Goal: Task Accomplishment & Management: Complete application form

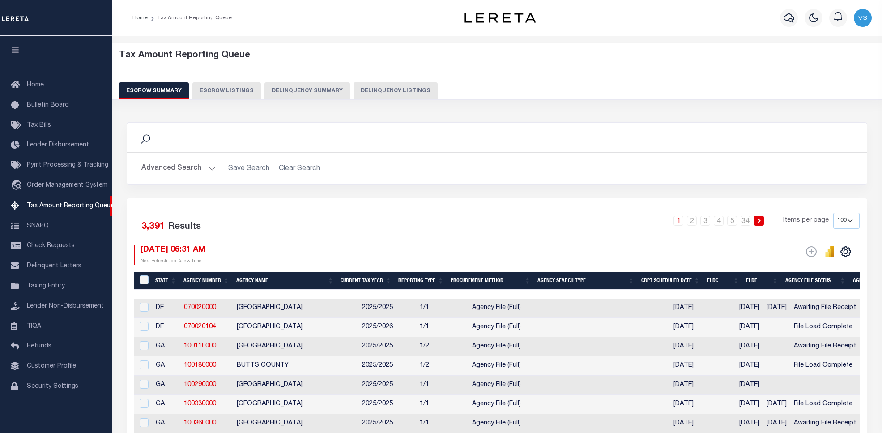
select select "100"
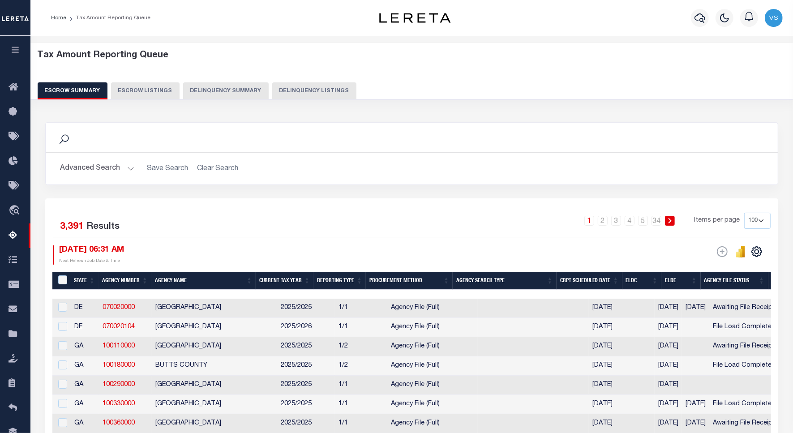
click at [288, 88] on button "Delinquency Listings" at bounding box center [314, 90] width 84 height 17
select select "100"
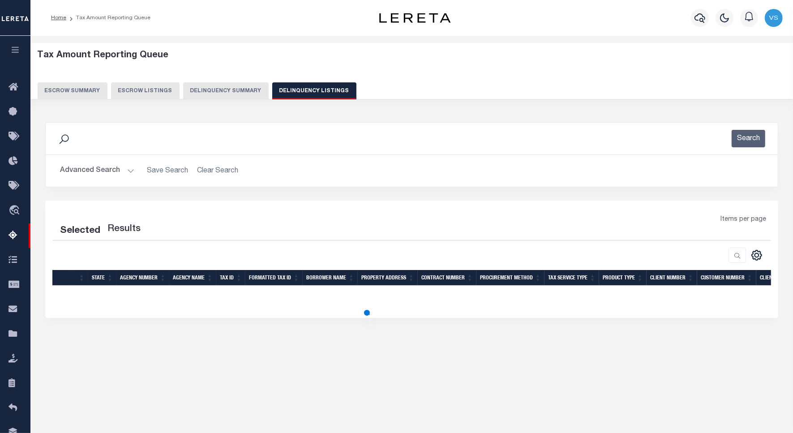
select select "100"
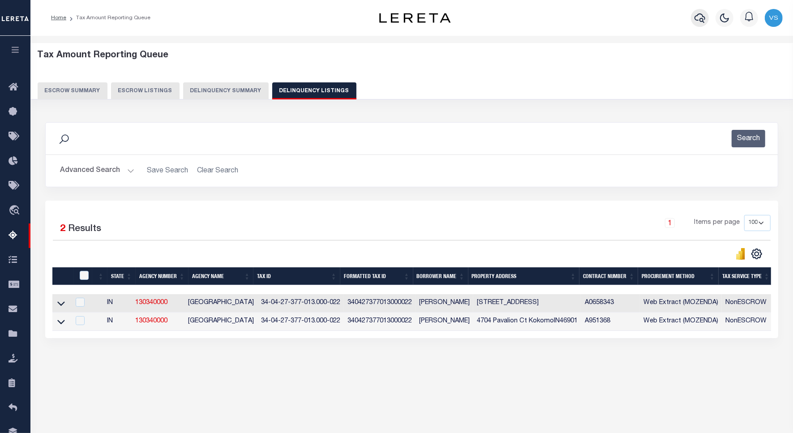
click at [702, 18] on icon "button" at bounding box center [699, 18] width 11 height 11
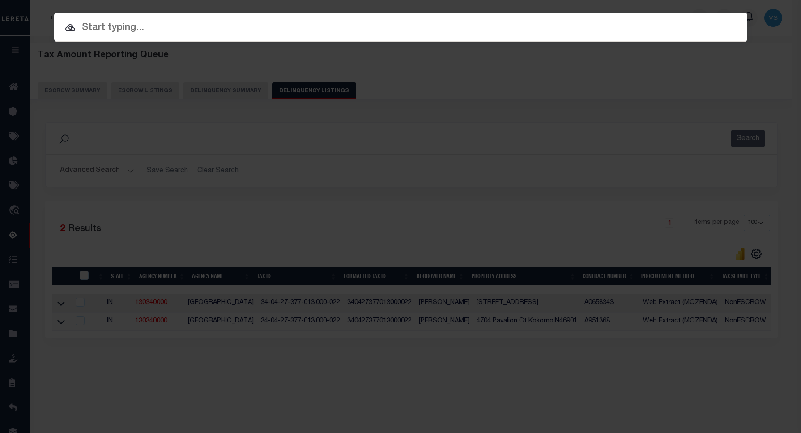
paste input "Retrieving data. Wait a few seconds and try to cut or copy again."
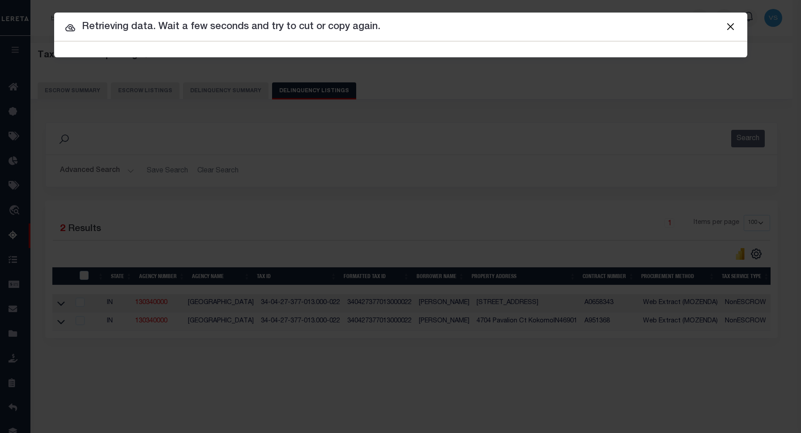
drag, startPoint x: 412, startPoint y: 23, endPoint x: 45, endPoint y: 34, distance: 367.1
click at [45, 34] on div "Include Loans TBM Customers Borrowers Payments (Lender Non-Disb) Payments (Lend…" at bounding box center [400, 216] width 801 height 433
paste input "110116202"
type input "110116202"
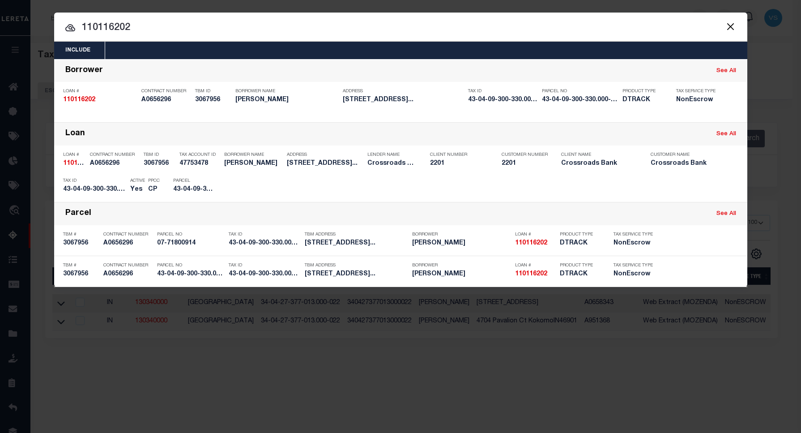
click at [248, 26] on input "110116202" at bounding box center [400, 28] width 693 height 16
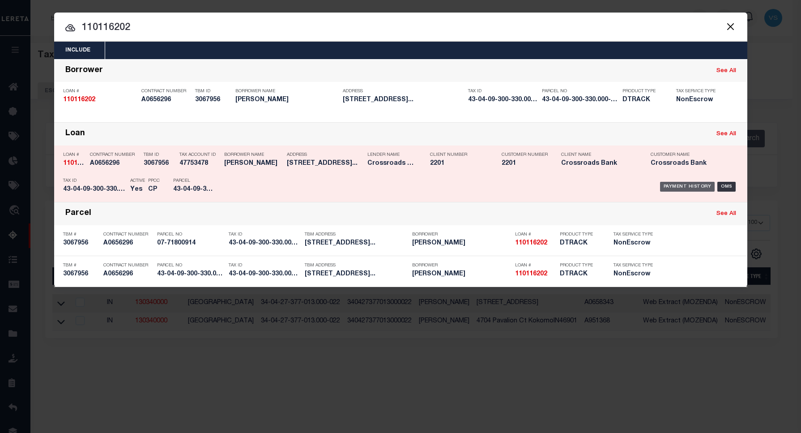
click at [686, 183] on div "Payment History" at bounding box center [687, 187] width 55 height 10
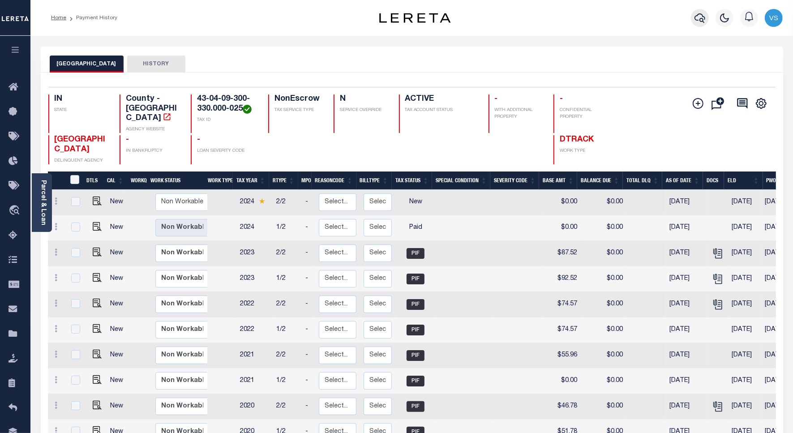
click at [696, 15] on icon "button" at bounding box center [699, 18] width 11 height 11
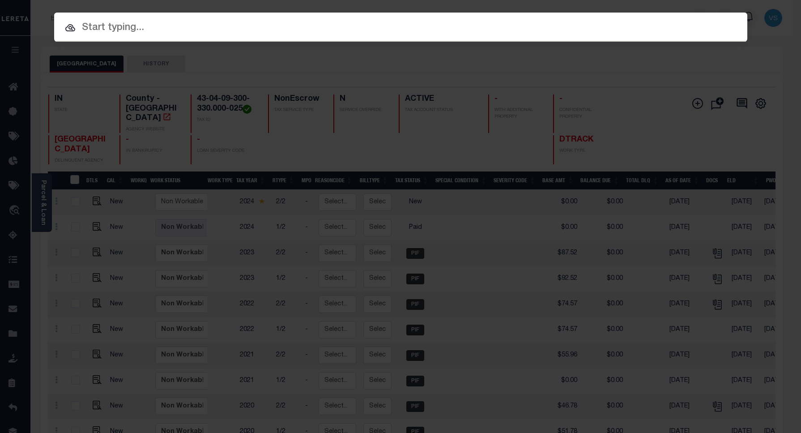
paste input "110202766"
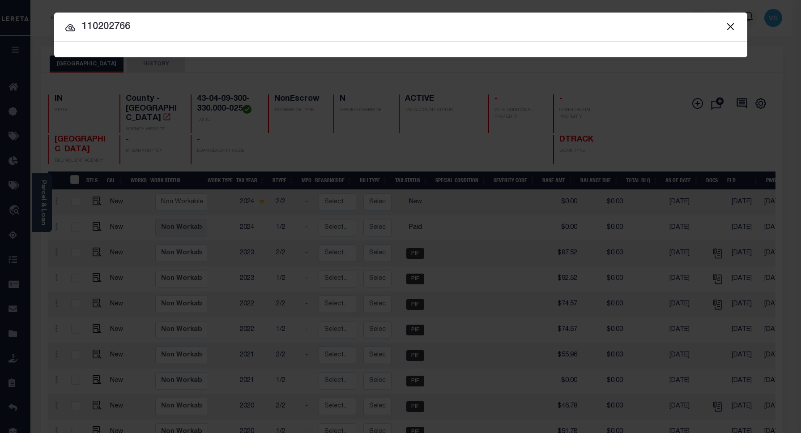
type input "110202766"
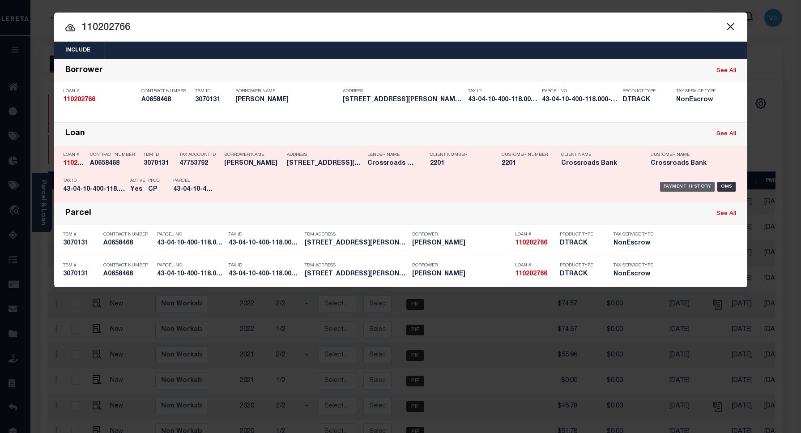
click at [683, 186] on div "Payment History" at bounding box center [687, 187] width 55 height 10
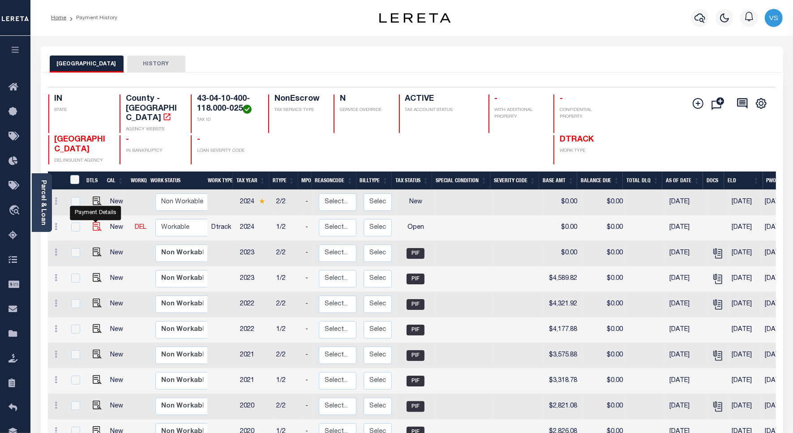
click at [95, 222] on img "" at bounding box center [97, 226] width 9 height 9
checkbox input "true"
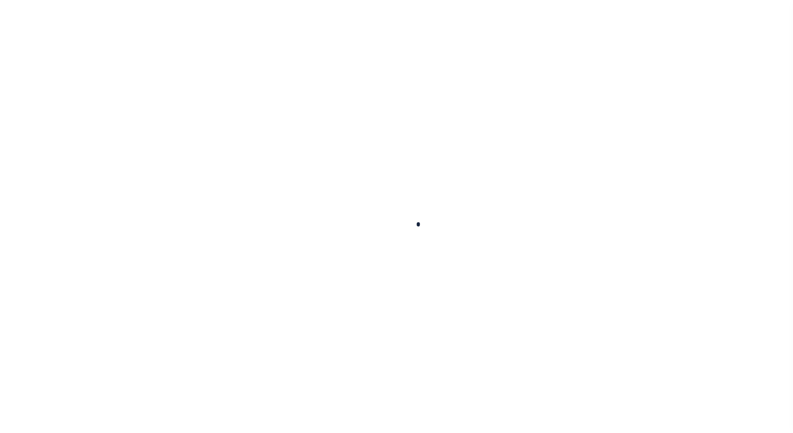
checkbox input "false"
type input "[DATE]"
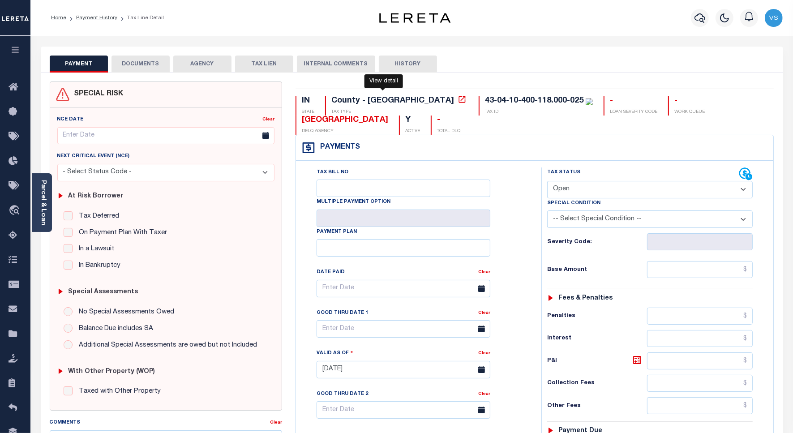
click at [457, 103] on icon at bounding box center [461, 99] width 9 height 9
click at [610, 194] on select "- Select Status Code - Open Due/Unpaid Paid Incomplete No Tax Due Internal Refu…" at bounding box center [649, 189] width 205 height 17
select select "PYD"
click at [547, 182] on select "- Select Status Code - Open Due/Unpaid Paid Incomplete No Tax Due Internal Refu…" at bounding box center [649, 189] width 205 height 17
type input "[DATE]"
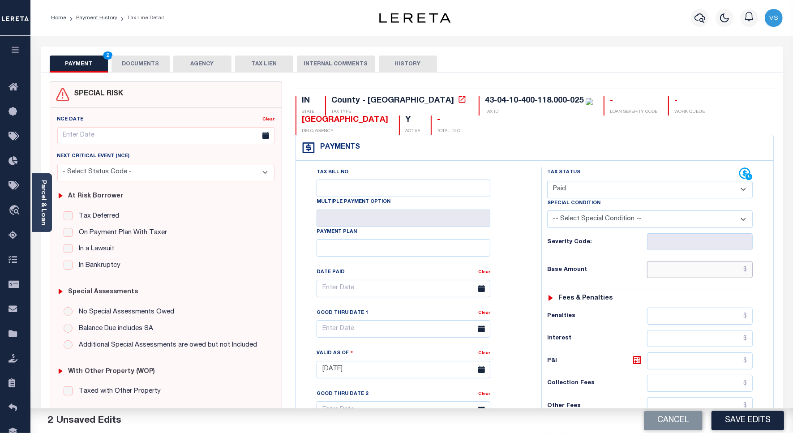
click at [729, 273] on input "text" at bounding box center [700, 269] width 106 height 17
paste input "5,106.71"
type input "$5,106.71"
click at [141, 59] on button "DOCUMENTS" at bounding box center [140, 63] width 58 height 17
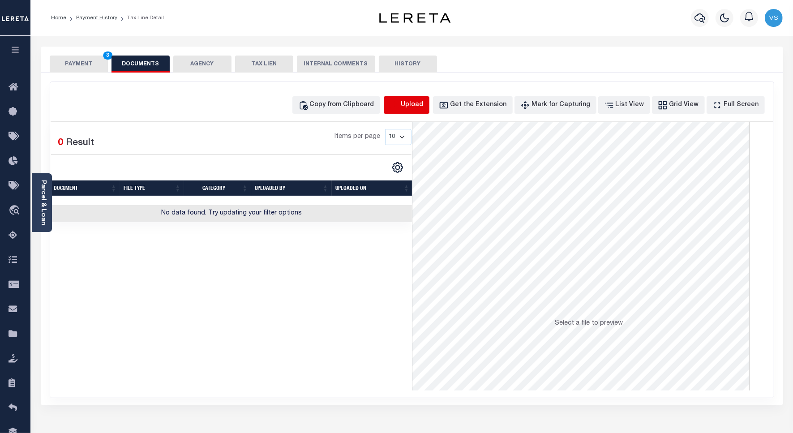
click at [399, 106] on icon "button" at bounding box center [394, 105] width 10 height 10
select select "POP"
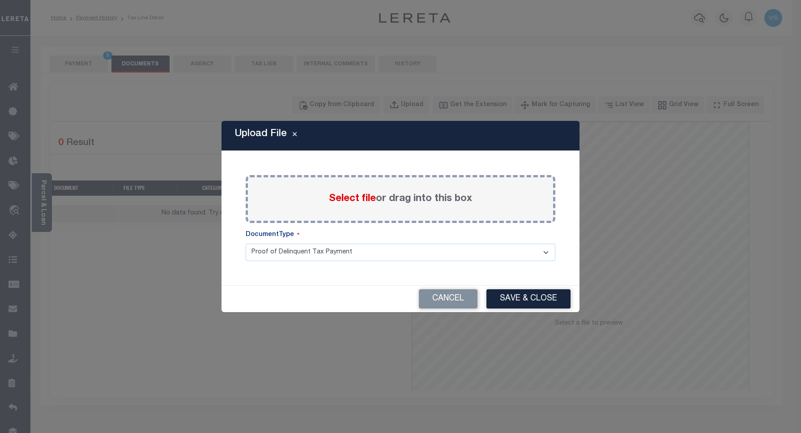
click at [327, 192] on div "Select file or drag into this box" at bounding box center [401, 199] width 310 height 48
click at [337, 200] on span "Select file" at bounding box center [352, 199] width 47 height 10
click at [0, 0] on input "Select file or drag into this box" at bounding box center [0, 0] width 0 height 0
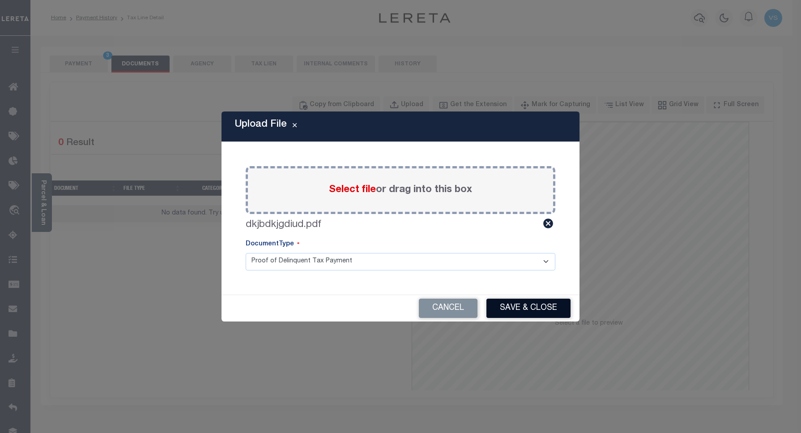
click at [515, 305] on button "Save & Close" at bounding box center [528, 307] width 84 height 19
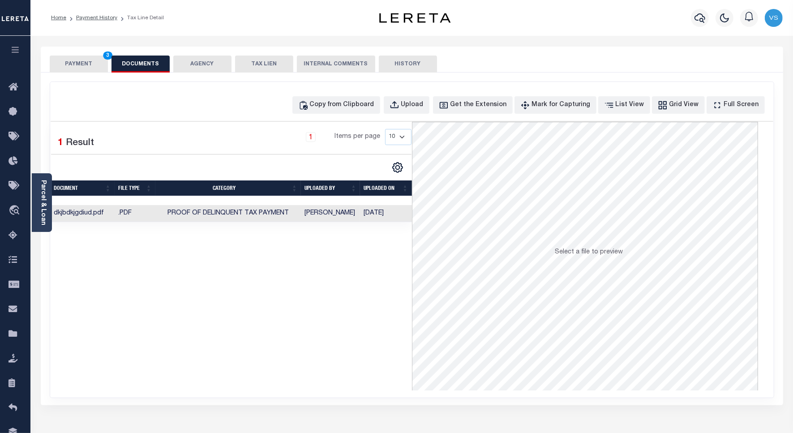
click at [90, 60] on button "PAYMENT 3" at bounding box center [79, 63] width 58 height 17
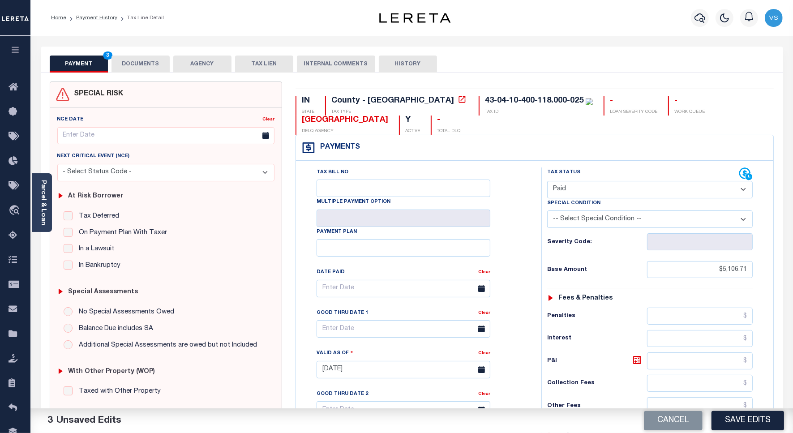
scroll to position [168, 0]
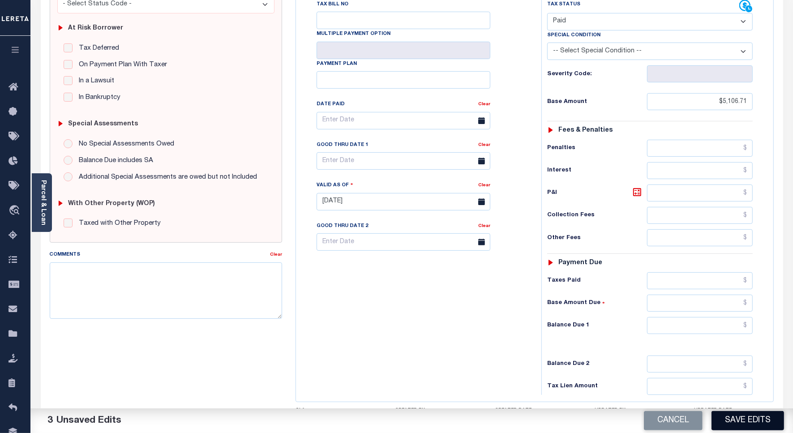
click at [735, 418] on button "Save Edits" at bounding box center [747, 420] width 72 height 19
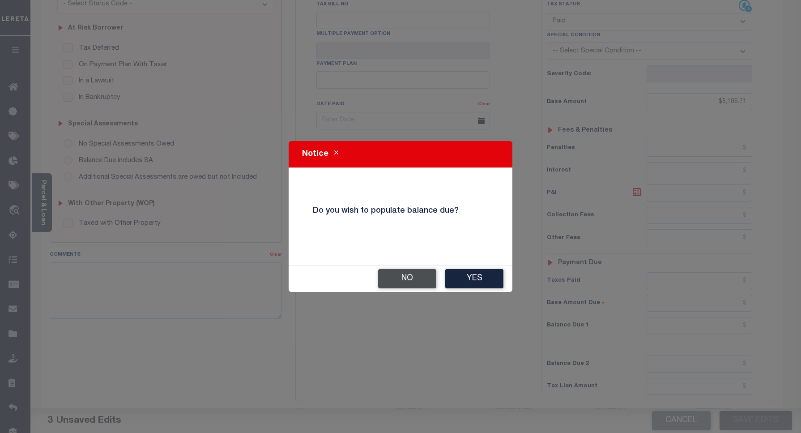
click at [395, 282] on button "No" at bounding box center [407, 278] width 58 height 19
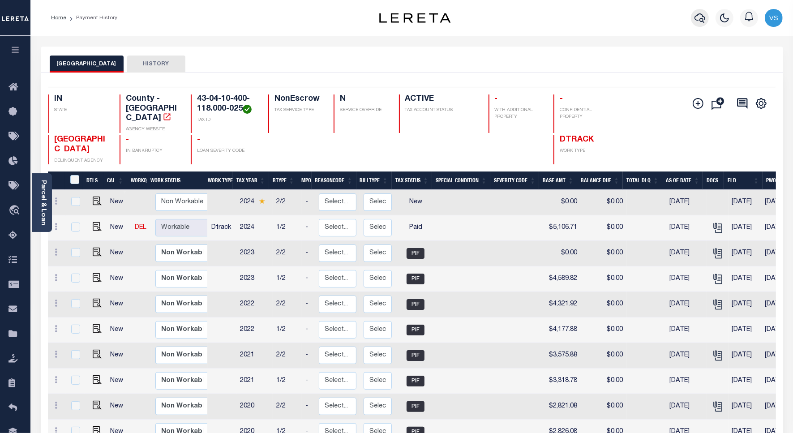
click at [701, 18] on icon "button" at bounding box center [699, 18] width 11 height 11
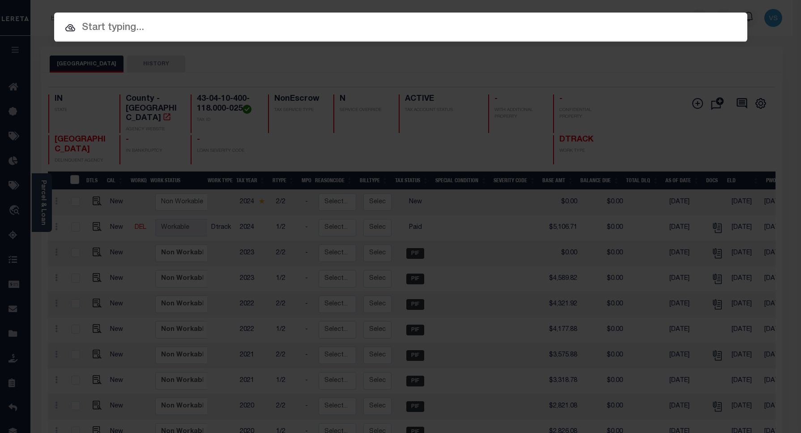
paste input "800020002254"
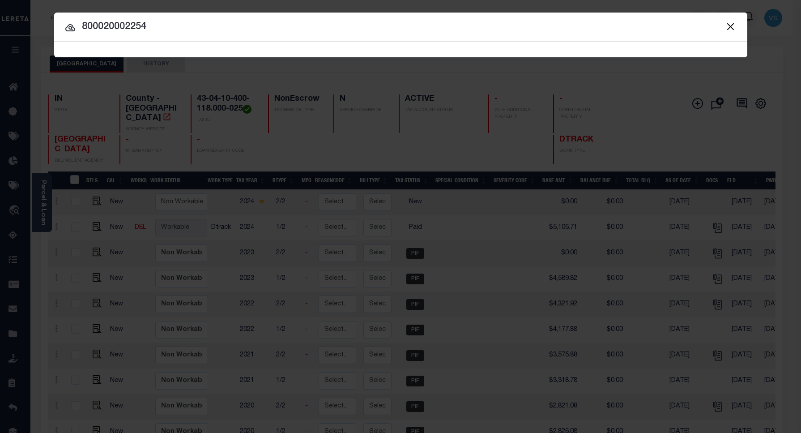
type input "800020002254"
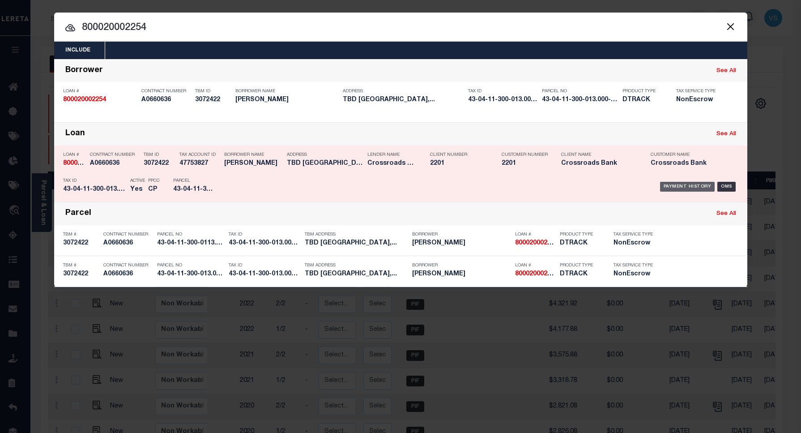
click at [685, 186] on div "Payment History" at bounding box center [687, 187] width 55 height 10
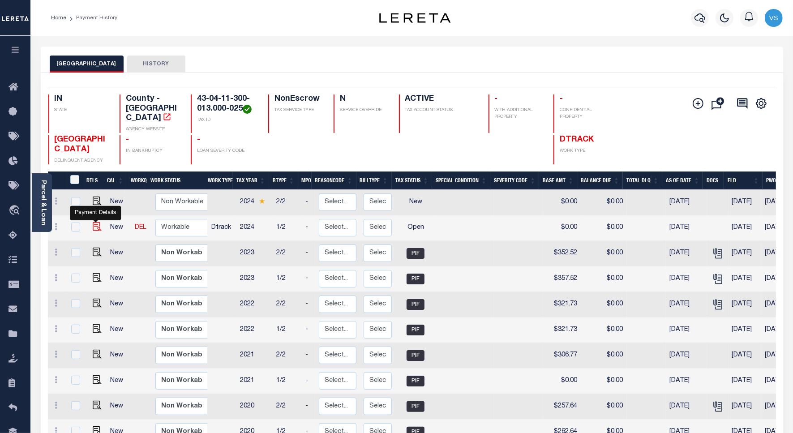
click at [93, 222] on img "" at bounding box center [97, 226] width 9 height 9
checkbox input "true"
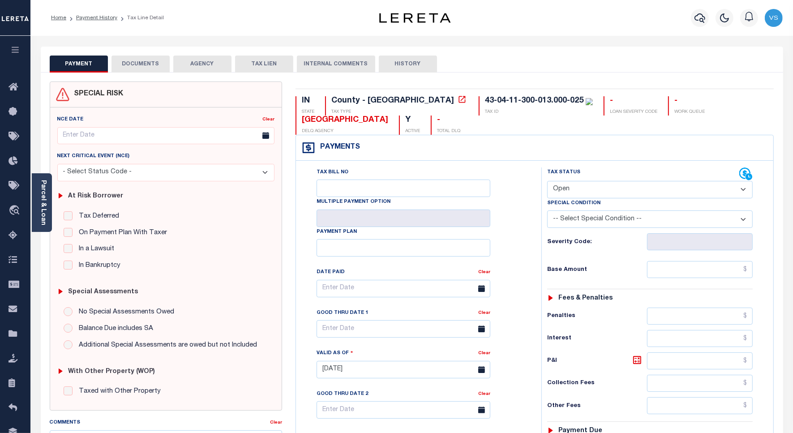
click at [563, 189] on select "- Select Status Code - Open Due/Unpaid Paid Incomplete No Tax Due Internal Refu…" at bounding box center [649, 189] width 205 height 17
select select "PYD"
click at [547, 182] on select "- Select Status Code - Open Due/Unpaid Paid Incomplete No Tax Due Internal Refu…" at bounding box center [649, 189] width 205 height 17
type input "[DATE]"
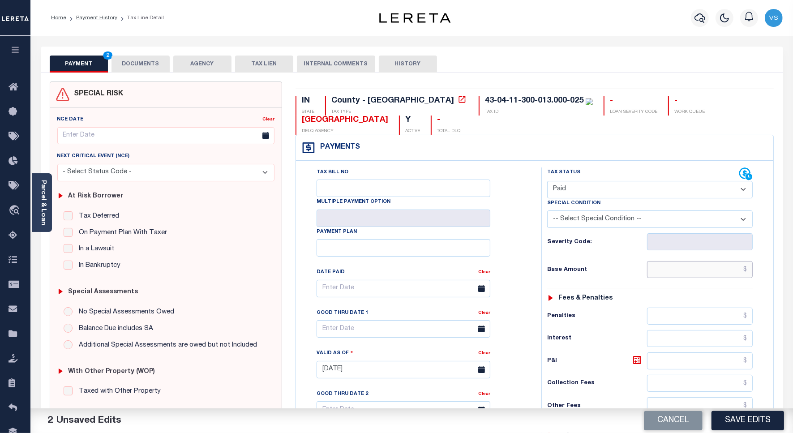
click at [721, 274] on input "text" at bounding box center [700, 269] width 106 height 17
paste input "345.86"
type input "$345.86"
click at [135, 61] on button "DOCUMENTS" at bounding box center [140, 63] width 58 height 17
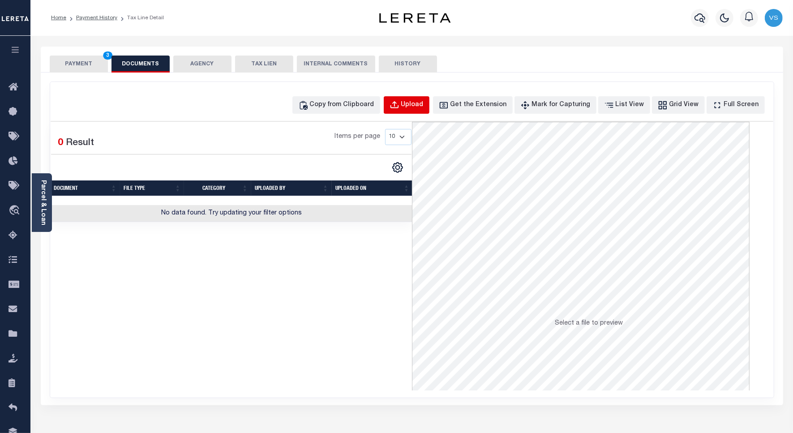
click at [421, 102] on div "Upload" at bounding box center [412, 105] width 22 height 10
select select "POP"
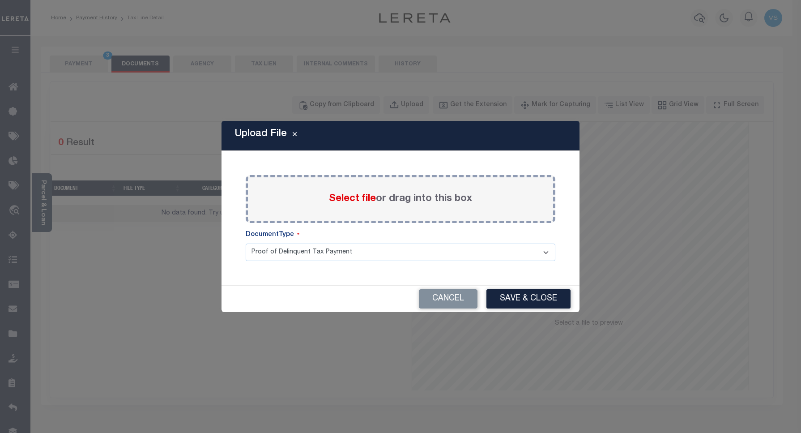
click at [337, 199] on span "Select file" at bounding box center [352, 199] width 47 height 10
click at [0, 0] on input "Select file or drag into this box" at bounding box center [0, 0] width 0 height 0
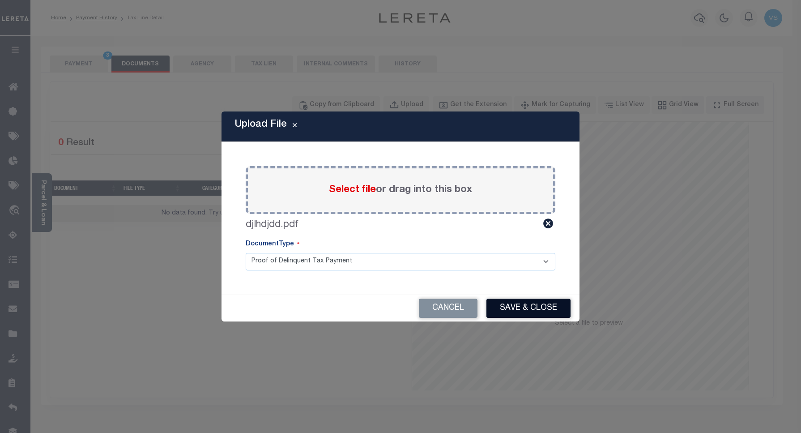
click at [518, 305] on button "Save & Close" at bounding box center [528, 307] width 84 height 19
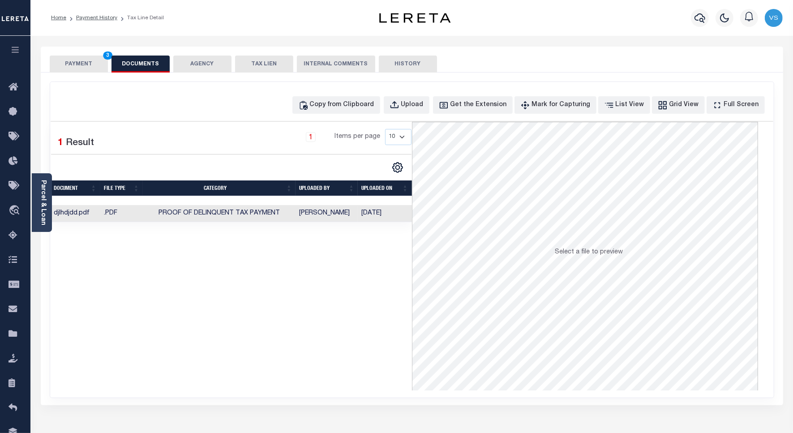
click at [64, 63] on button "PAYMENT 3" at bounding box center [79, 63] width 58 height 17
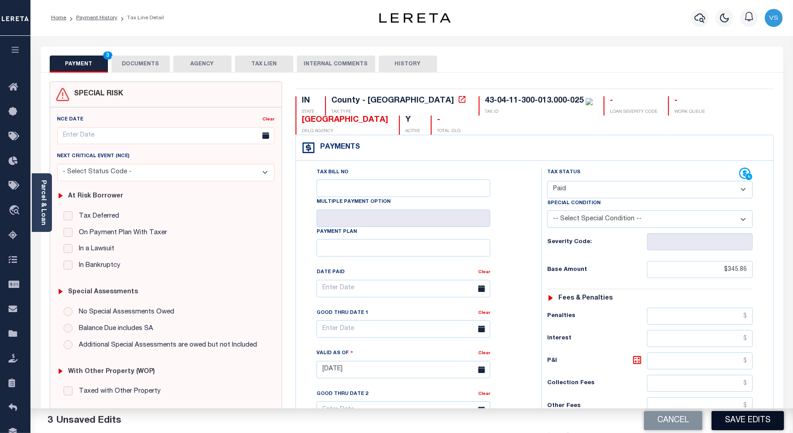
click at [734, 424] on button "Save Edits" at bounding box center [747, 420] width 72 height 19
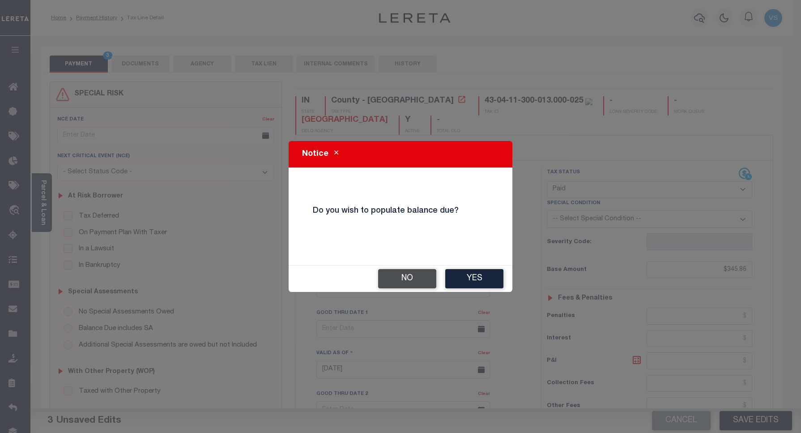
click at [390, 281] on button "No" at bounding box center [407, 278] width 58 height 19
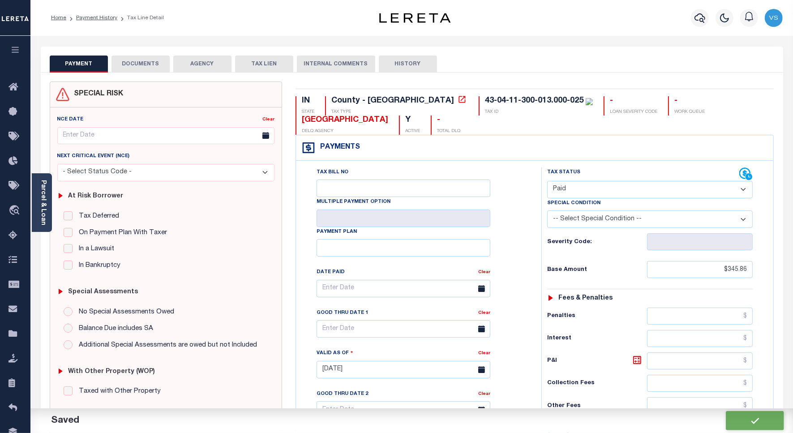
checkbox input "false"
type input "$345.86"
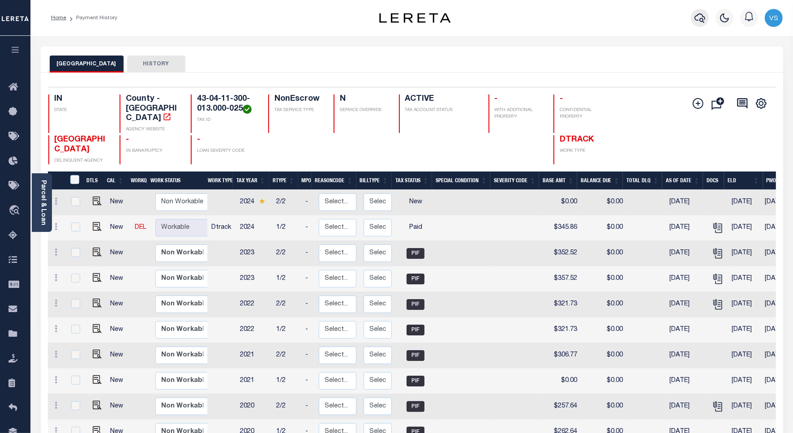
click at [701, 14] on icon "button" at bounding box center [699, 17] width 11 height 9
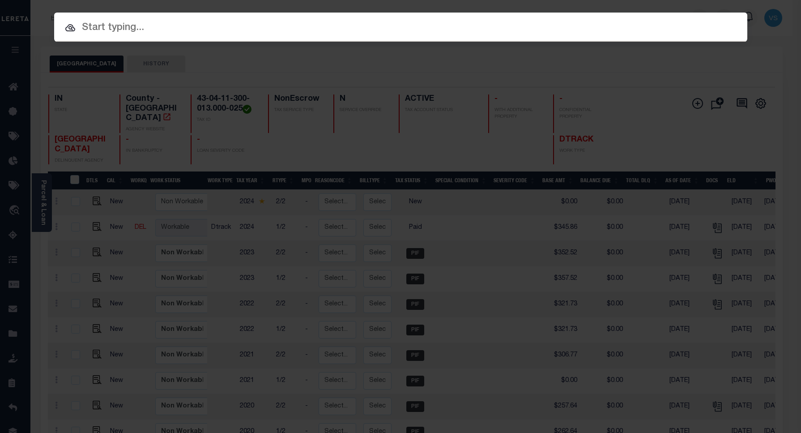
paste input "780075875"
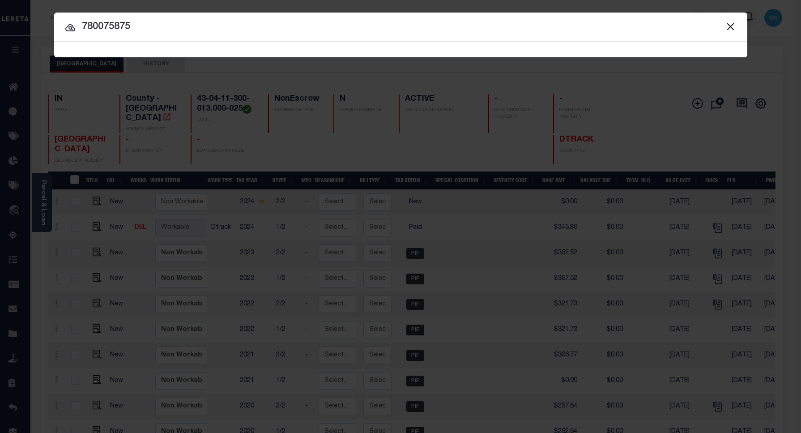
type input "780075875"
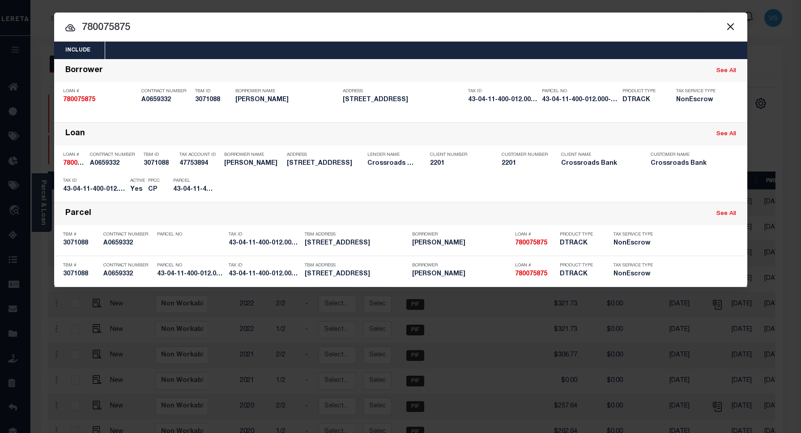
click at [168, 33] on input "780075875" at bounding box center [400, 28] width 693 height 16
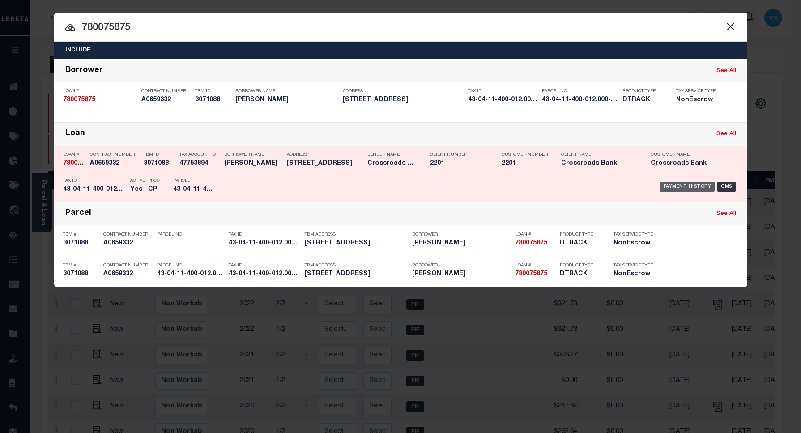
click at [681, 187] on div "Payment History" at bounding box center [687, 187] width 55 height 10
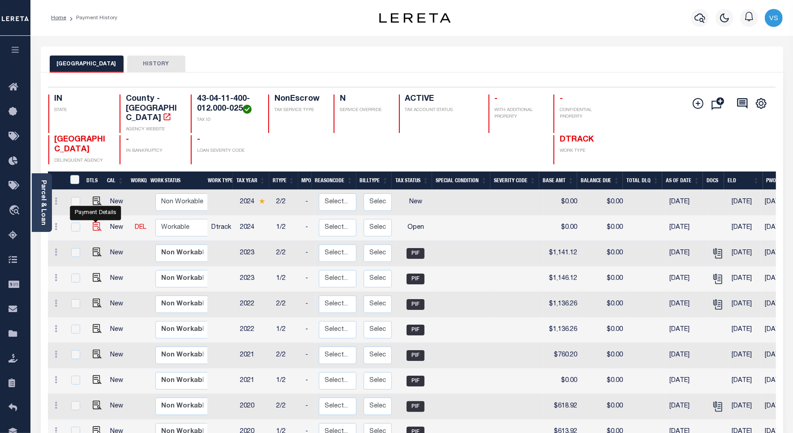
click at [95, 222] on img "" at bounding box center [97, 226] width 9 height 9
checkbox input "true"
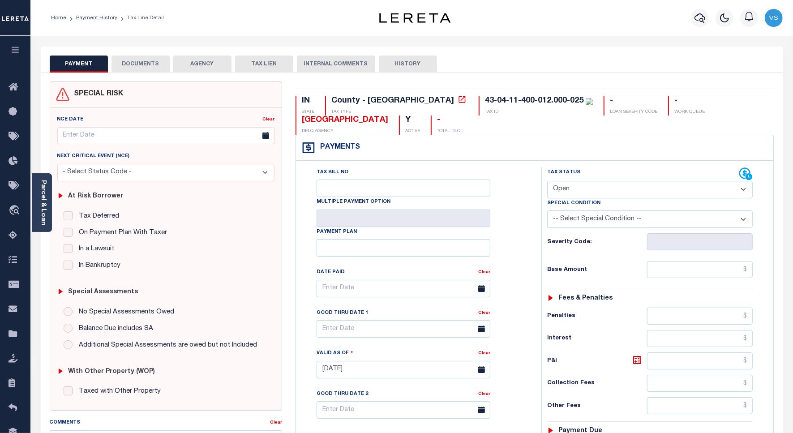
click at [571, 190] on select "- Select Status Code - Open Due/Unpaid Paid Incomplete No Tax Due Internal Refu…" at bounding box center [649, 189] width 205 height 17
select select "PYD"
click at [547, 182] on select "- Select Status Code - Open Due/Unpaid Paid Incomplete No Tax Due Internal Refu…" at bounding box center [649, 189] width 205 height 17
type input "[DATE]"
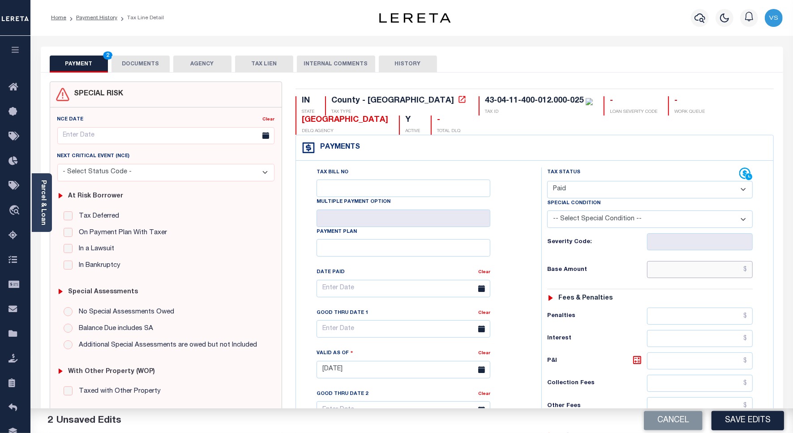
click at [707, 265] on input "text" at bounding box center [700, 269] width 106 height 17
paste input "1,194.91"
type input "$1,194.91"
click at [719, 274] on input "$1,194.91" at bounding box center [700, 269] width 106 height 17
click at [153, 64] on button "DOCUMENTS" at bounding box center [140, 63] width 58 height 17
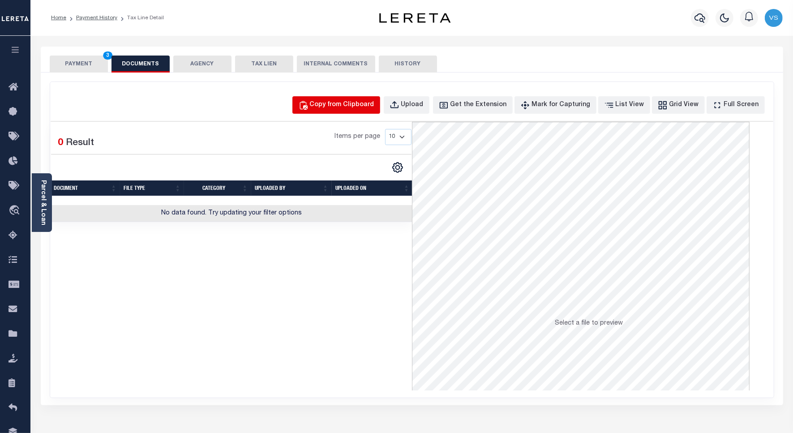
click at [357, 103] on div "Copy from Clipboard" at bounding box center [342, 105] width 64 height 10
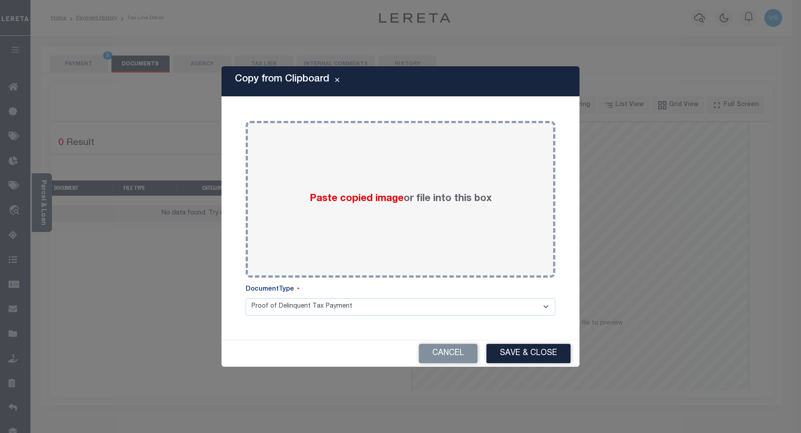
click at [430, 107] on div "Paste copied image or file into this box Select file or drag into this box Plea…" at bounding box center [400, 218] width 337 height 222
click at [431, 354] on button "Cancel" at bounding box center [448, 353] width 59 height 19
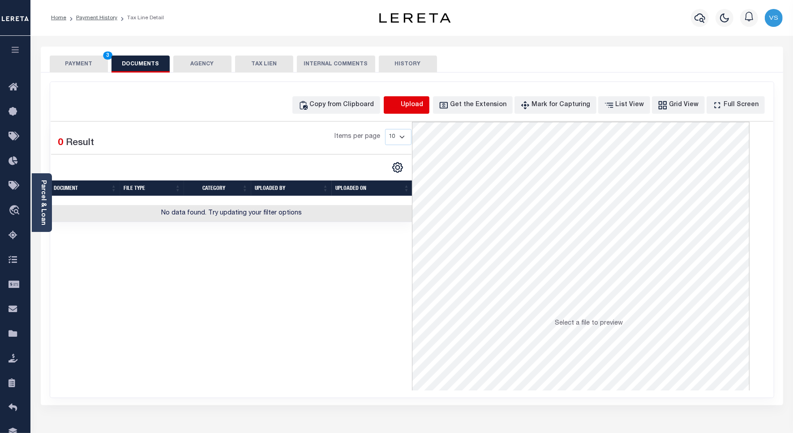
click at [399, 105] on icon "button" at bounding box center [394, 105] width 10 height 10
select select "POP"
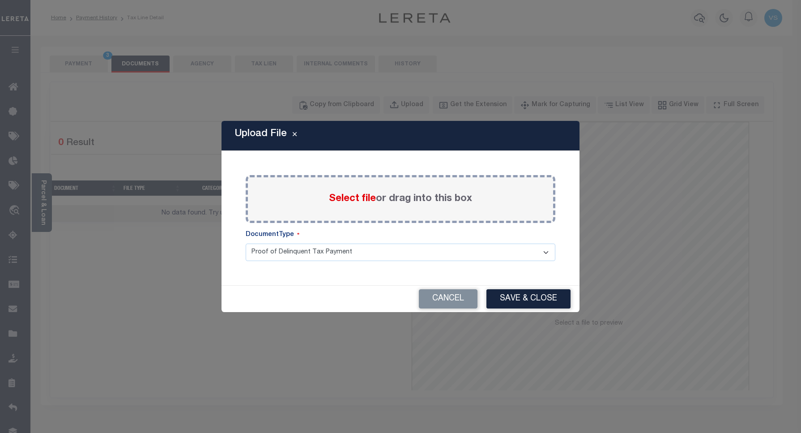
click at [357, 195] on span "Select file" at bounding box center [352, 199] width 47 height 10
click at [0, 0] on input "Select file or drag into this box" at bounding box center [0, 0] width 0 height 0
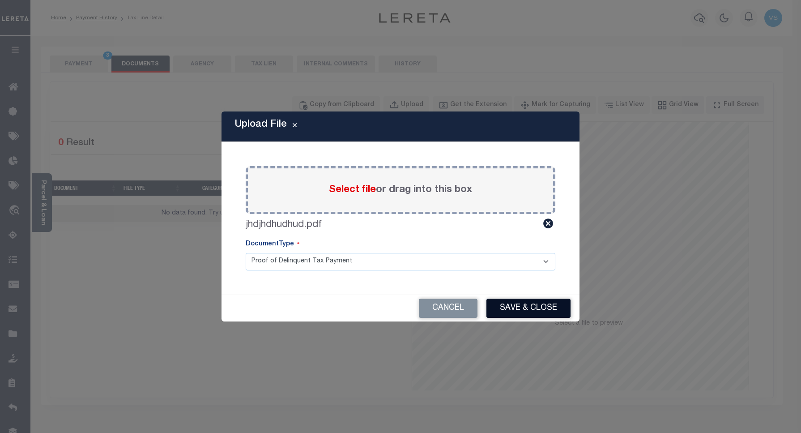
click at [517, 309] on button "Save & Close" at bounding box center [528, 307] width 84 height 19
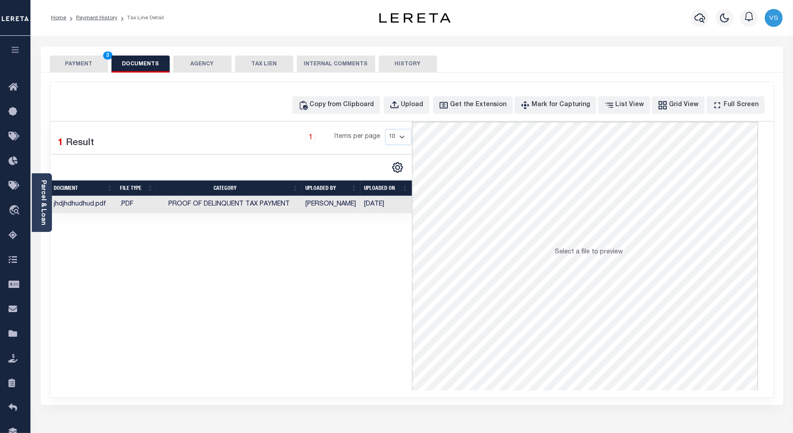
click at [81, 63] on button "PAYMENT 3" at bounding box center [79, 63] width 58 height 17
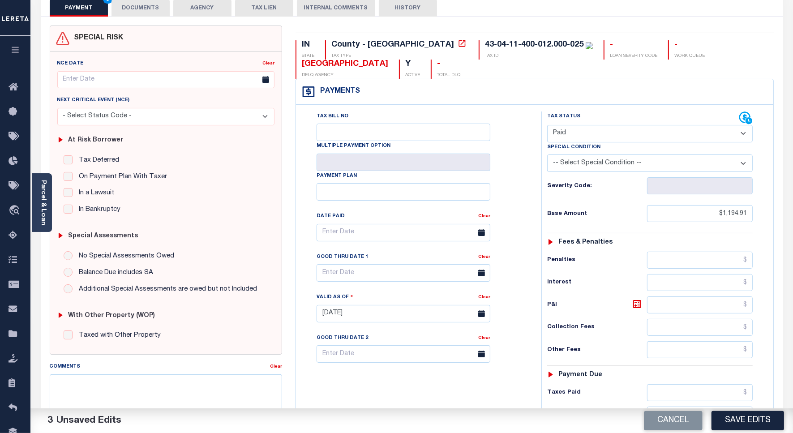
scroll to position [112, 0]
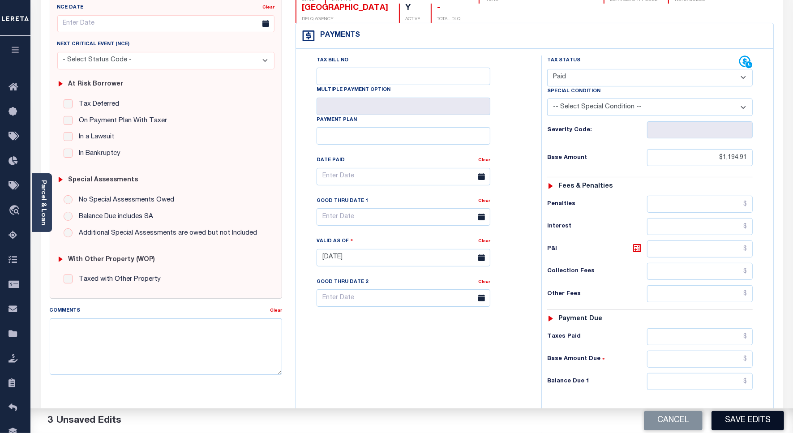
click at [724, 415] on button "Save Edits" at bounding box center [747, 420] width 72 height 19
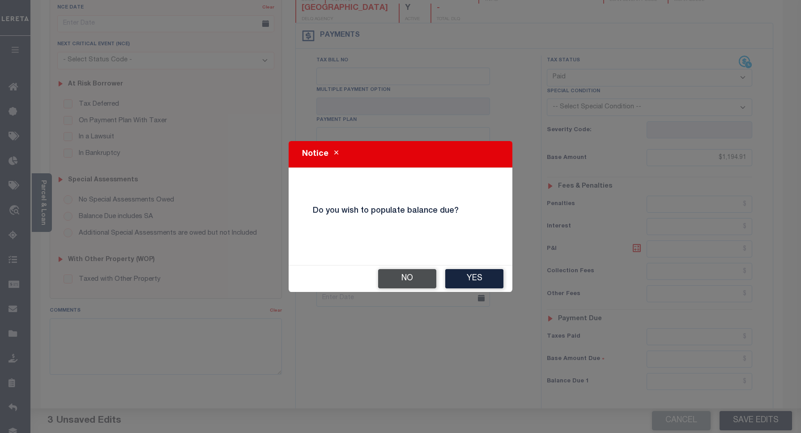
click at [401, 283] on button "No" at bounding box center [407, 278] width 58 height 19
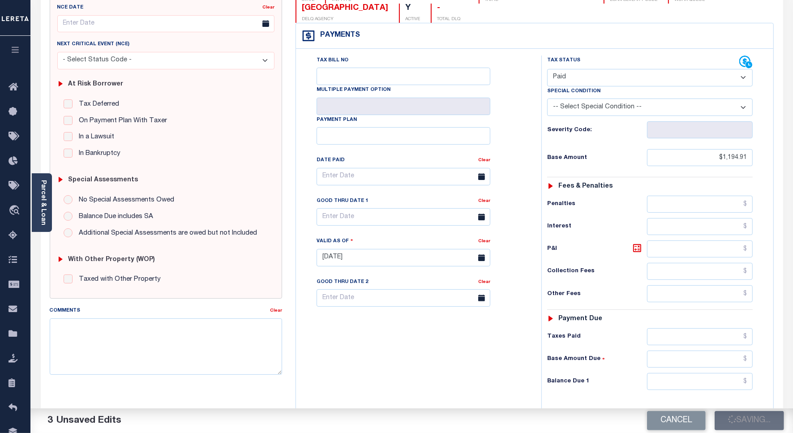
checkbox input "false"
type input "$1,194.91"
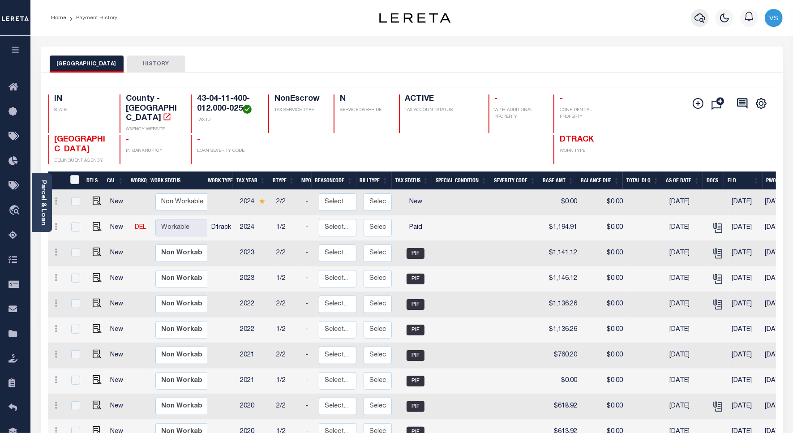
click at [699, 19] on icon "button" at bounding box center [699, 17] width 11 height 9
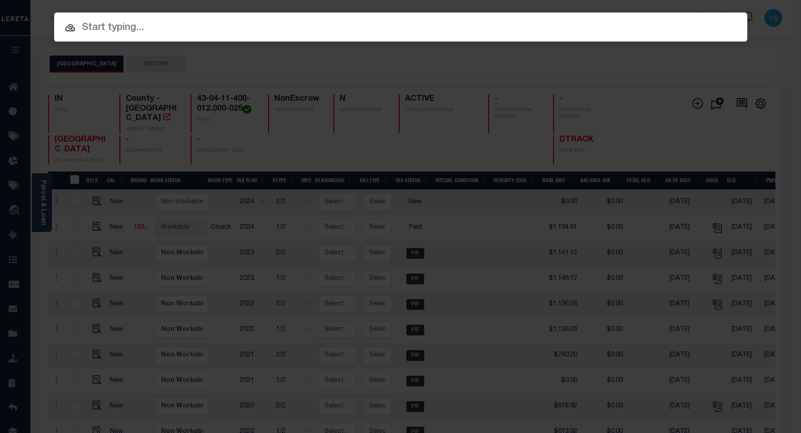
paste input "110125302"
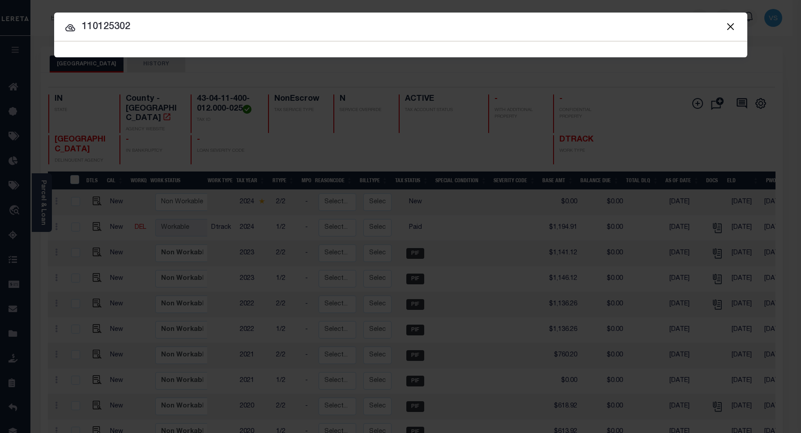
type input "110125302"
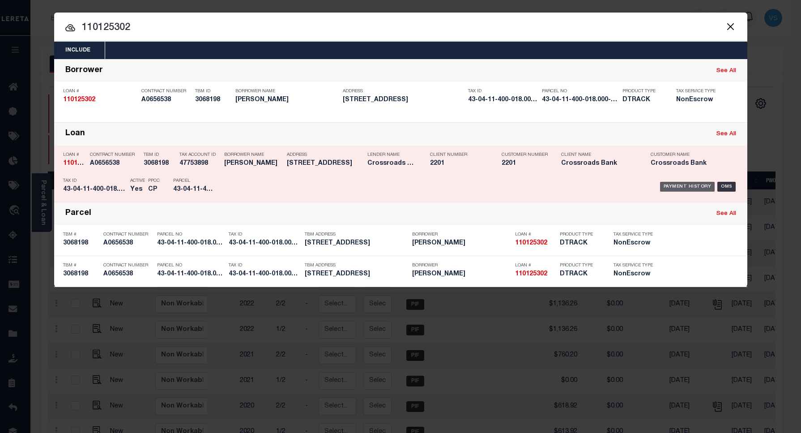
click at [674, 185] on div "Payment History" at bounding box center [687, 187] width 55 height 10
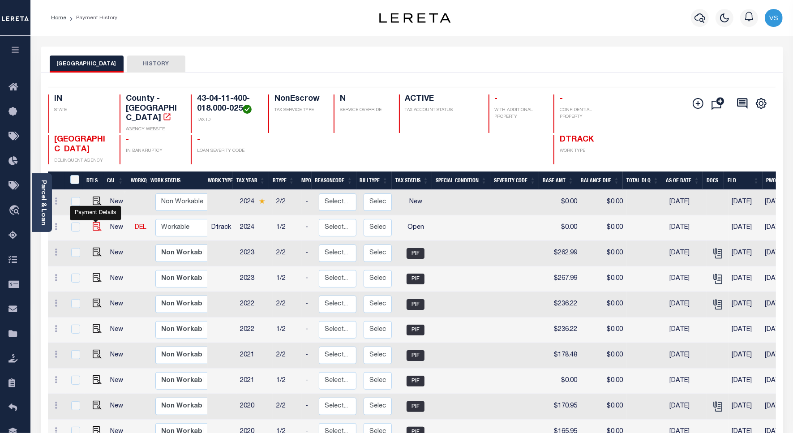
click at [94, 222] on img "" at bounding box center [97, 226] width 9 height 9
checkbox input "true"
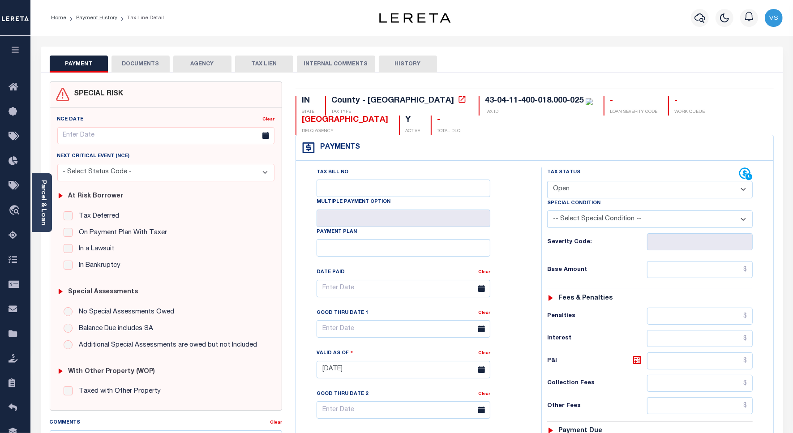
click at [619, 195] on select "- Select Status Code - Open Due/Unpaid Paid Incomplete No Tax Due Internal Refu…" at bounding box center [649, 189] width 205 height 17
select select "PYD"
click at [547, 182] on select "- Select Status Code - Open Due/Unpaid Paid Incomplete No Tax Due Internal Refu…" at bounding box center [649, 189] width 205 height 17
type input "[DATE]"
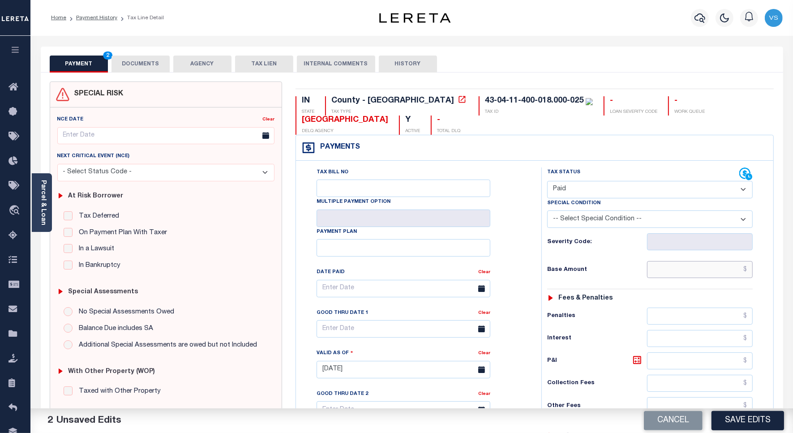
click at [654, 273] on input "text" at bounding box center [700, 269] width 106 height 17
click at [684, 272] on input "text" at bounding box center [700, 269] width 106 height 17
paste input "166.55"
type input "$166.55"
click at [141, 63] on button "DOCUMENTS" at bounding box center [140, 63] width 58 height 17
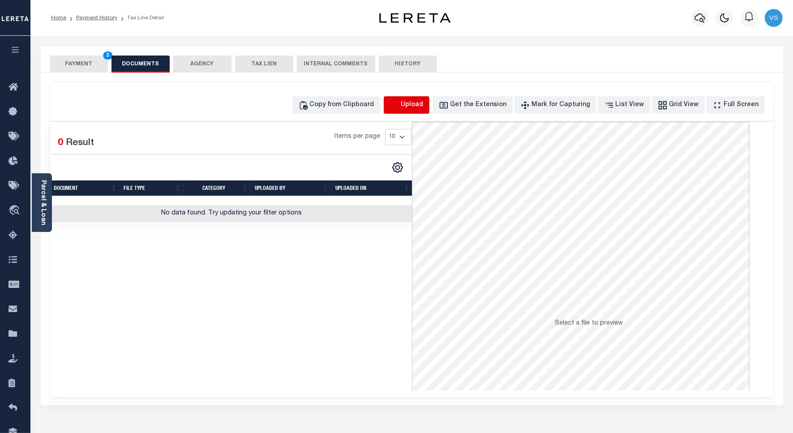
click at [399, 104] on icon "button" at bounding box center [394, 105] width 10 height 10
select select "POP"
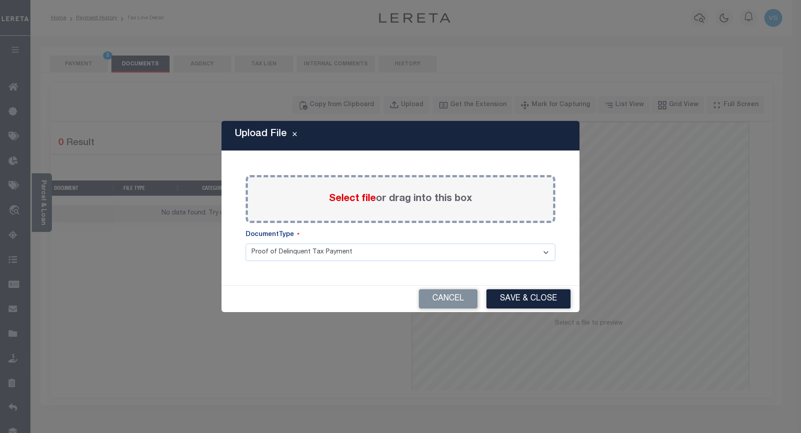
click at [361, 200] on span "Select file" at bounding box center [352, 199] width 47 height 10
click at [0, 0] on input "Select file or drag into this box" at bounding box center [0, 0] width 0 height 0
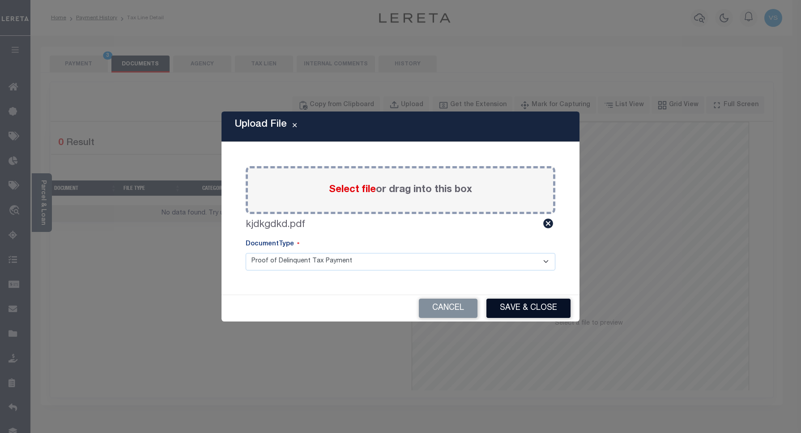
click at [512, 311] on button "Save & Close" at bounding box center [528, 307] width 84 height 19
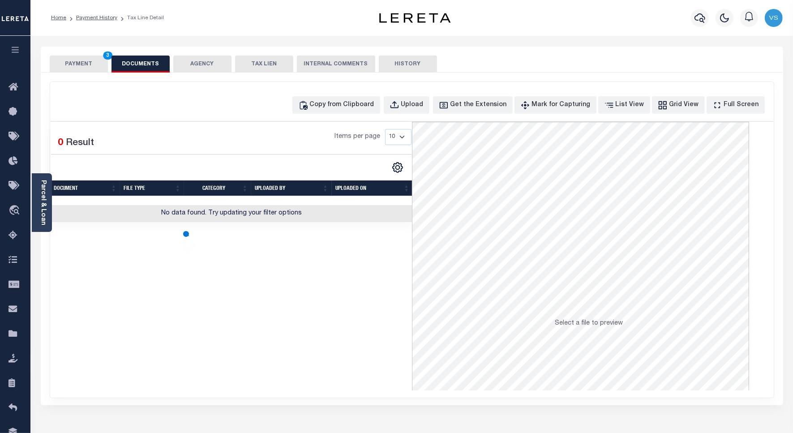
click at [72, 64] on button "PAYMENT 3" at bounding box center [79, 63] width 58 height 17
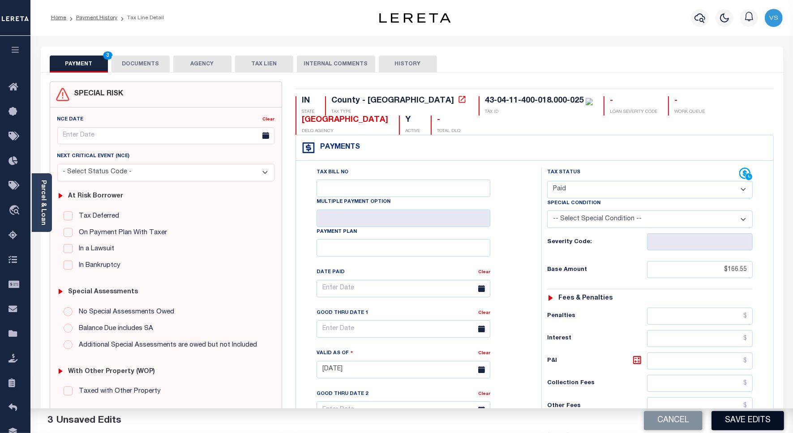
click at [729, 419] on button "Save Edits" at bounding box center [747, 420] width 72 height 19
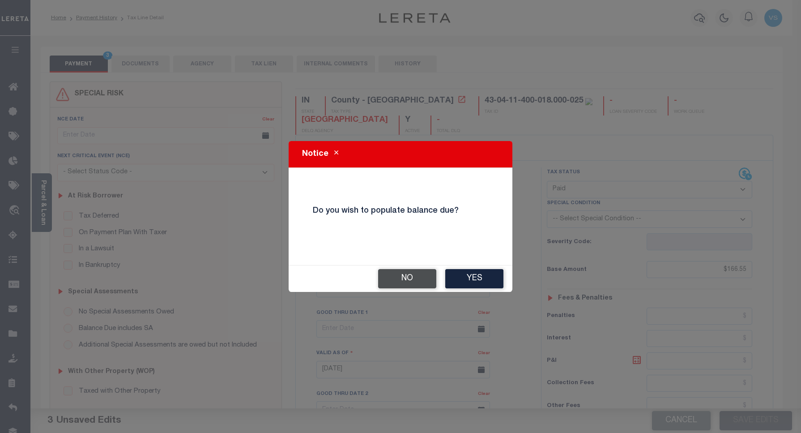
click at [390, 282] on button "No" at bounding box center [407, 278] width 58 height 19
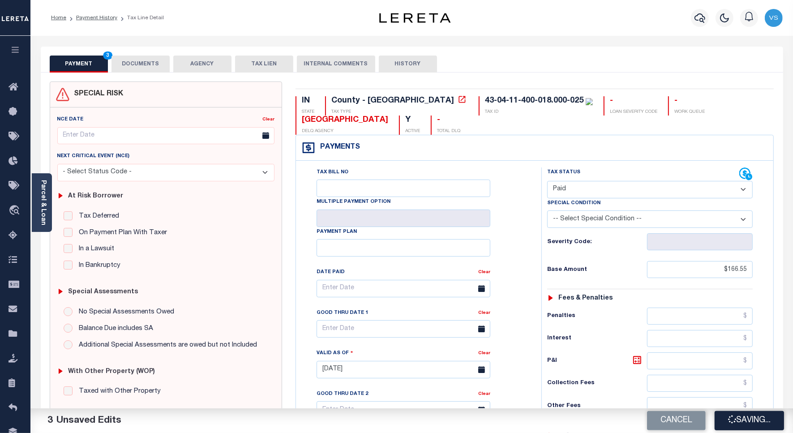
checkbox input "false"
type input "$166.55"
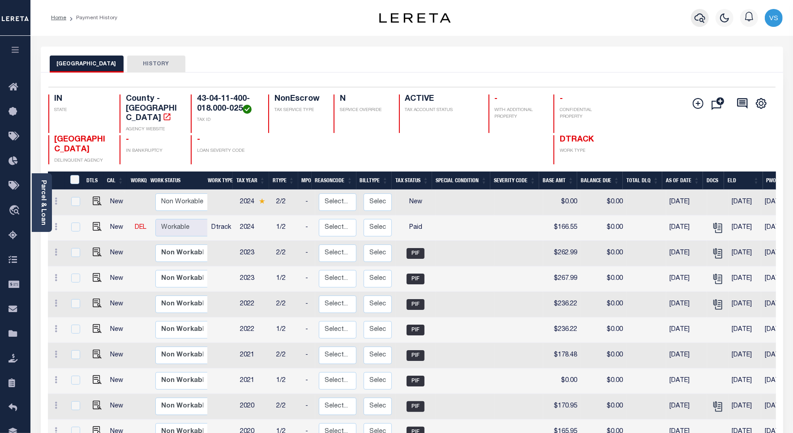
click at [703, 18] on icon "button" at bounding box center [699, 18] width 11 height 11
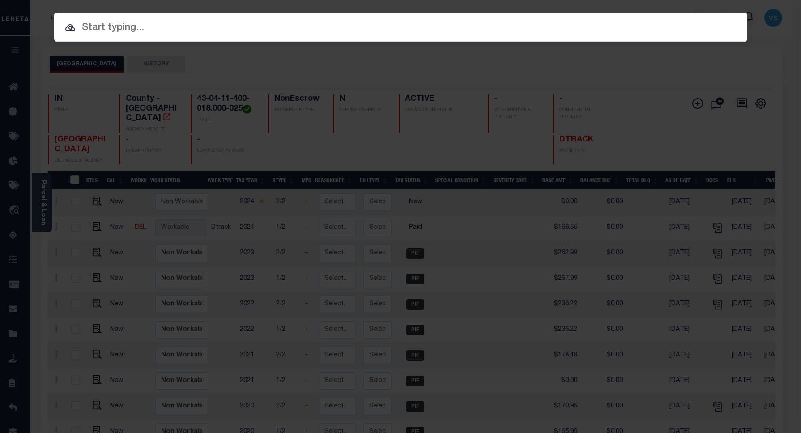
paste input "110202085"
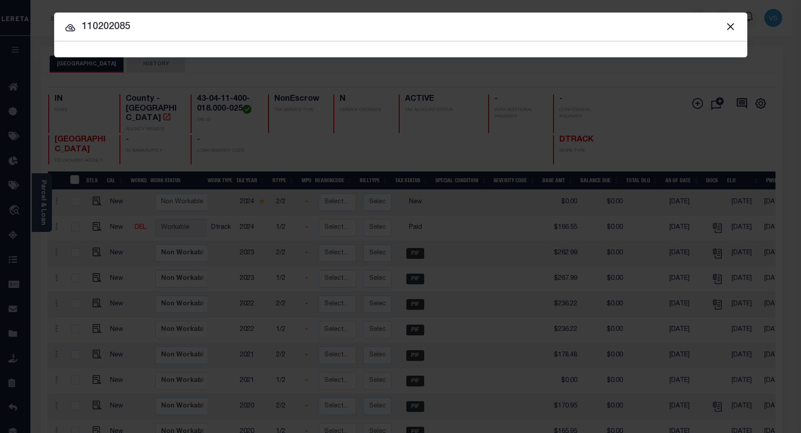
type input "110202085"
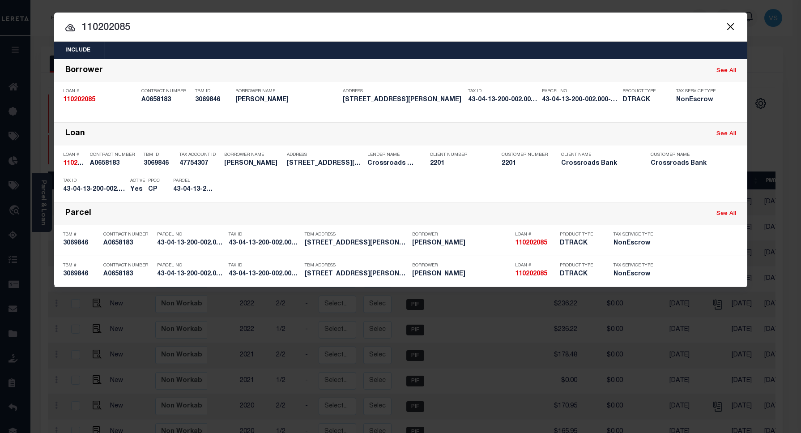
click at [159, 30] on input "110202085" at bounding box center [400, 28] width 693 height 16
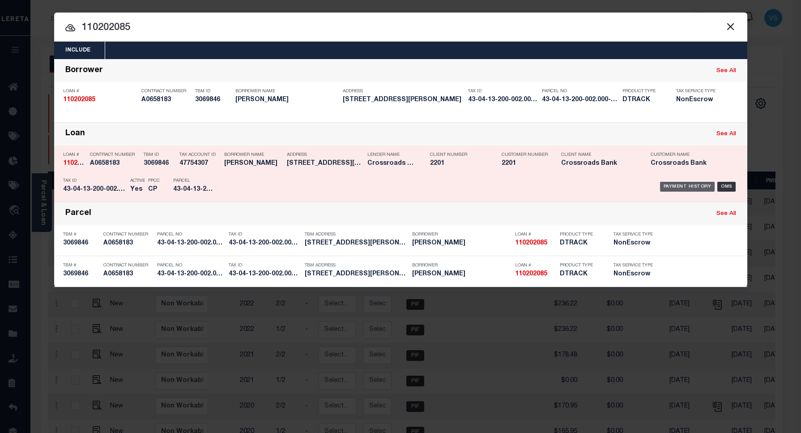
click at [674, 184] on div "Payment History" at bounding box center [687, 187] width 55 height 10
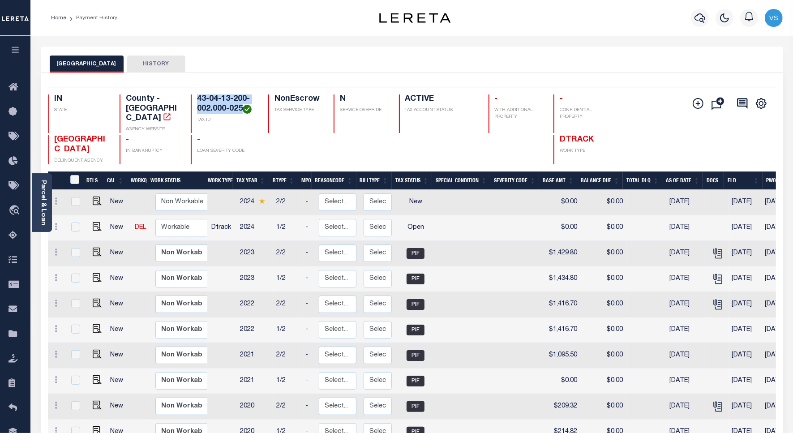
drag, startPoint x: 242, startPoint y: 109, endPoint x: 196, endPoint y: 96, distance: 47.8
click at [196, 96] on div "43-04-13-200-002.000-025 TAX ID" at bounding box center [224, 113] width 67 height 38
copy h4 "43-04-13-200-002.000-025"
click at [93, 222] on img "" at bounding box center [97, 226] width 9 height 9
checkbox input "true"
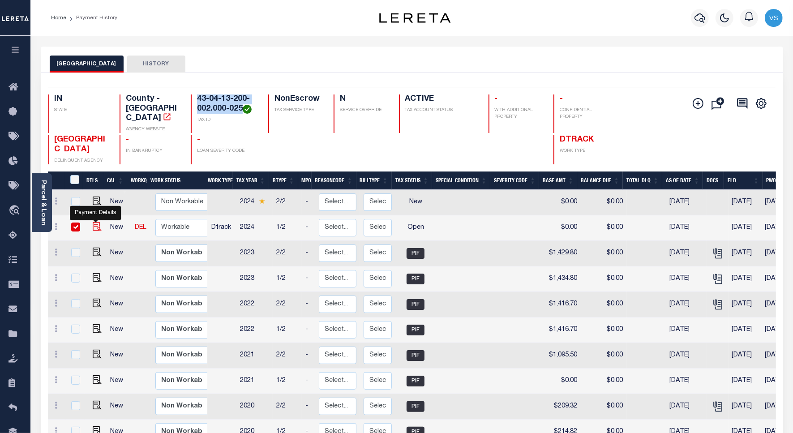
checkbox input "true"
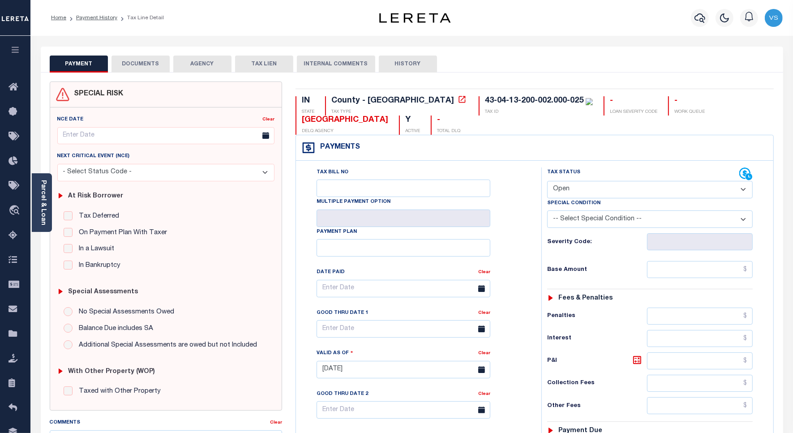
click at [567, 191] on select "- Select Status Code - Open Due/Unpaid Paid Incomplete No Tax Due Internal Refu…" at bounding box center [649, 189] width 205 height 17
select select "PYD"
click at [547, 182] on select "- Select Status Code - Open Due/Unpaid Paid Incomplete No Tax Due Internal Refu…" at bounding box center [649, 189] width 205 height 17
type input "[DATE]"
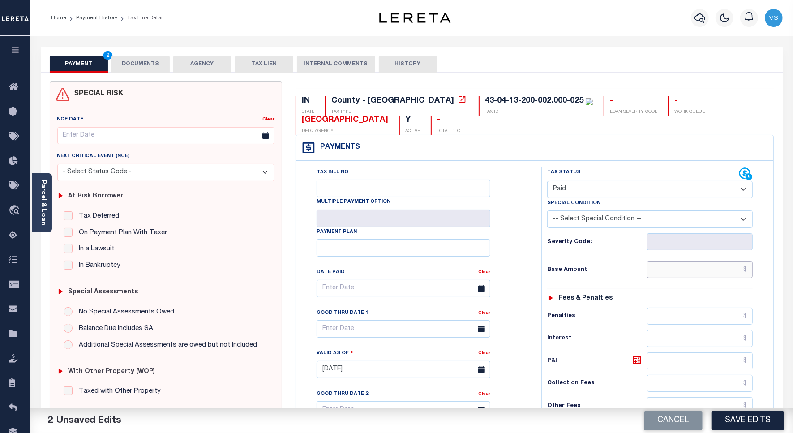
click at [662, 271] on input "text" at bounding box center [700, 269] width 106 height 17
paste input "1,227.00"
type input "$1,227.00"
click at [140, 61] on button "DOCUMENTS" at bounding box center [140, 63] width 58 height 17
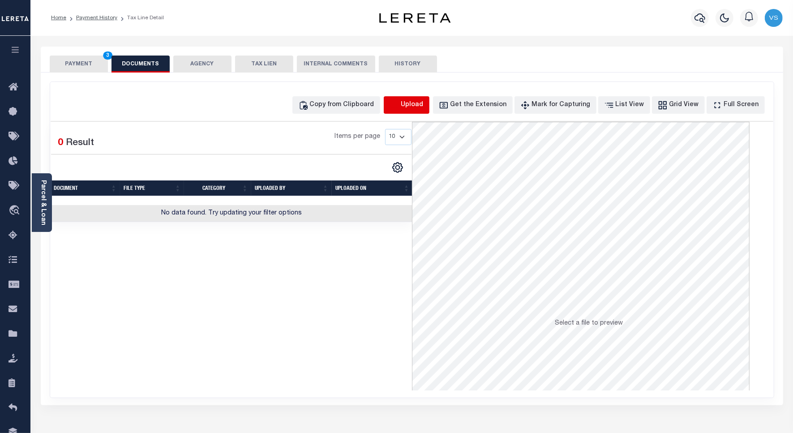
click at [398, 107] on icon "button" at bounding box center [394, 104] width 8 height 7
select select "POP"
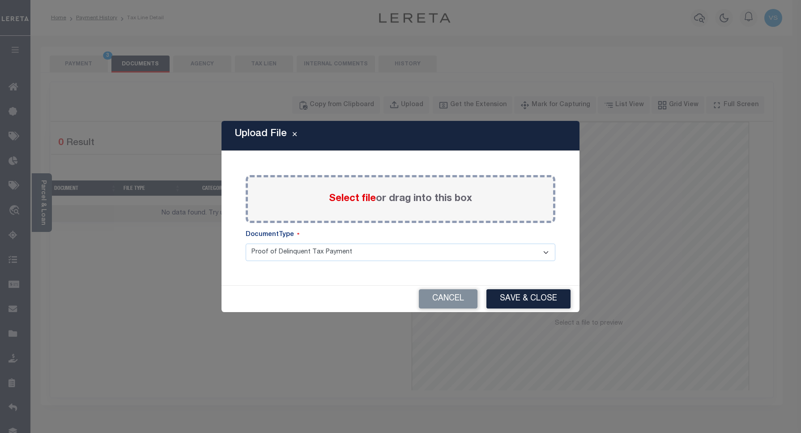
click at [337, 201] on span "Select file" at bounding box center [352, 199] width 47 height 10
click at [0, 0] on input "Select file or drag into this box" at bounding box center [0, 0] width 0 height 0
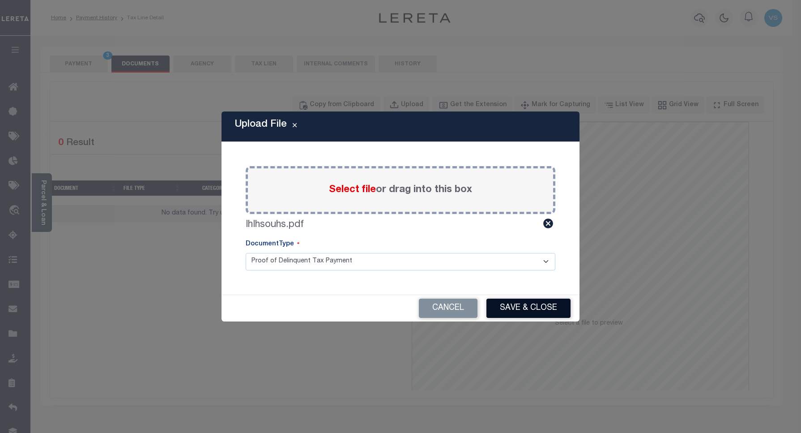
click at [518, 306] on button "Save & Close" at bounding box center [528, 307] width 84 height 19
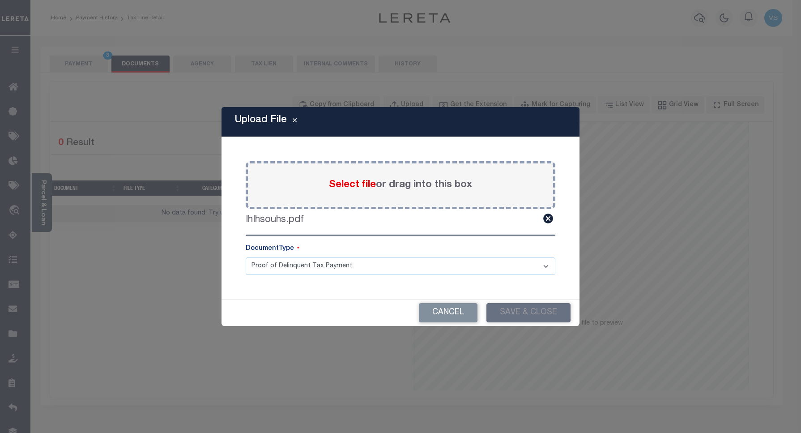
click at [85, 64] on div "Upload File Paste copied image or file into this box Select file or drag into t…" at bounding box center [400, 216] width 801 height 433
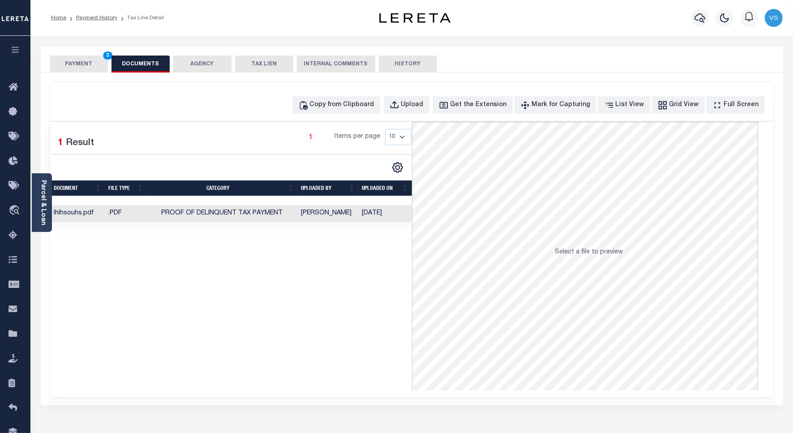
click at [87, 66] on button "PAYMENT 3" at bounding box center [79, 63] width 58 height 17
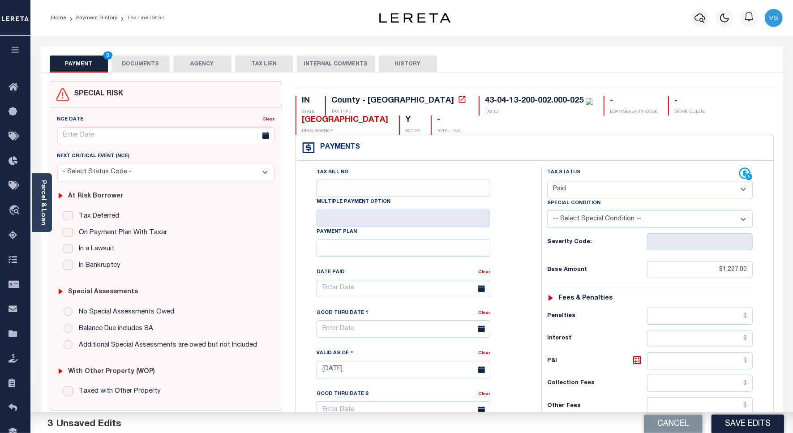
scroll to position [224, 0]
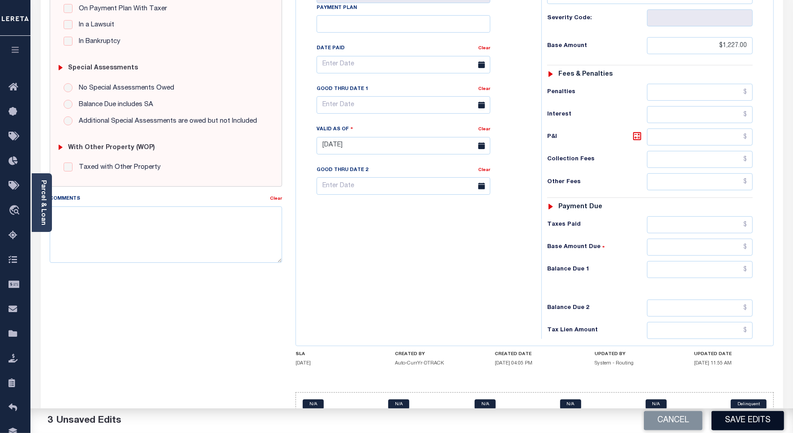
click at [741, 417] on button "Save Edits" at bounding box center [747, 420] width 72 height 19
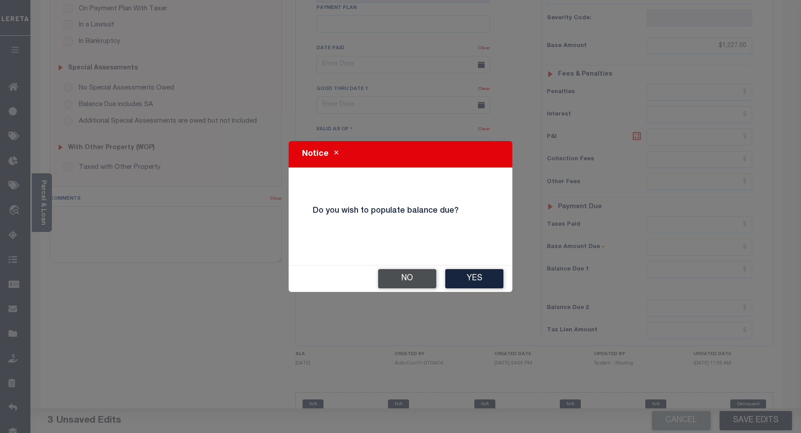
click at [416, 285] on button "No" at bounding box center [407, 278] width 58 height 19
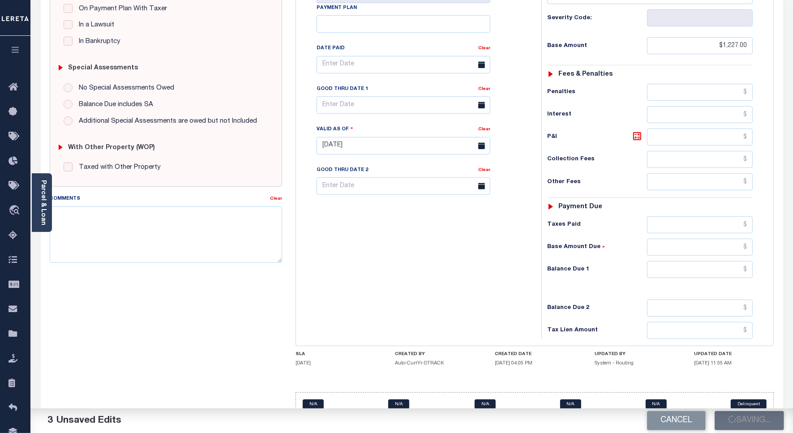
checkbox input "false"
type input "$1,227"
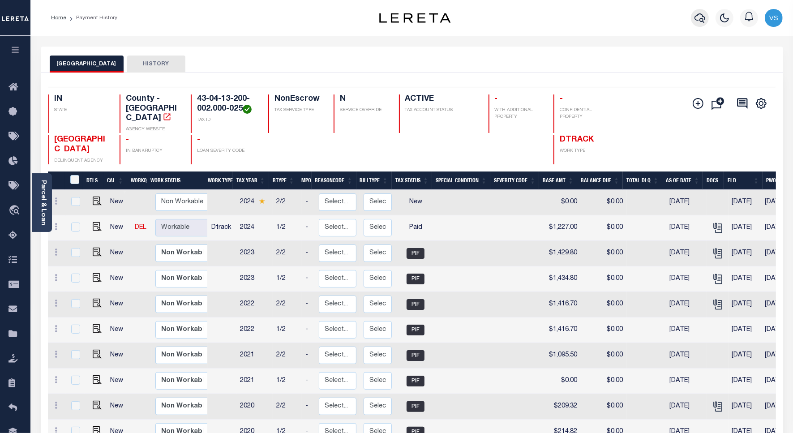
click at [701, 17] on icon "button" at bounding box center [699, 18] width 11 height 11
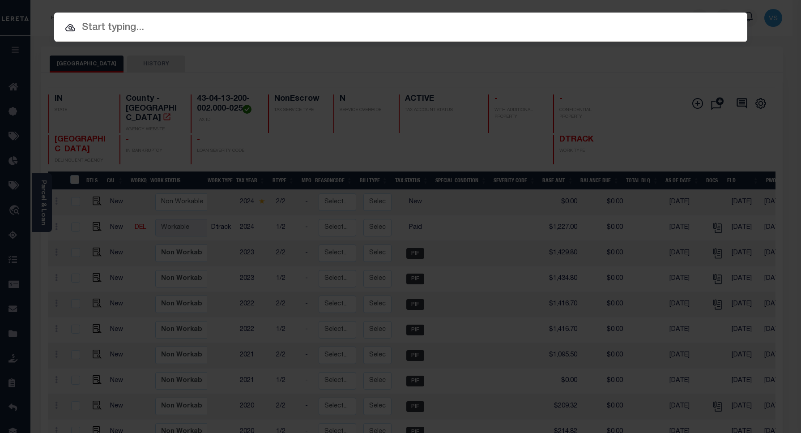
paste input "800020002403"
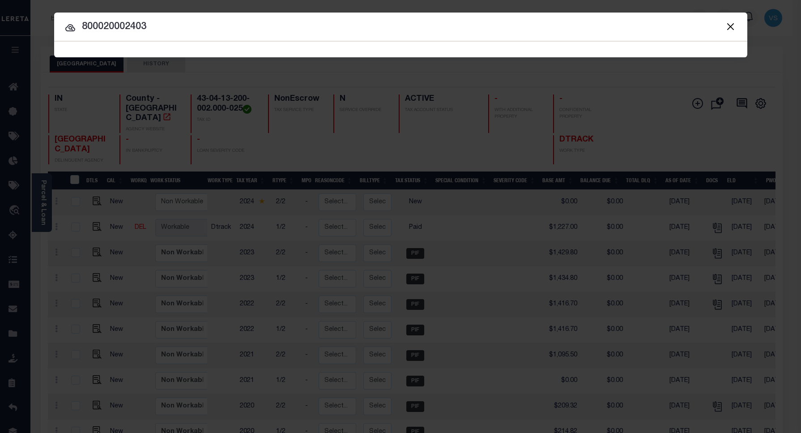
type input "800020002403"
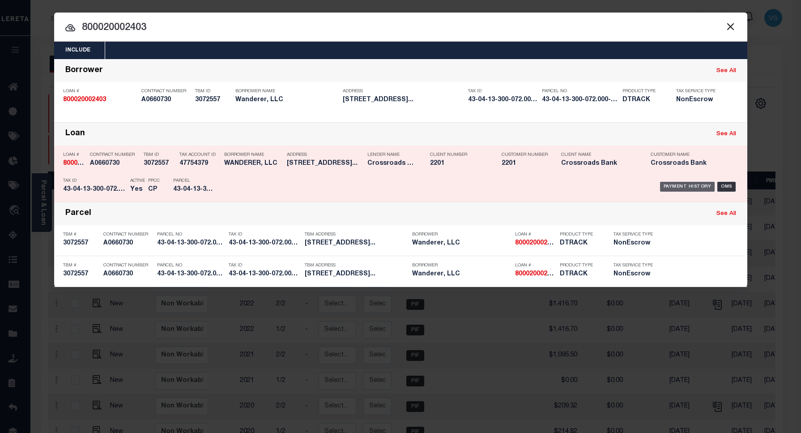
click at [670, 187] on div "Payment History" at bounding box center [687, 187] width 55 height 10
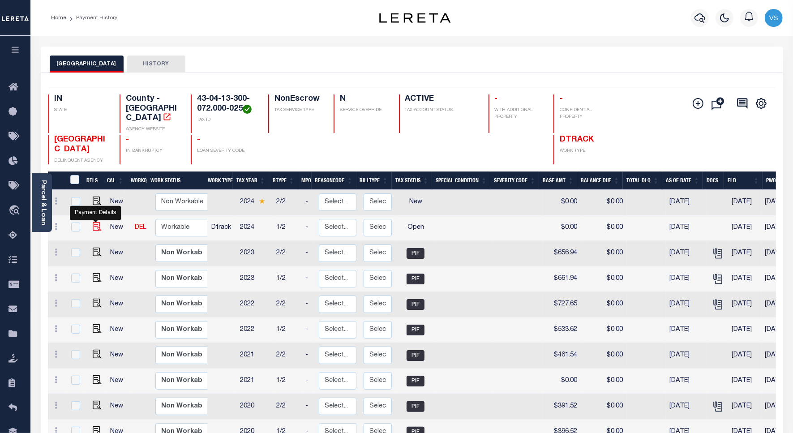
click at [94, 222] on img "" at bounding box center [97, 226] width 9 height 9
checkbox input "true"
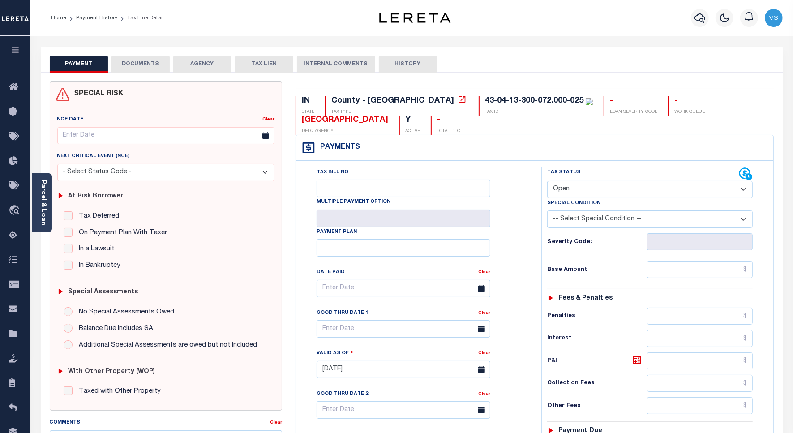
click at [564, 191] on select "- Select Status Code - Open Due/Unpaid Paid Incomplete No Tax Due Internal Refu…" at bounding box center [649, 189] width 205 height 17
select select "PYD"
click at [547, 182] on select "- Select Status Code - Open Due/Unpaid Paid Incomplete No Tax Due Internal Refu…" at bounding box center [649, 189] width 205 height 17
type input "[DATE]"
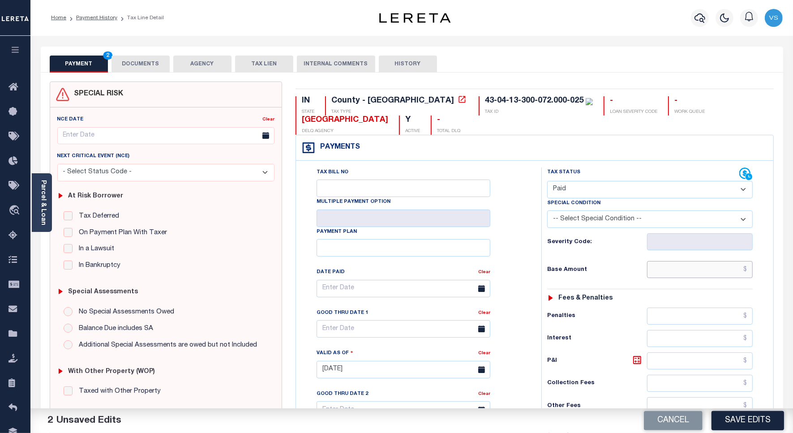
click at [682, 271] on input "text" at bounding box center [700, 269] width 106 height 17
paste input "686.43"
type input "$686.43"
click at [133, 63] on button "DOCUMENTS" at bounding box center [140, 63] width 58 height 17
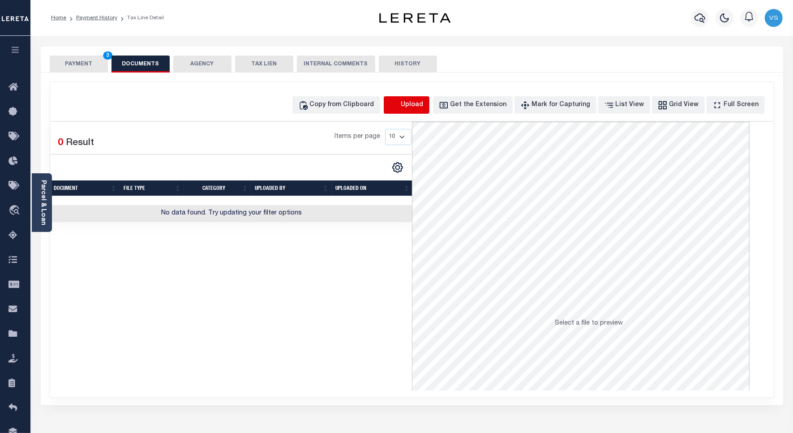
click at [399, 105] on icon "button" at bounding box center [394, 105] width 10 height 10
select select "POP"
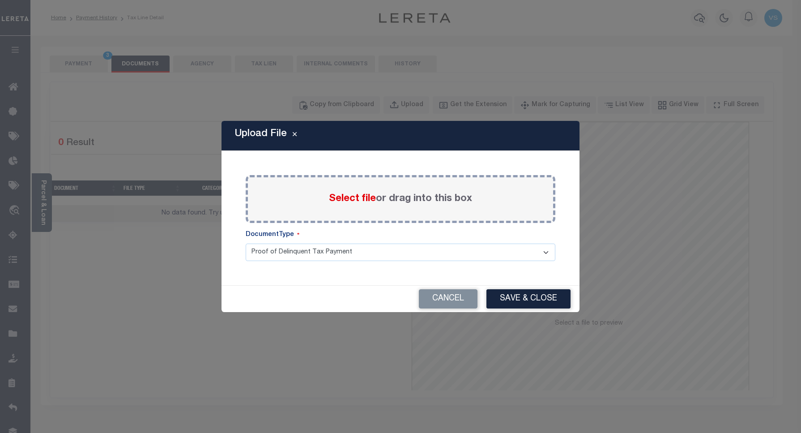
click at [338, 199] on span "Select file" at bounding box center [352, 199] width 47 height 10
click at [0, 0] on input "Select file or drag into this box" at bounding box center [0, 0] width 0 height 0
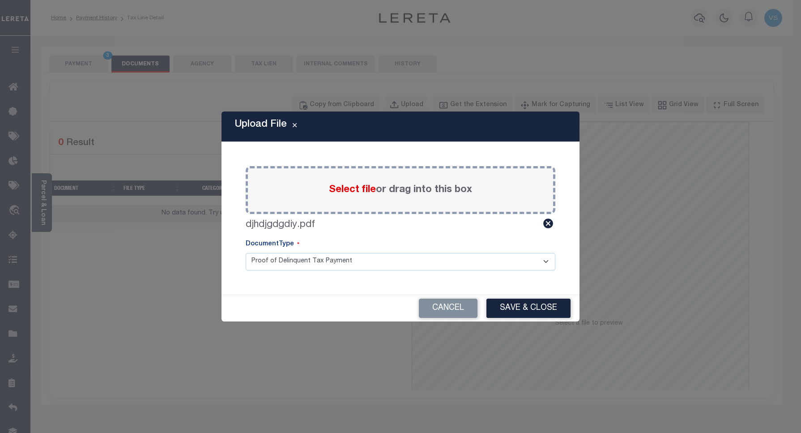
click at [531, 309] on button "Save & Close" at bounding box center [528, 307] width 84 height 19
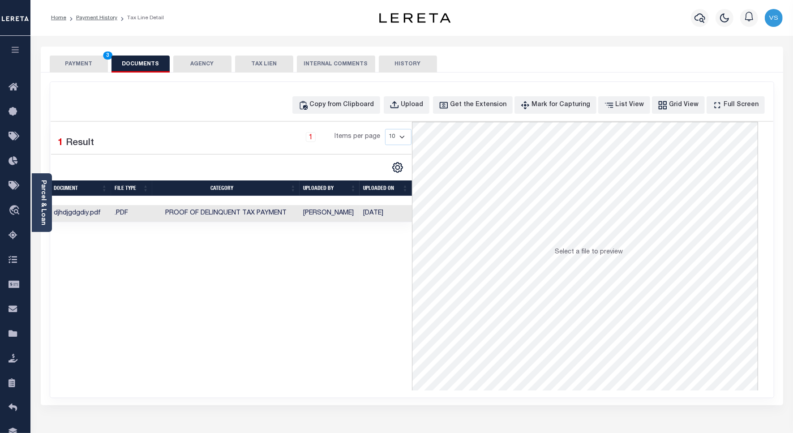
click at [72, 59] on button "PAYMENT 3" at bounding box center [79, 63] width 58 height 17
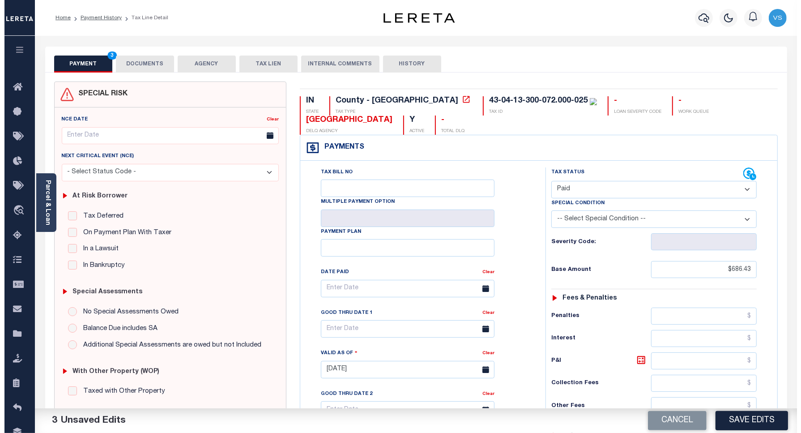
scroll to position [224, 0]
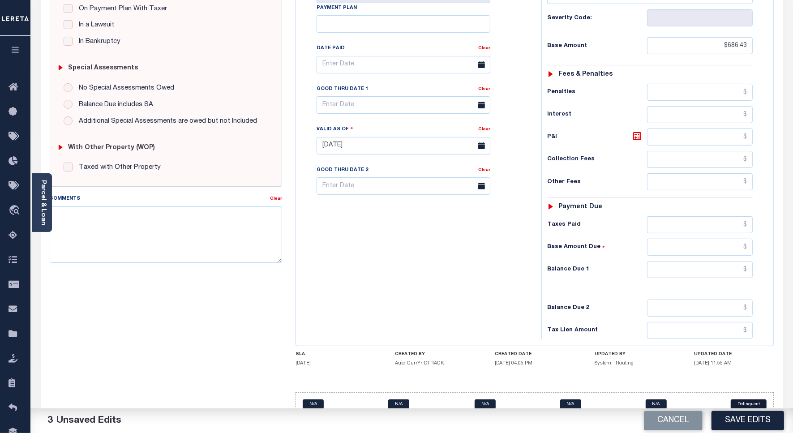
drag, startPoint x: 734, startPoint y: 423, endPoint x: 734, endPoint y: 407, distance: 15.7
click at [734, 422] on button "Save Edits" at bounding box center [747, 420] width 72 height 19
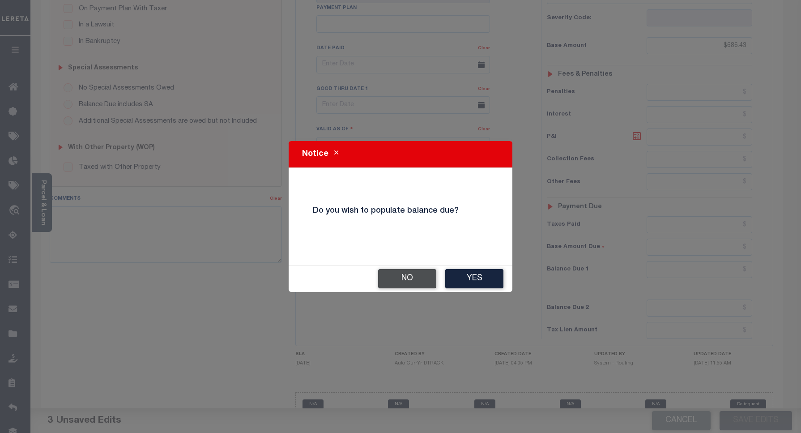
click at [388, 278] on button "No" at bounding box center [407, 278] width 58 height 19
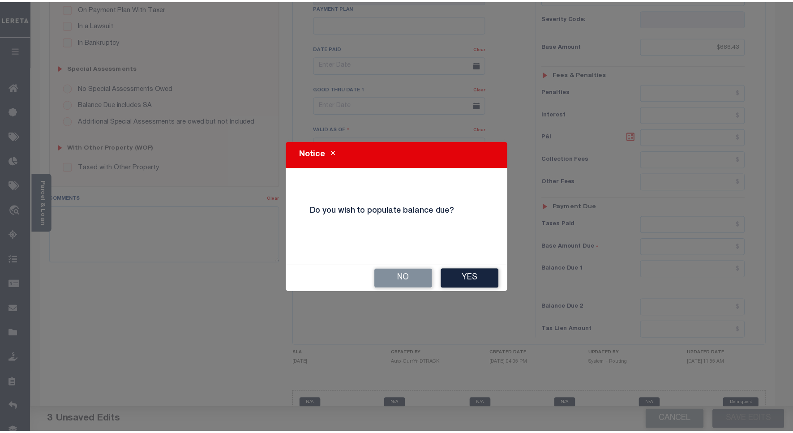
scroll to position [233, 0]
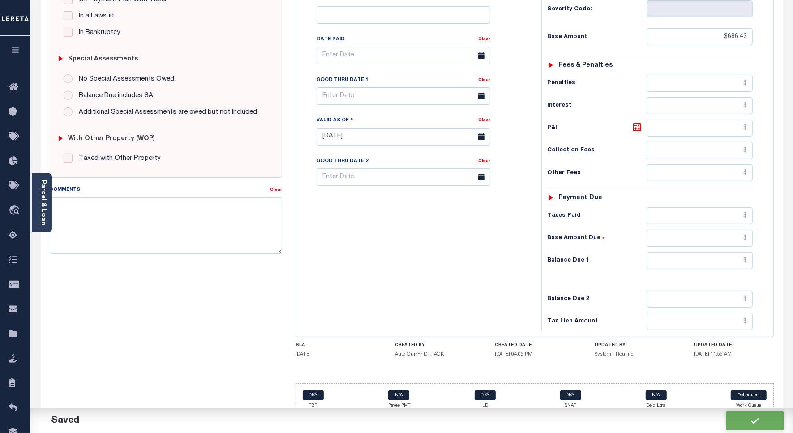
checkbox input "false"
type input "$686.43"
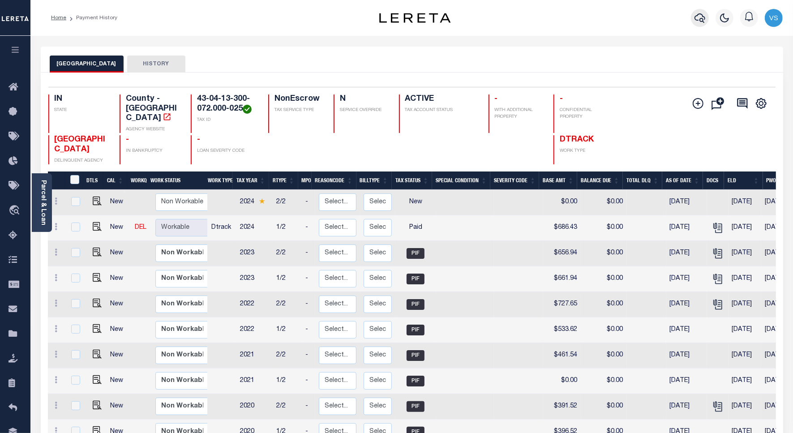
click at [696, 17] on icon "button" at bounding box center [699, 18] width 11 height 11
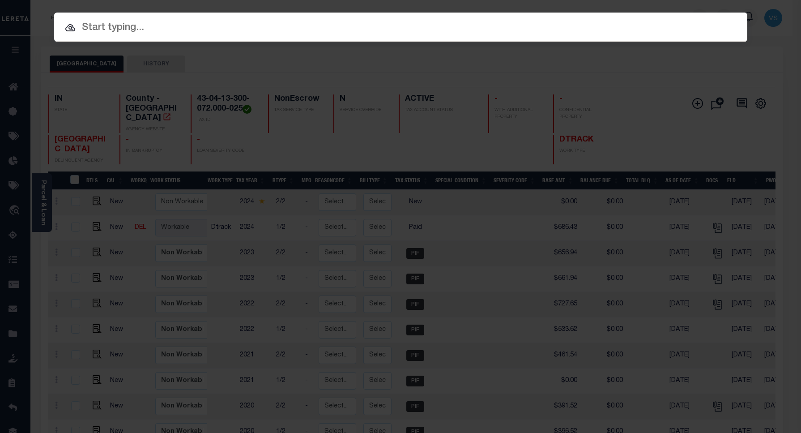
paste input "110201958"
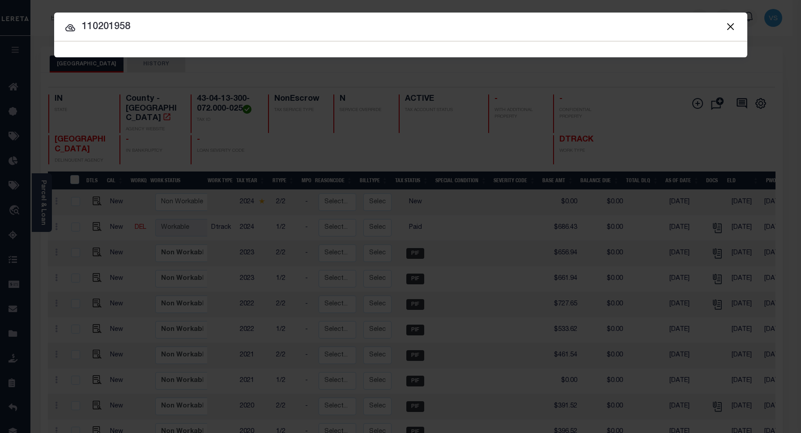
type input "110201958"
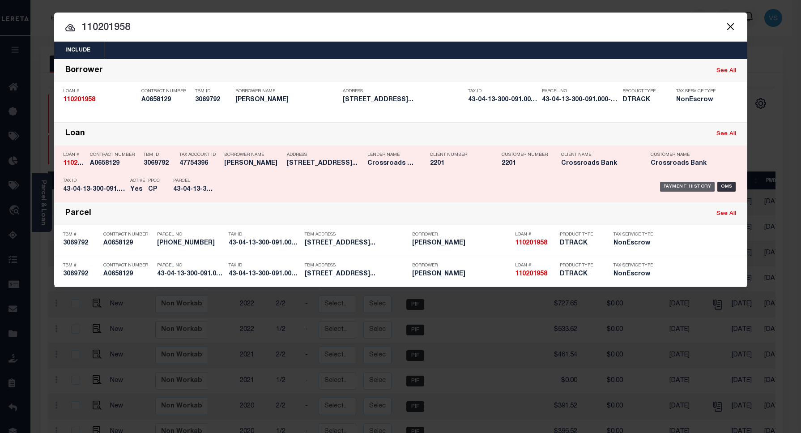
click at [676, 186] on div "Payment History" at bounding box center [687, 187] width 55 height 10
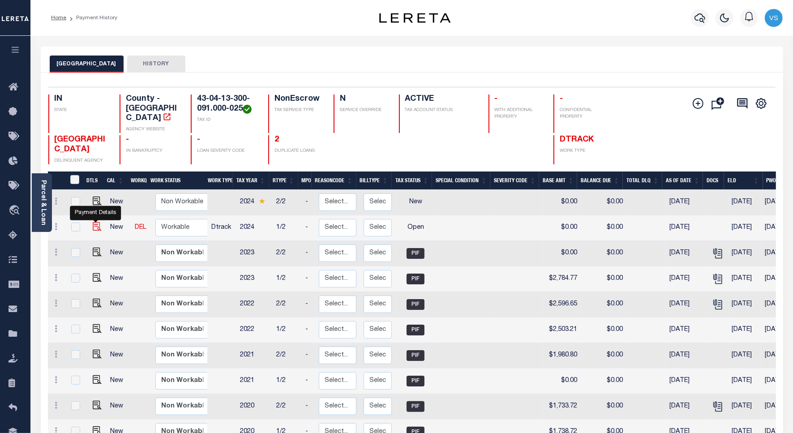
click at [95, 222] on img "" at bounding box center [97, 226] width 9 height 9
checkbox input "true"
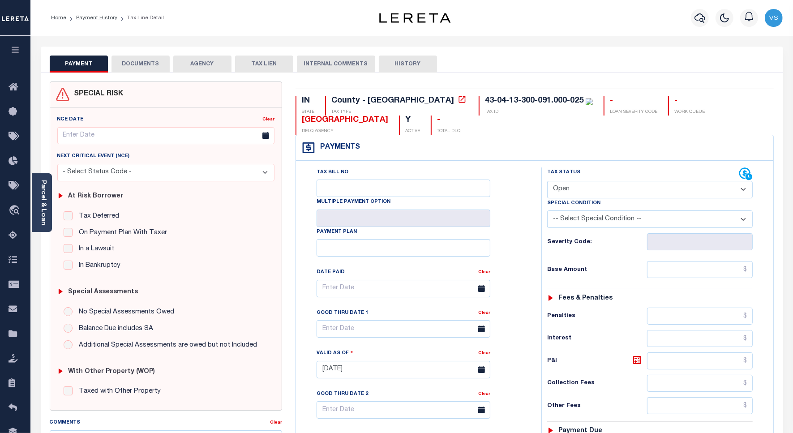
click at [554, 191] on select "- Select Status Code - Open Due/Unpaid Paid Incomplete No Tax Due Internal Refu…" at bounding box center [649, 189] width 205 height 17
select select "PYD"
click at [547, 182] on select "- Select Status Code - Open Due/Unpaid Paid Incomplete No Tax Due Internal Refu…" at bounding box center [649, 189] width 205 height 17
type input "09/09/2025"
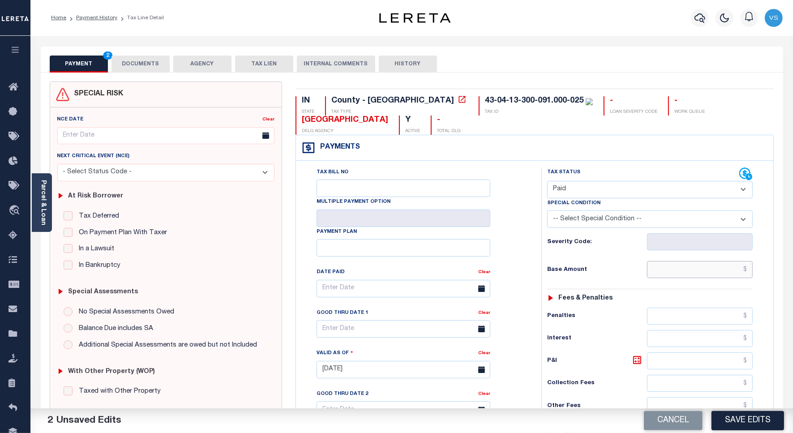
click at [688, 274] on input "text" at bounding box center [700, 269] width 106 height 17
paste input "3,122.09"
type input "$3,122.09"
click at [139, 60] on button "DOCUMENTS" at bounding box center [140, 63] width 58 height 17
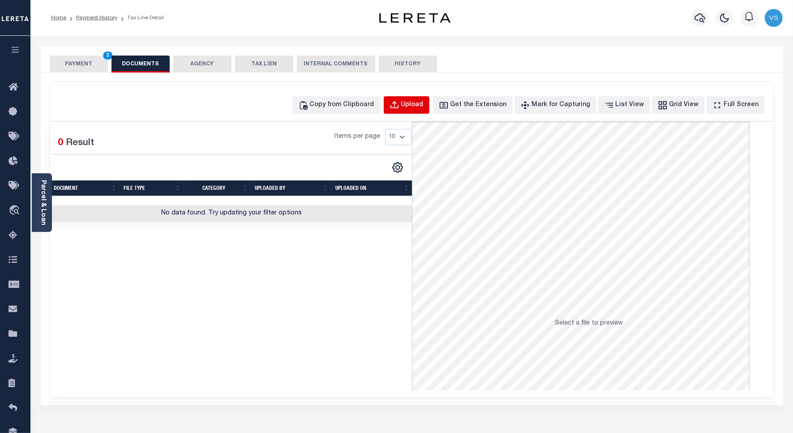
click at [419, 102] on div "Upload" at bounding box center [412, 105] width 22 height 10
select select "POP"
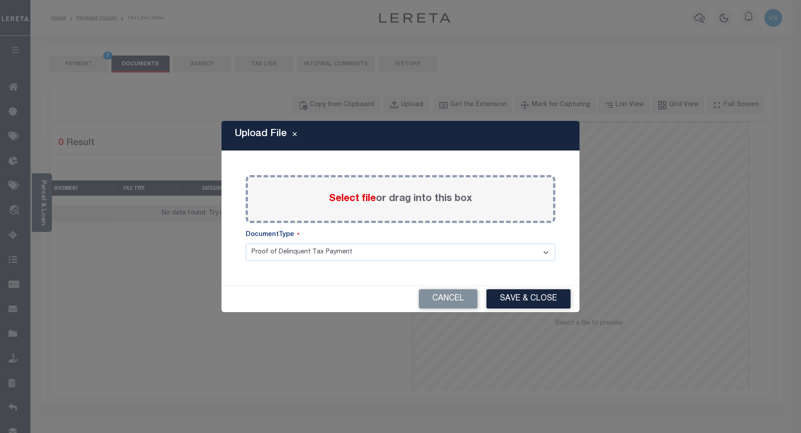
click at [349, 201] on span "Select file" at bounding box center [352, 199] width 47 height 10
click at [0, 0] on input "Select file or drag into this box" at bounding box center [0, 0] width 0 height 0
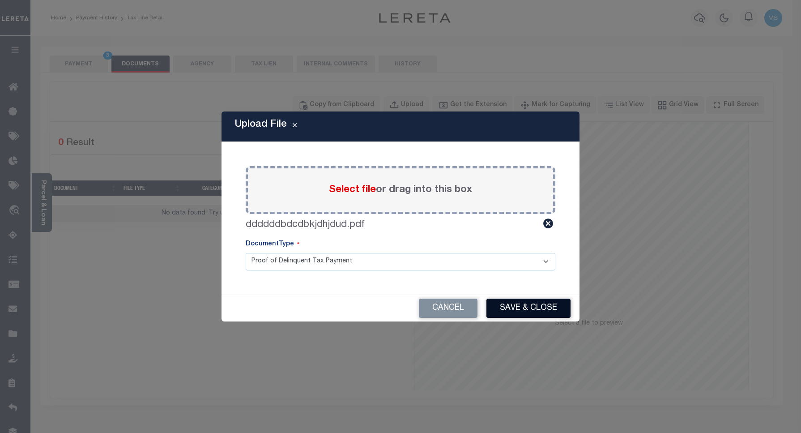
click at [528, 307] on button "Save & Close" at bounding box center [528, 307] width 84 height 19
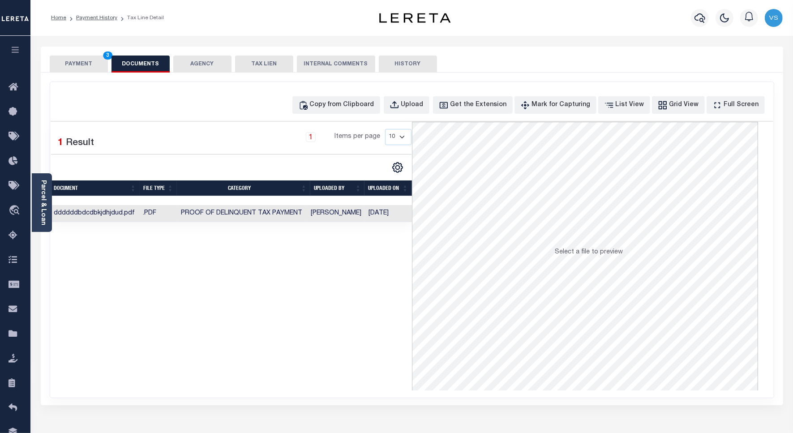
click at [75, 66] on button "PAYMENT 3" at bounding box center [79, 63] width 58 height 17
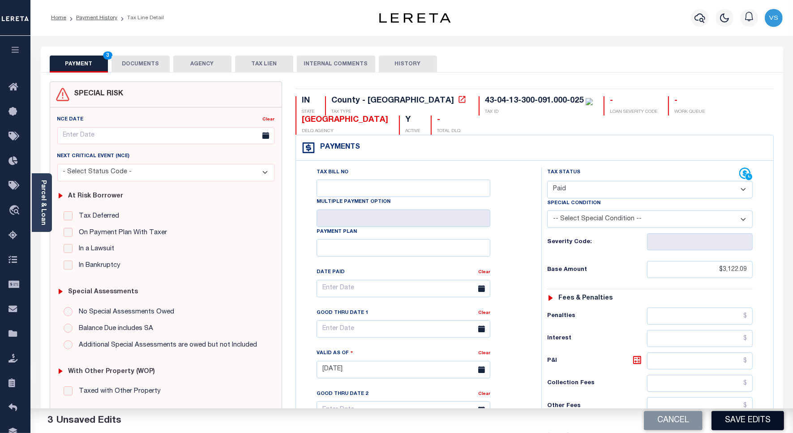
click at [732, 426] on button "Save Edits" at bounding box center [747, 420] width 72 height 19
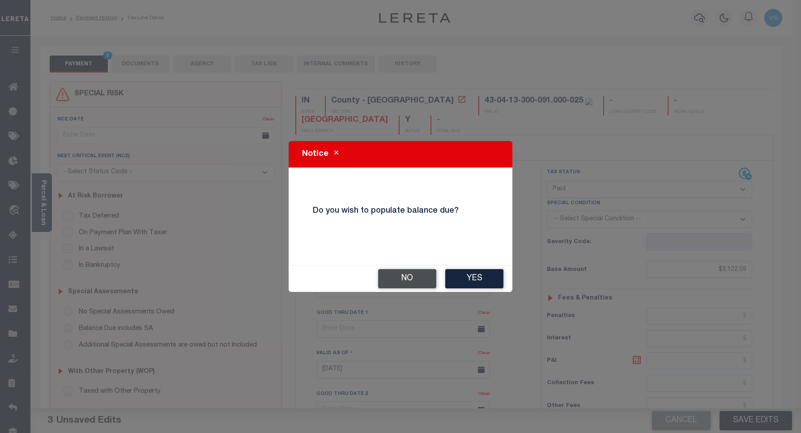
click at [394, 279] on button "No" at bounding box center [407, 278] width 58 height 19
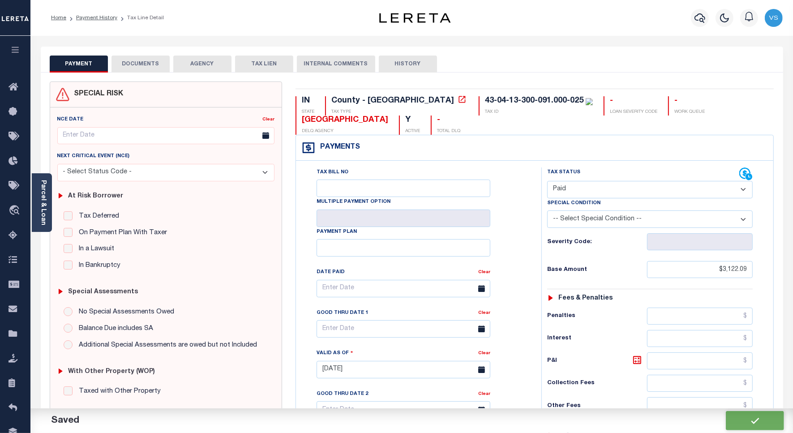
checkbox input "false"
type input "$3,122.09"
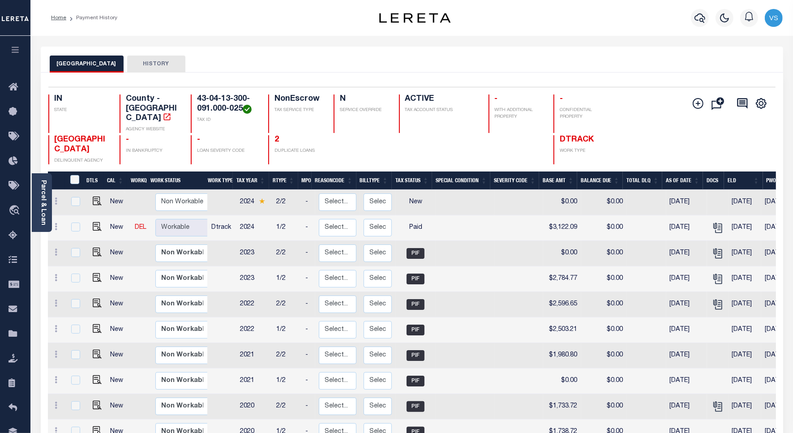
drag, startPoint x: 697, startPoint y: 21, endPoint x: 474, endPoint y: 57, distance: 225.7
click at [697, 21] on icon "button" at bounding box center [699, 18] width 11 height 11
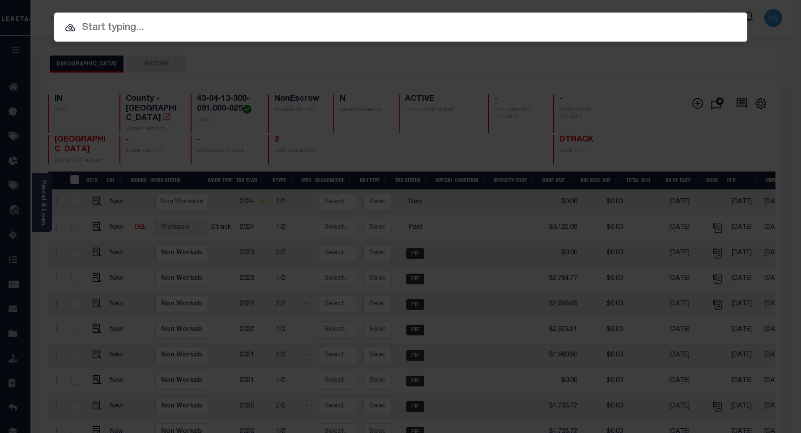
paste input "780095600"
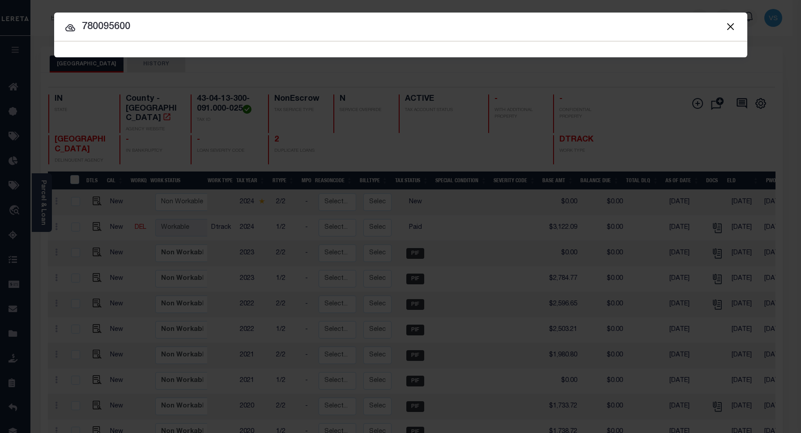
type input "780095600"
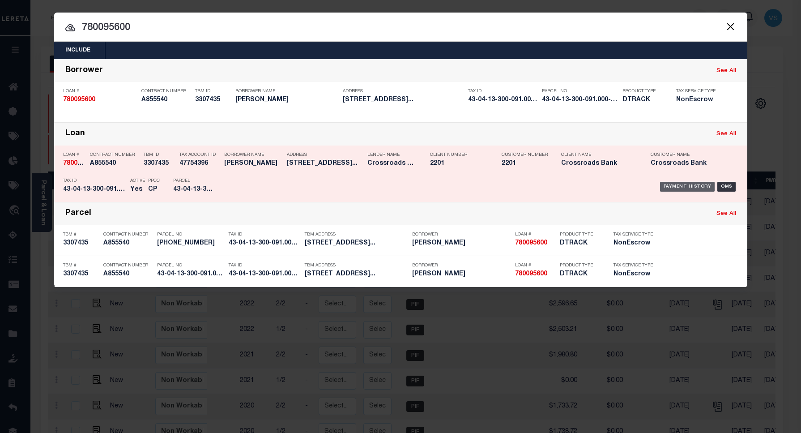
click at [670, 186] on div "Payment History" at bounding box center [687, 187] width 55 height 10
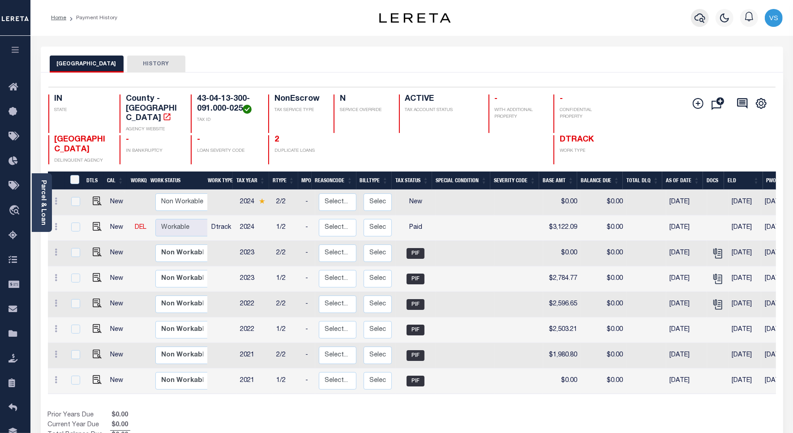
click at [698, 18] on icon "button" at bounding box center [699, 18] width 11 height 11
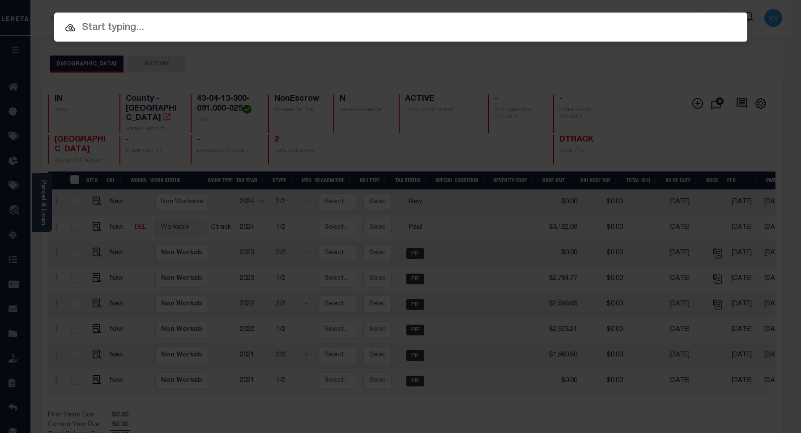
paste input "110201110"
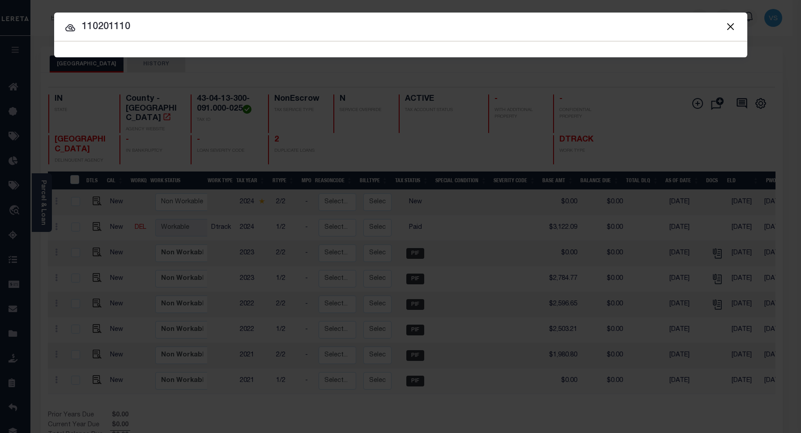
type input "110201110"
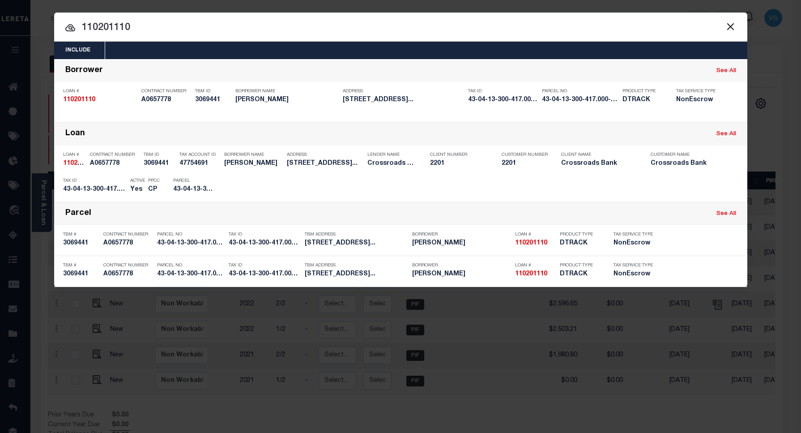
click at [222, 26] on input "110201110" at bounding box center [400, 28] width 693 height 16
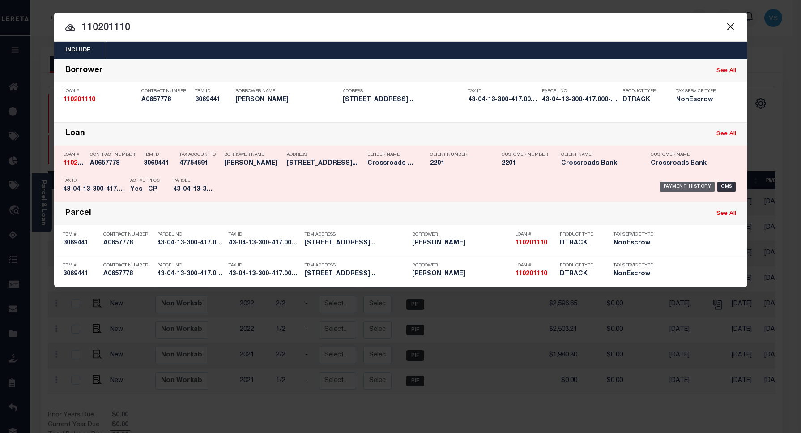
click at [676, 184] on div "Payment History" at bounding box center [687, 187] width 55 height 10
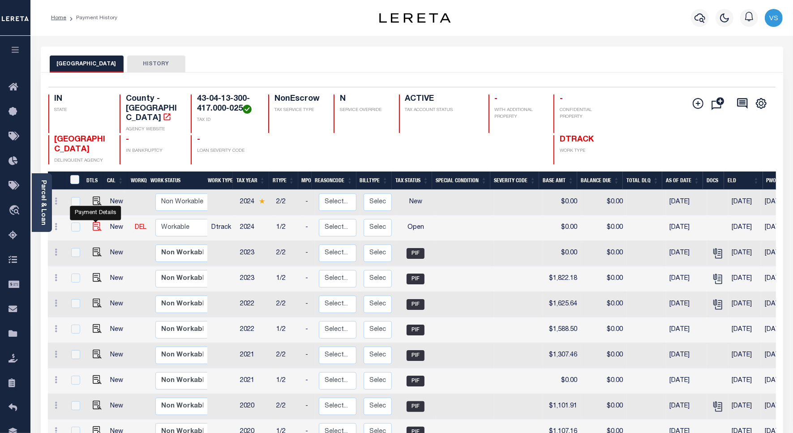
click at [93, 222] on img "" at bounding box center [97, 226] width 9 height 9
checkbox input "true"
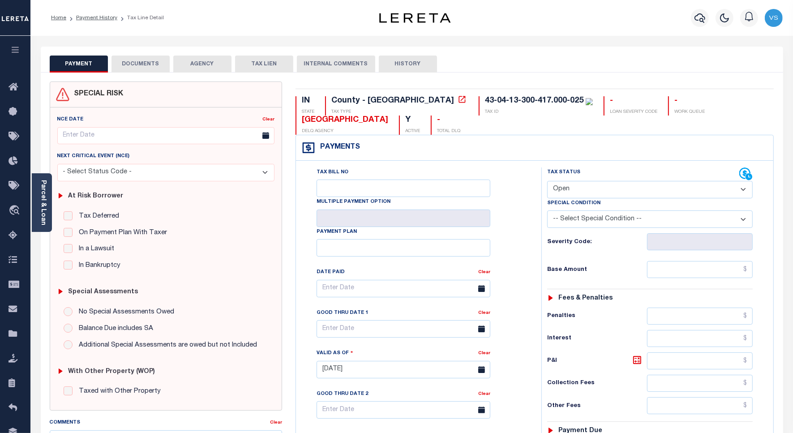
click at [560, 189] on select "- Select Status Code - Open Due/Unpaid Paid Incomplete No Tax Due Internal Refu…" at bounding box center [649, 189] width 205 height 17
select select "PYD"
click at [547, 182] on select "- Select Status Code - Open Due/Unpaid Paid Incomplete No Tax Due Internal Refu…" at bounding box center [649, 189] width 205 height 17
type input "[DATE]"
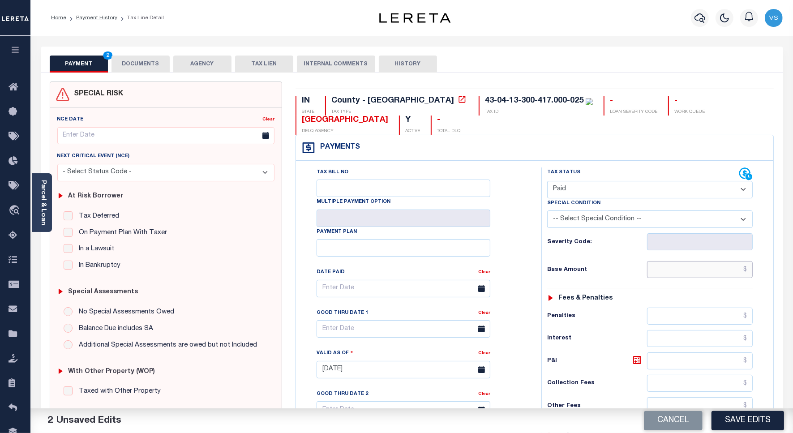
click at [661, 277] on input "text" at bounding box center [700, 269] width 106 height 17
click at [739, 274] on input "text" at bounding box center [700, 269] width 106 height 17
click at [687, 271] on input "text" at bounding box center [700, 269] width 106 height 17
paste input "1,856.62"
type input "$1,856.62"
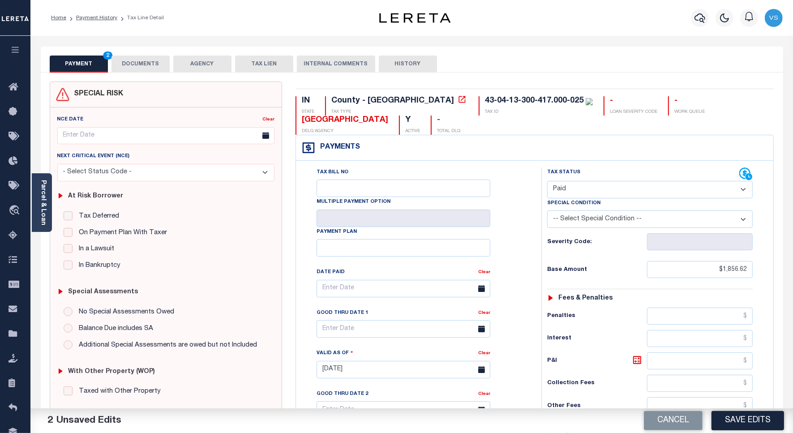
click at [148, 66] on button "DOCUMENTS" at bounding box center [140, 63] width 58 height 17
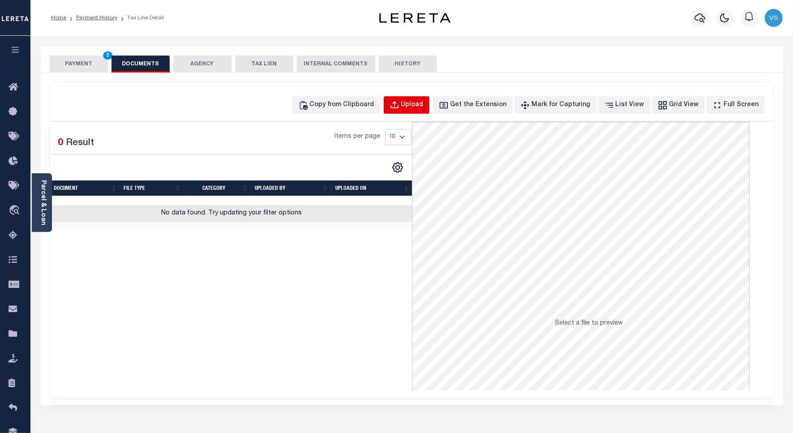
click at [419, 108] on div "Upload" at bounding box center [412, 105] width 22 height 10
select select "POP"
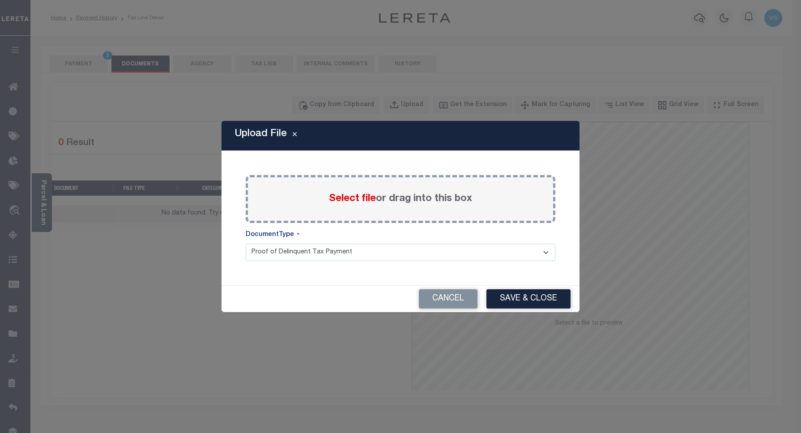
click at [348, 200] on span "Select file" at bounding box center [352, 199] width 47 height 10
click at [0, 0] on input "Select file or drag into this box" at bounding box center [0, 0] width 0 height 0
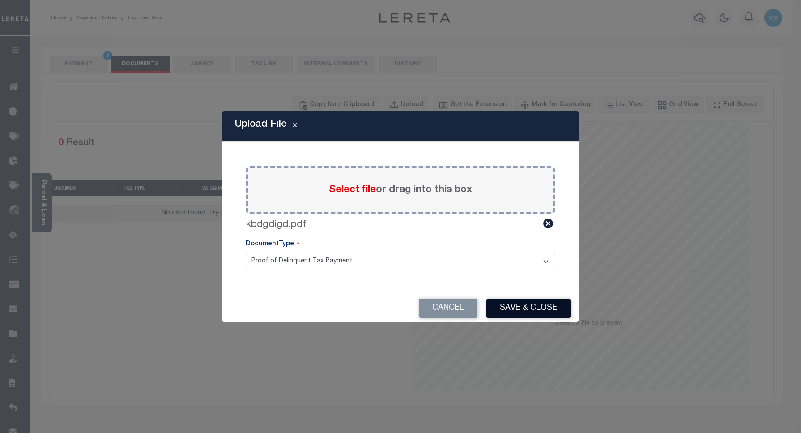
click at [513, 303] on button "Save & Close" at bounding box center [528, 307] width 84 height 19
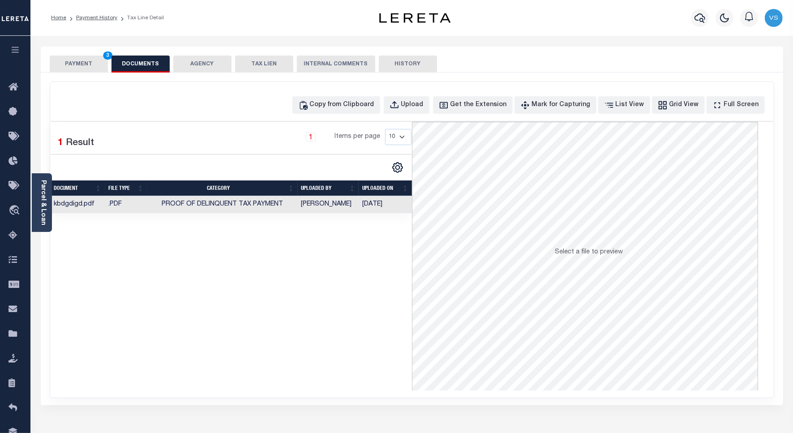
click at [84, 64] on button "PAYMENT 3" at bounding box center [79, 63] width 58 height 17
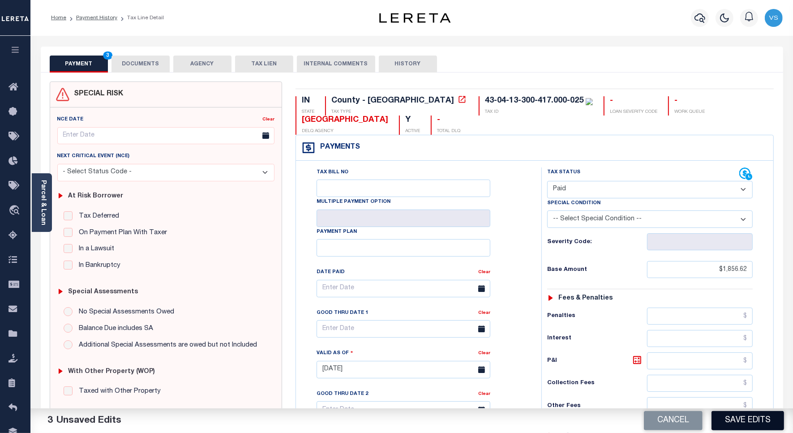
click at [731, 421] on button "Save Edits" at bounding box center [747, 420] width 72 height 19
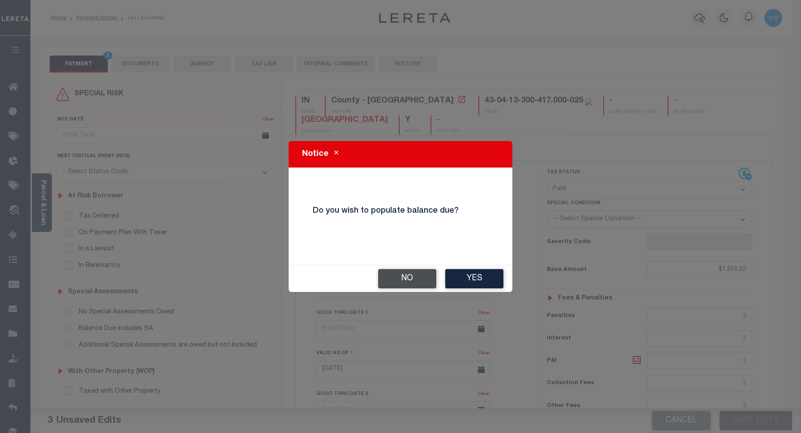
click at [388, 276] on button "No" at bounding box center [407, 278] width 58 height 19
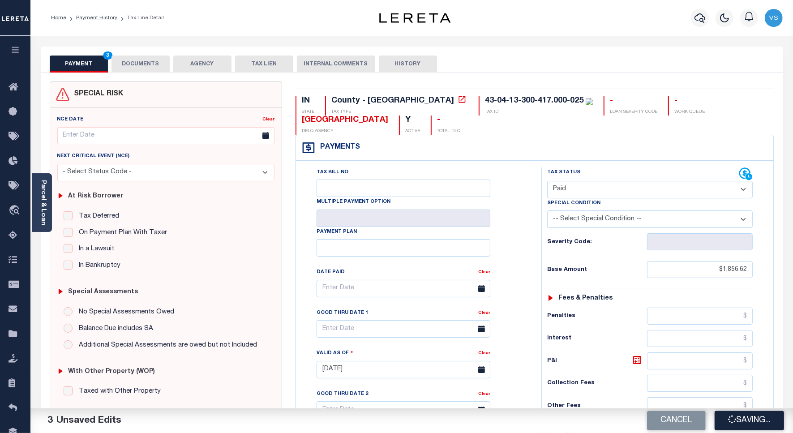
checkbox input "false"
type input "$1,856.62"
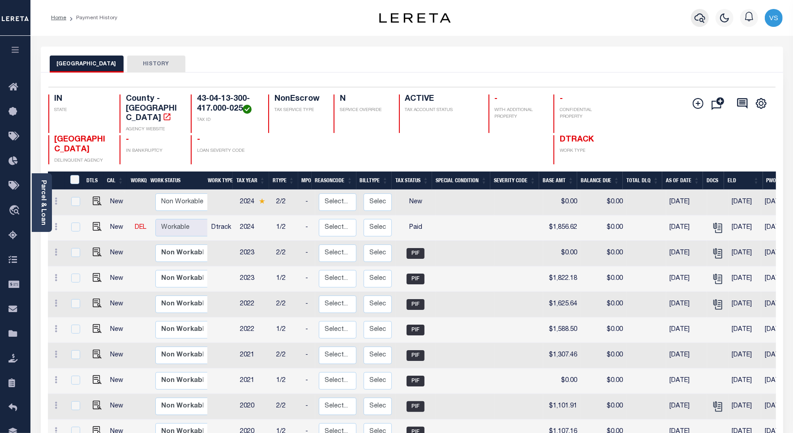
click at [702, 20] on icon "button" at bounding box center [699, 18] width 11 height 11
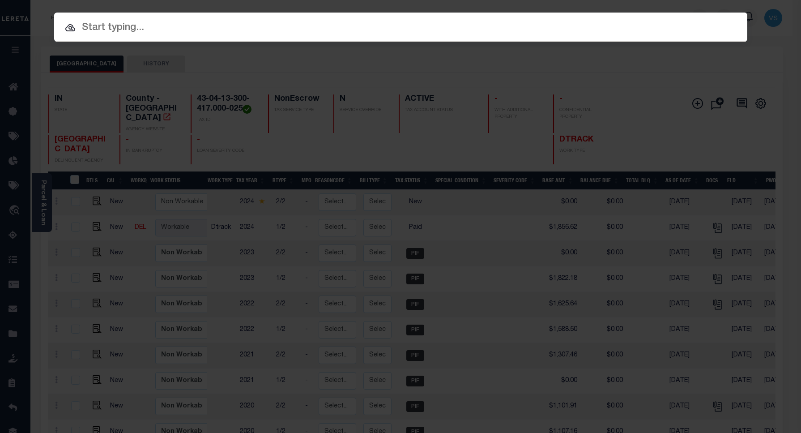
paste input "800020002261"
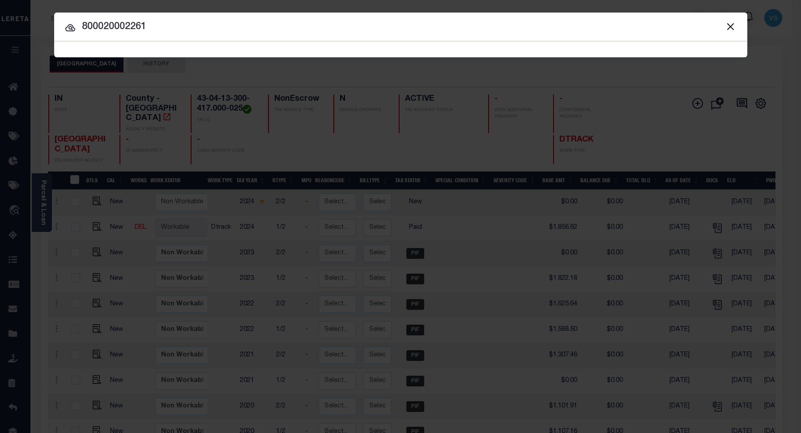
type input "800020002261"
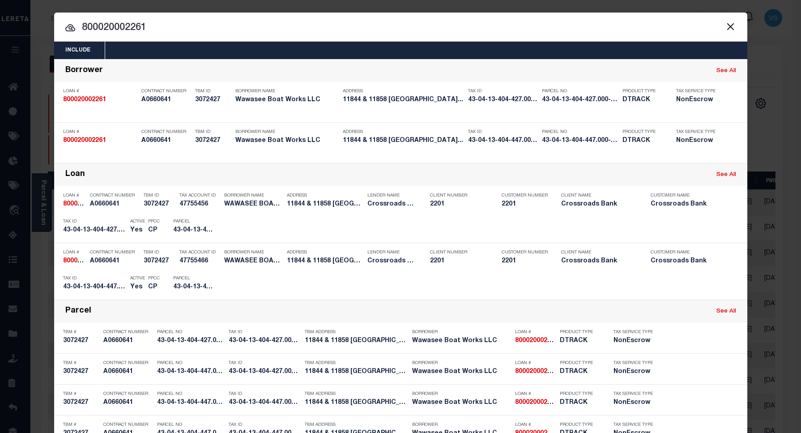
click at [678, 226] on div "Payment History" at bounding box center [687, 227] width 55 height 10
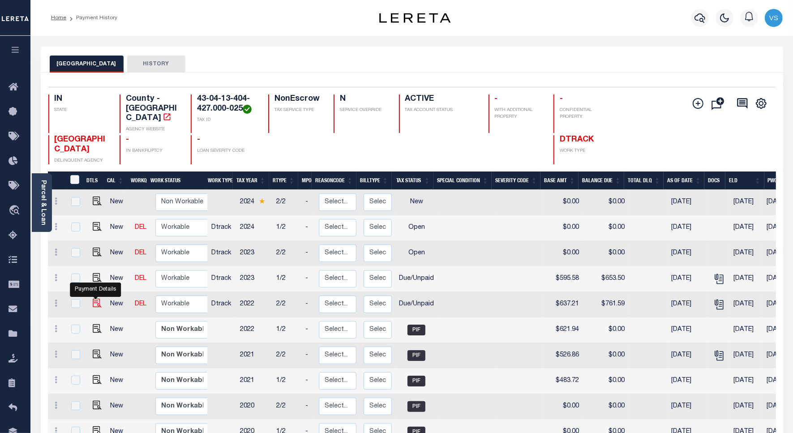
click at [94, 298] on img "" at bounding box center [97, 302] width 9 height 9
checkbox input "true"
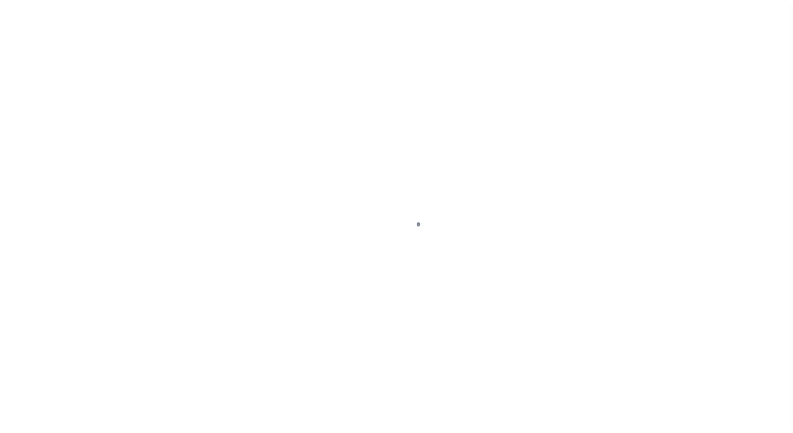
select select "DUE"
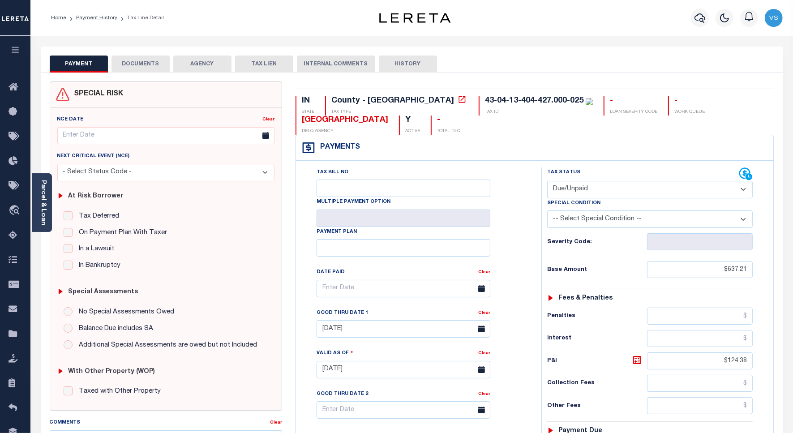
drag, startPoint x: 84, startPoint y: 17, endPoint x: 95, endPoint y: 23, distance: 12.8
click at [84, 17] on link "Payment History" at bounding box center [96, 17] width 41 height 5
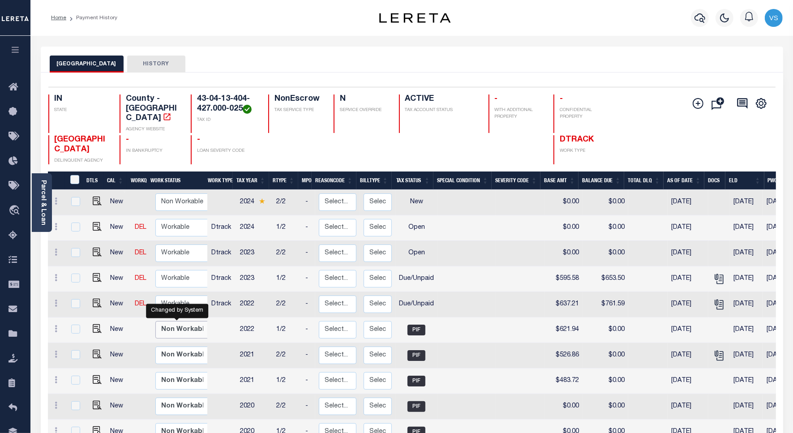
click at [161, 324] on select "Non Workable Workable" at bounding box center [182, 329] width 54 height 17
checkbox input "true"
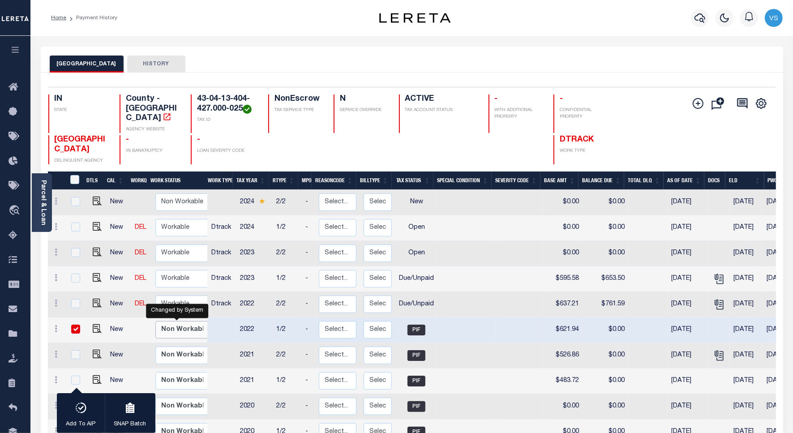
select select "false"
click at [155, 321] on select "Non Workable Workable" at bounding box center [182, 329] width 54 height 17
checkbox input "false"
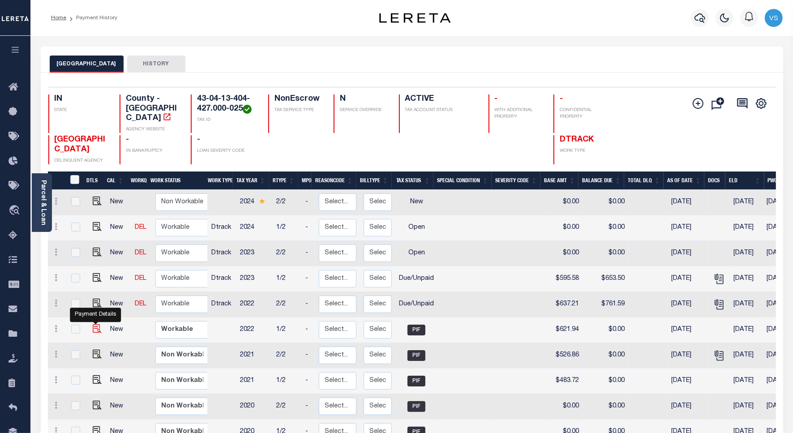
click at [96, 324] on img "" at bounding box center [97, 328] width 9 height 9
checkbox input "true"
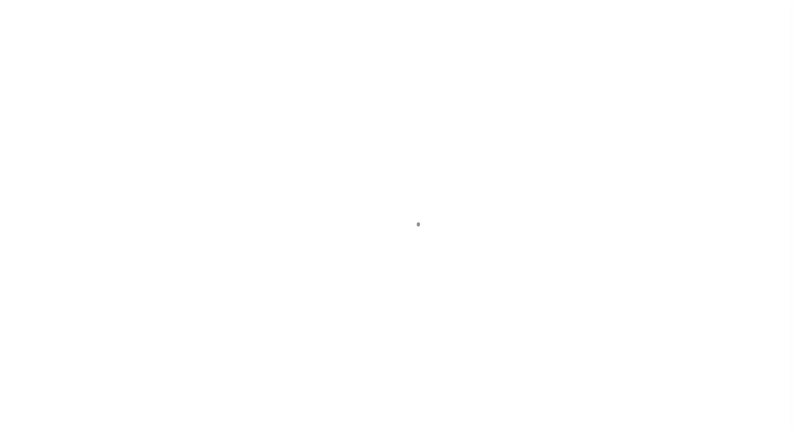
select select "PIF"
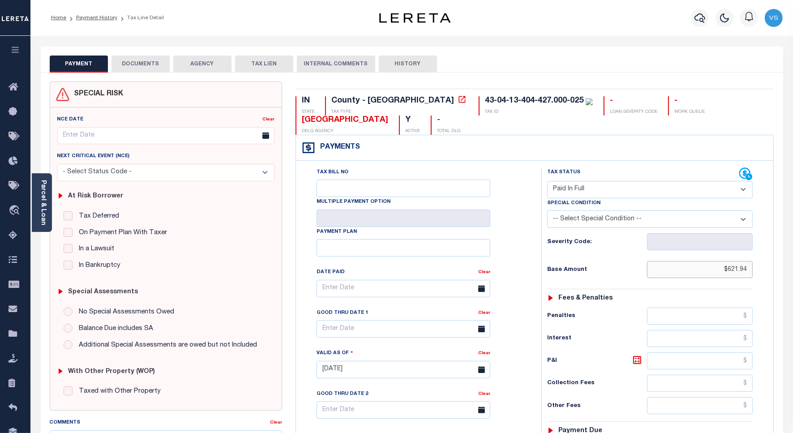
click at [737, 272] on input "$621.94" at bounding box center [700, 269] width 106 height 17
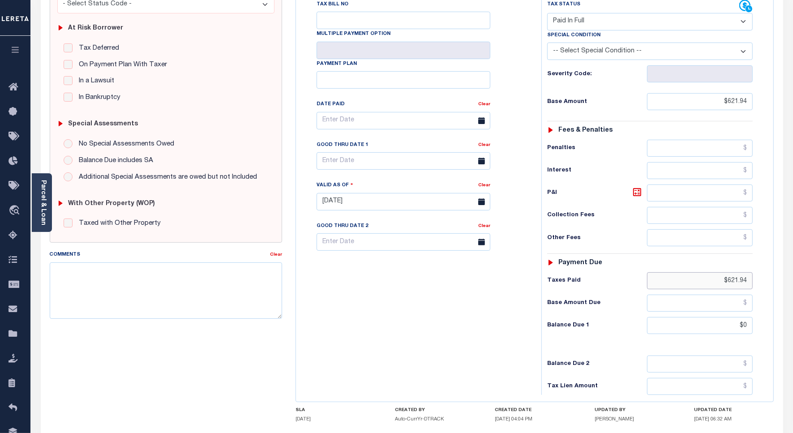
drag, startPoint x: 749, startPoint y: 284, endPoint x: 703, endPoint y: 287, distance: 46.2
click at [703, 287] on input "$621.94" at bounding box center [700, 280] width 106 height 17
type input "[DATE]"
click at [747, 328] on input "$0" at bounding box center [700, 325] width 106 height 17
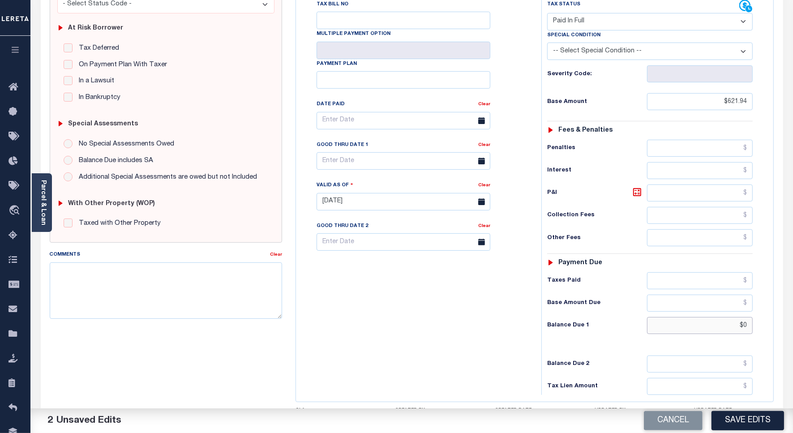
type input "$"
paste input "820.27"
type input "$820.27"
click at [638, 195] on icon at bounding box center [636, 191] width 5 height 5
type input "$198.33"
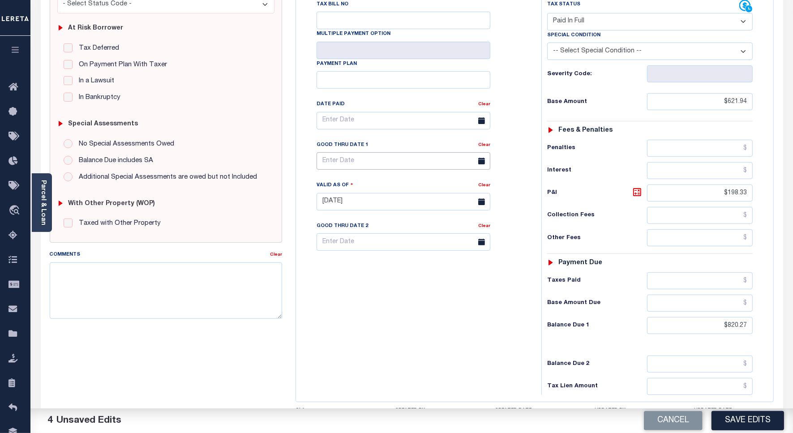
click at [353, 162] on input "text" at bounding box center [403, 160] width 174 height 17
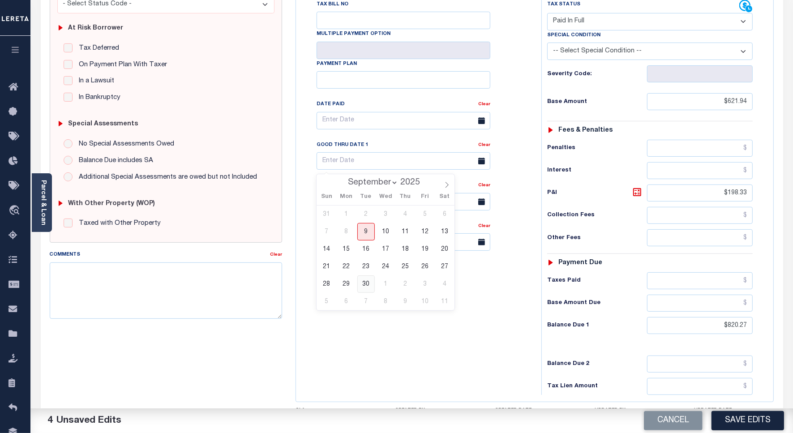
click at [362, 287] on span "30" at bounding box center [365, 283] width 17 height 17
type input "[DATE]"
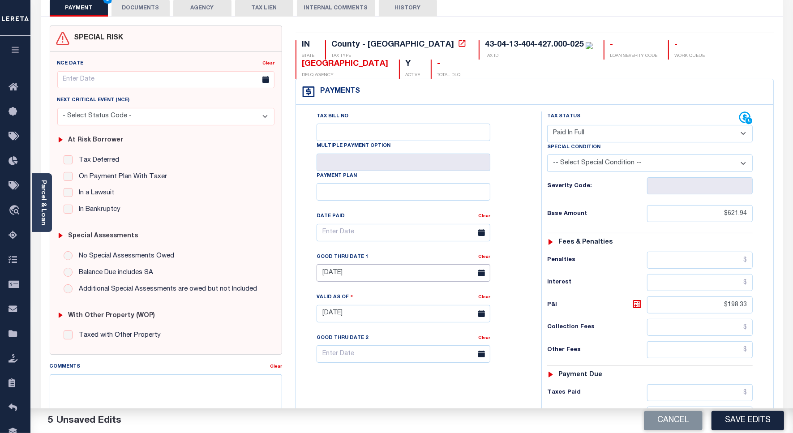
scroll to position [0, 0]
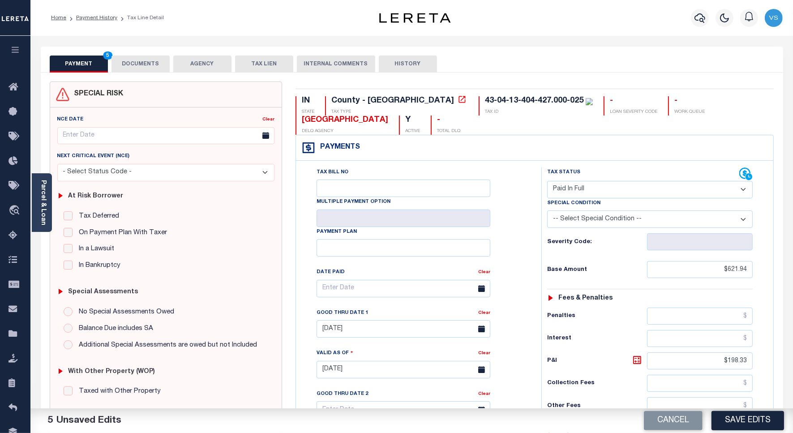
click at [136, 64] on button "DOCUMENTS" at bounding box center [140, 63] width 58 height 17
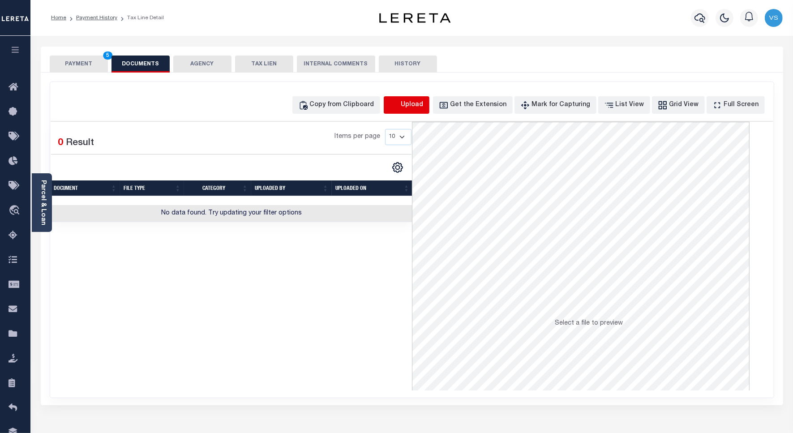
click at [399, 101] on icon "button" at bounding box center [394, 105] width 10 height 10
select select "POP"
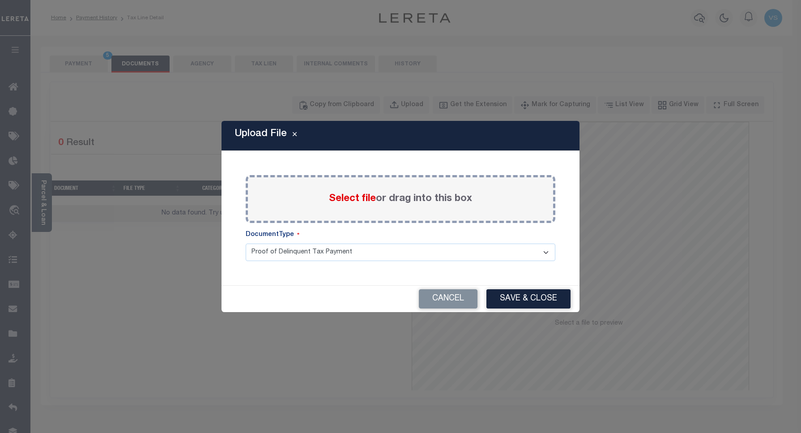
click at [363, 198] on span "Select file" at bounding box center [352, 199] width 47 height 10
click at [0, 0] on input "Select file or drag into this box" at bounding box center [0, 0] width 0 height 0
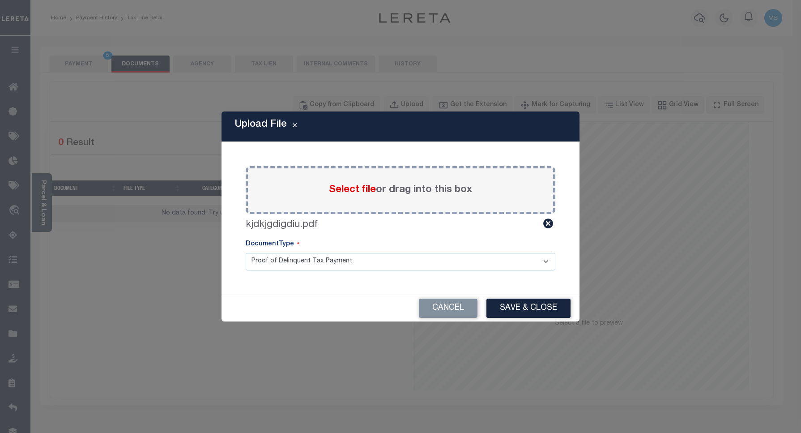
click at [512, 308] on button "Save & Close" at bounding box center [528, 307] width 84 height 19
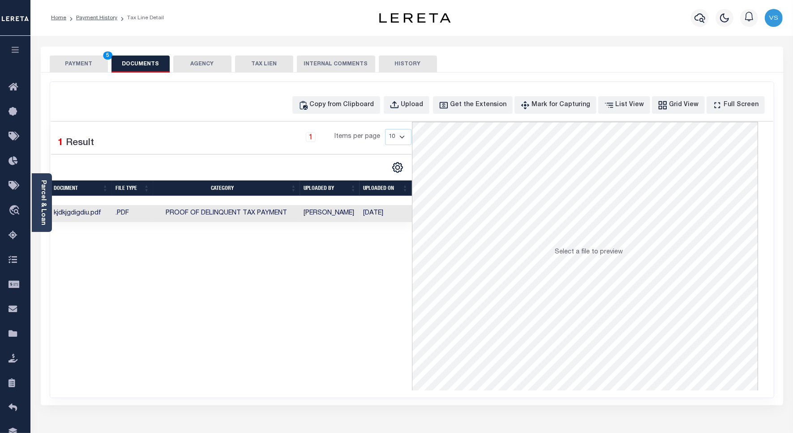
click at [71, 62] on button "PAYMENT 5" at bounding box center [79, 63] width 58 height 17
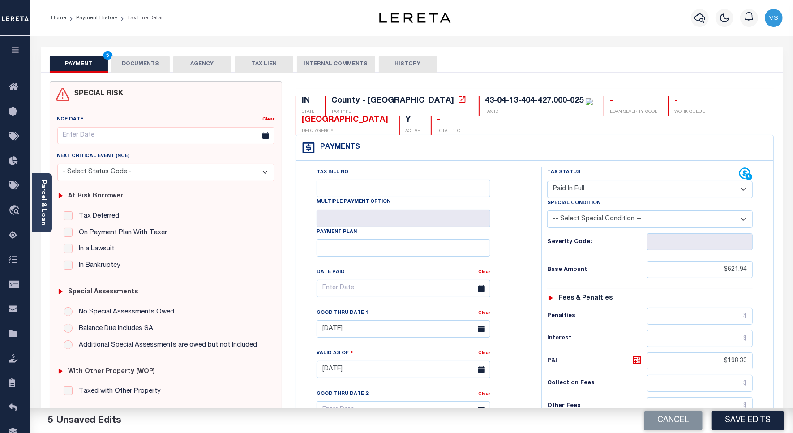
click at [571, 191] on select "- Select Status Code - Open Due/Unpaid Paid Incomplete No Tax Due Internal Refu…" at bounding box center [649, 189] width 205 height 17
select select "DUE"
click at [547, 182] on select "- Select Status Code - Open Due/Unpaid Paid Incomplete No Tax Due Internal Refu…" at bounding box center [649, 189] width 205 height 17
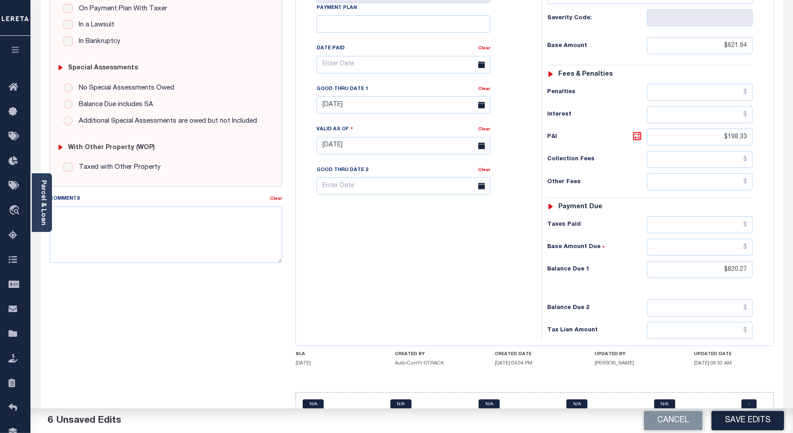
scroll to position [247, 0]
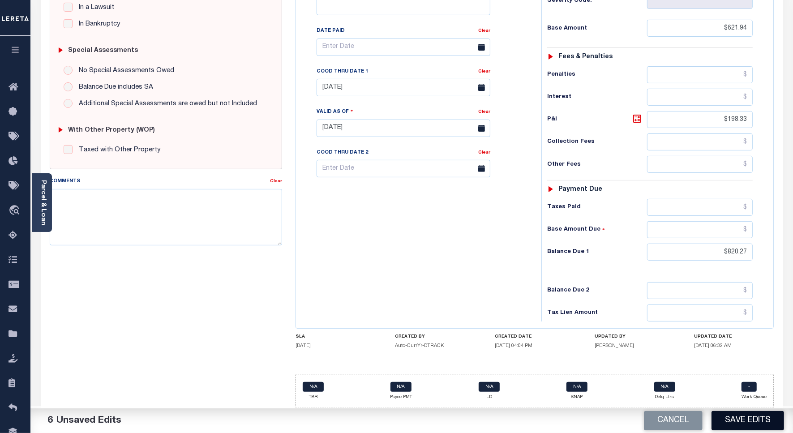
click at [731, 420] on button "Save Edits" at bounding box center [747, 420] width 72 height 19
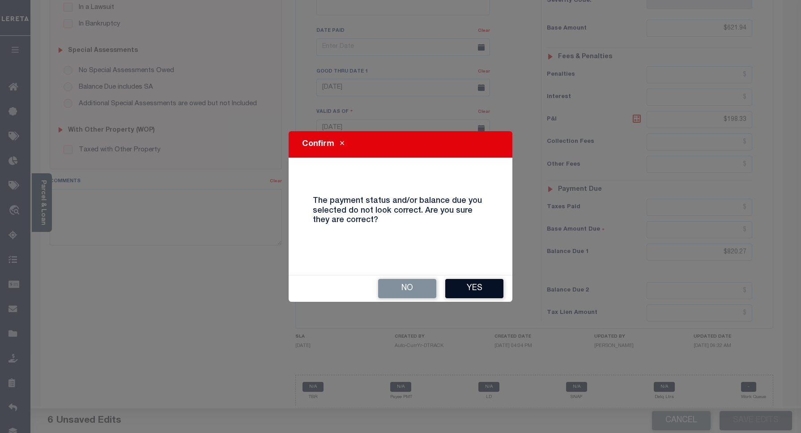
click at [471, 286] on button "Yes" at bounding box center [474, 288] width 58 height 19
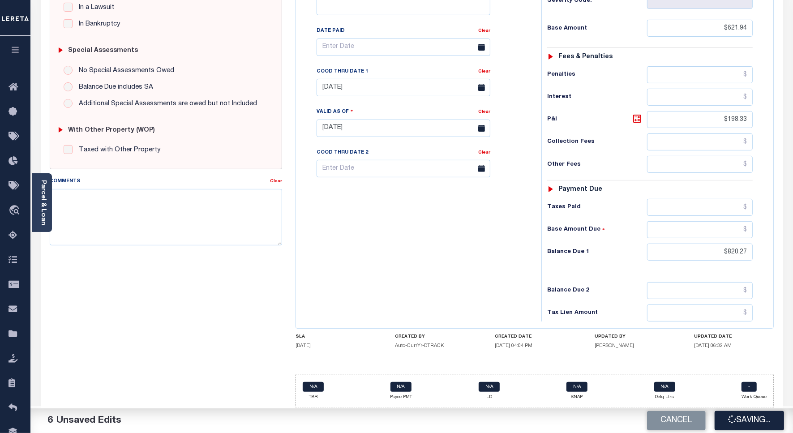
checkbox input "false"
type input "$621.94"
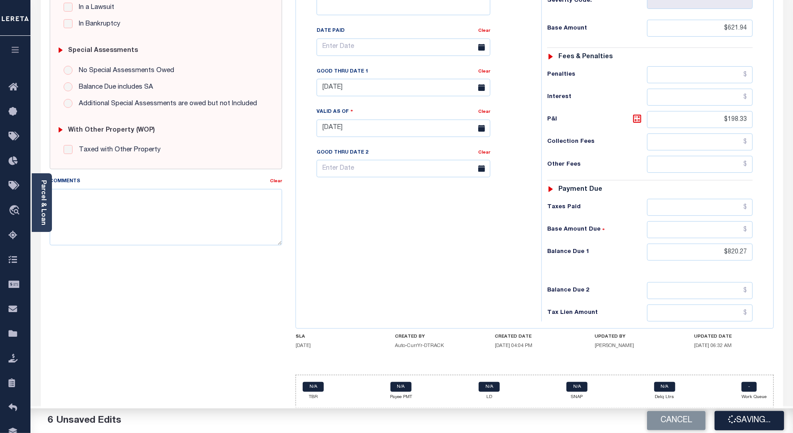
type input "$198.33"
type input "$820.27"
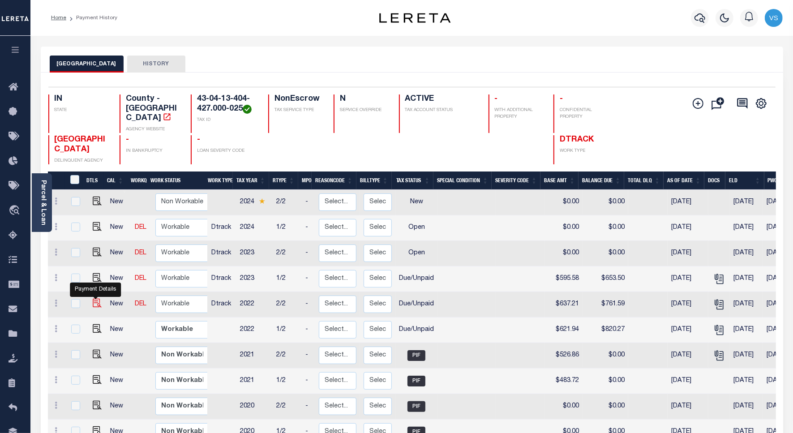
click at [96, 298] on img "" at bounding box center [97, 302] width 9 height 9
checkbox input "true"
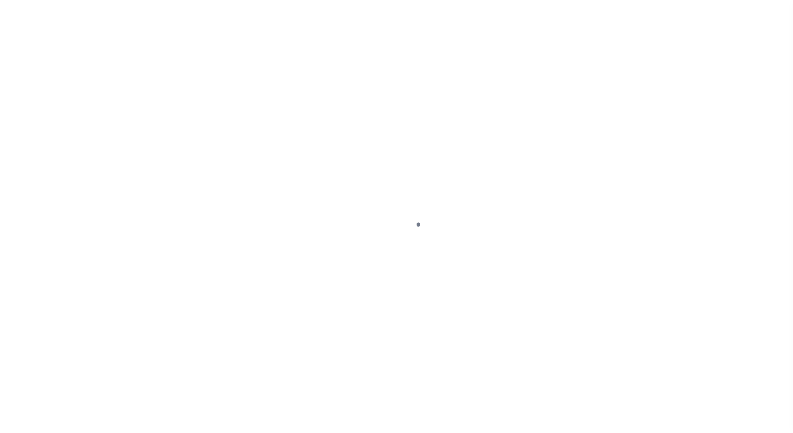
select select "DUE"
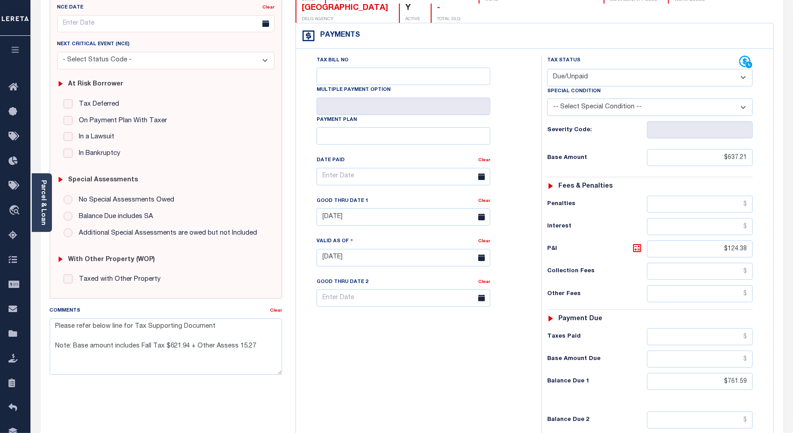
scroll to position [168, 0]
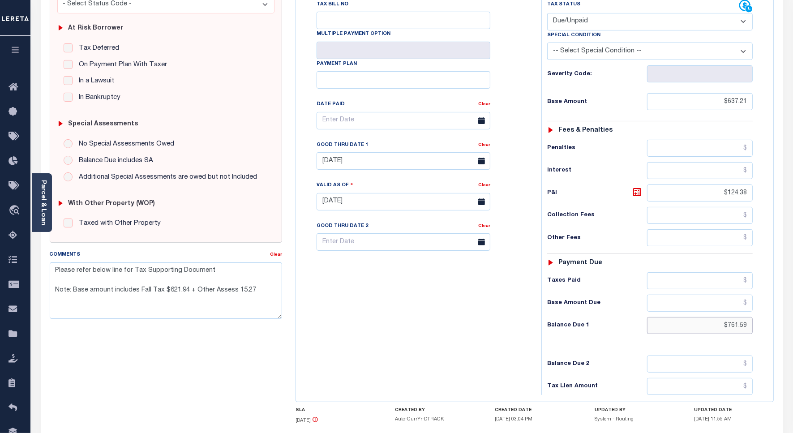
drag, startPoint x: 749, startPoint y: 331, endPoint x: 709, endPoint y: 331, distance: 39.4
click at [709, 331] on input "$761.59" at bounding box center [700, 325] width 106 height 17
paste input "766.53"
type input "$766.53"
type input "[DATE]"
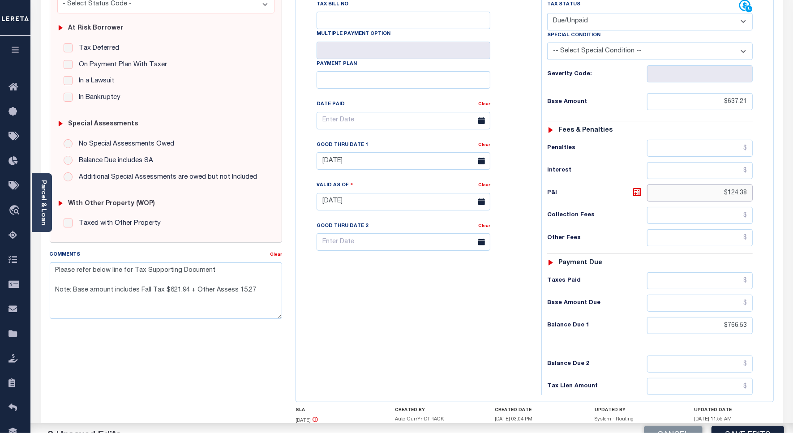
drag, startPoint x: 748, startPoint y: 199, endPoint x: 652, endPoint y: 200, distance: 95.8
click at [652, 200] on input "$124.38" at bounding box center [700, 192] width 106 height 17
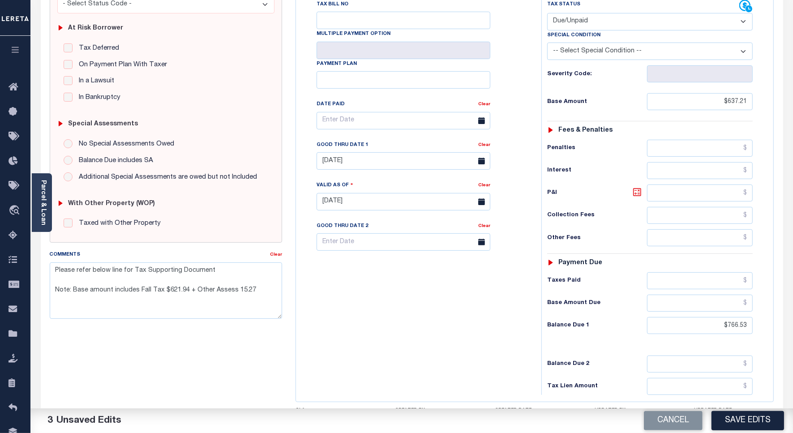
click at [639, 196] on icon at bounding box center [637, 192] width 8 height 8
type input "$129.32"
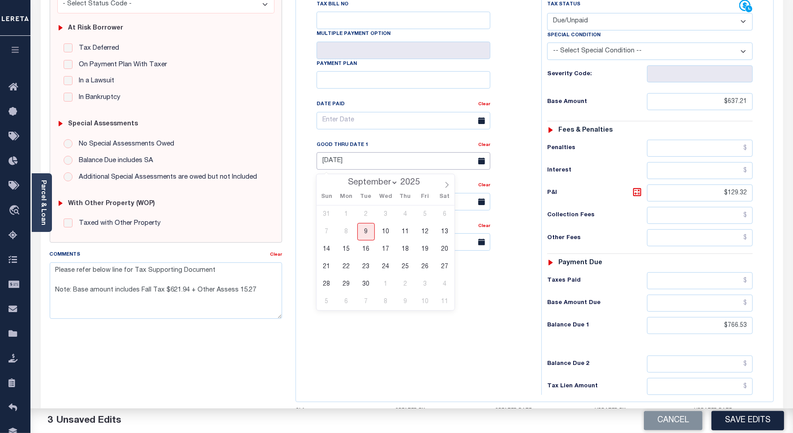
click at [339, 162] on input "[DATE]" at bounding box center [403, 160] width 174 height 17
click at [361, 282] on span "30" at bounding box center [365, 283] width 17 height 17
type input "[DATE]"
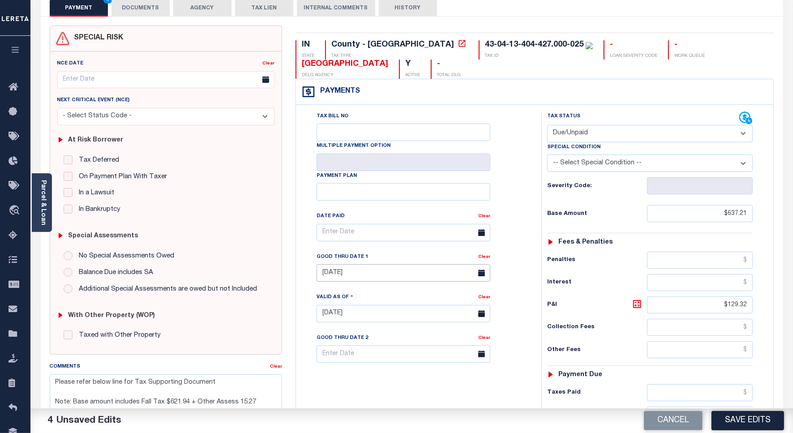
scroll to position [0, 0]
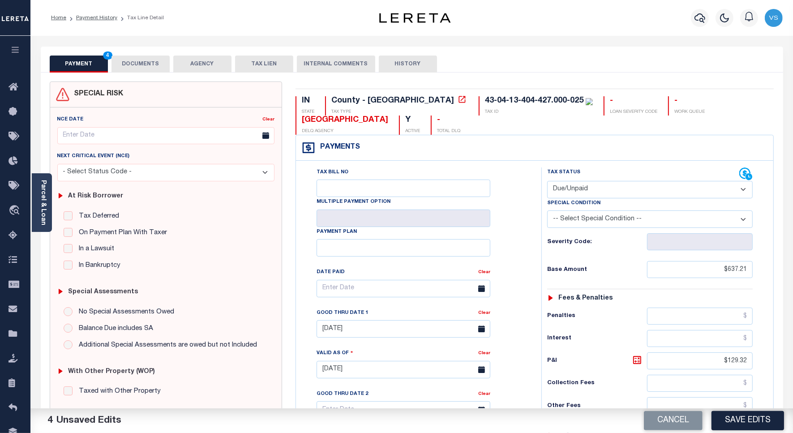
click at [142, 64] on button "DOCUMENTS" at bounding box center [140, 63] width 58 height 17
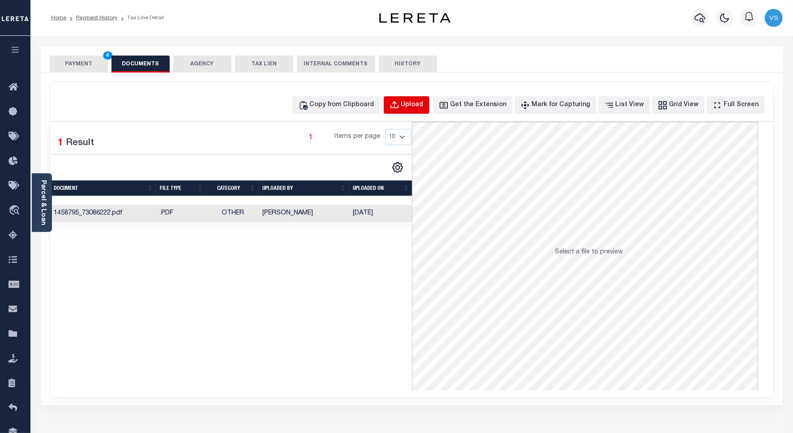
click at [423, 101] on div "Upload" at bounding box center [412, 105] width 22 height 10
select select "POP"
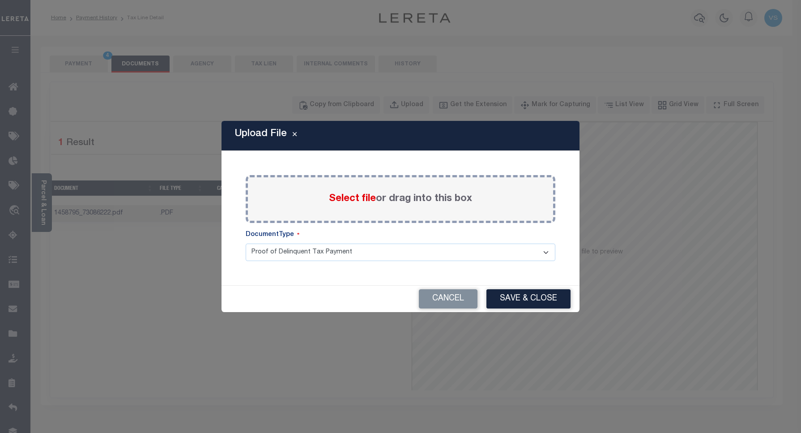
click at [354, 202] on span "Select file" at bounding box center [352, 199] width 47 height 10
click at [0, 0] on input "Select file or drag into this box" at bounding box center [0, 0] width 0 height 0
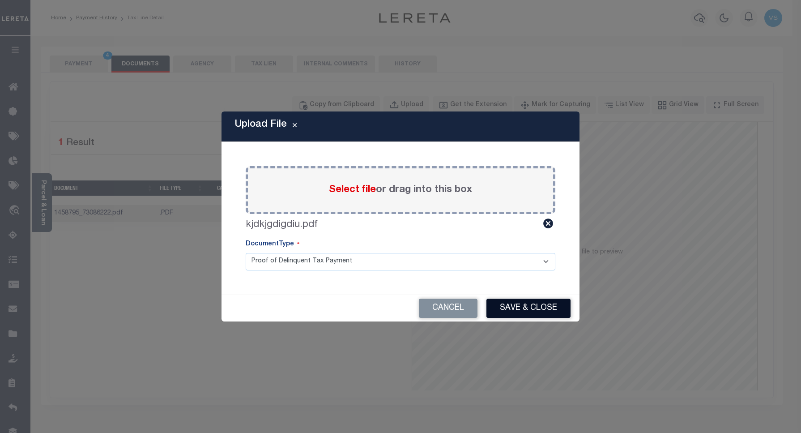
click at [506, 308] on button "Save & Close" at bounding box center [528, 307] width 84 height 19
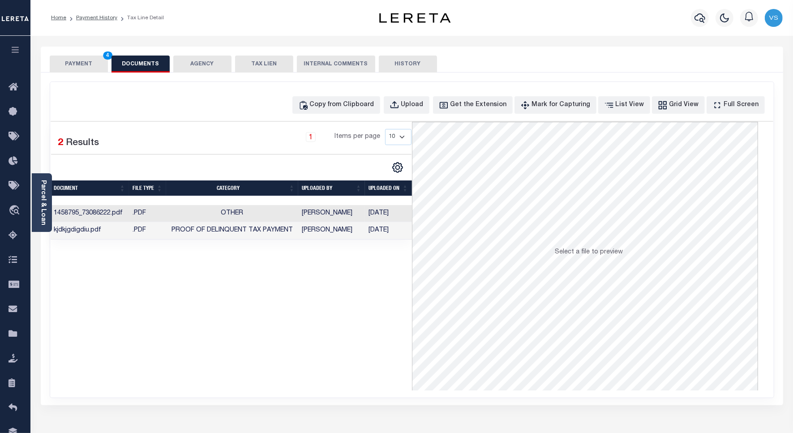
drag, startPoint x: 75, startPoint y: 61, endPoint x: 323, endPoint y: 124, distance: 255.7
click at [75, 61] on button "PAYMENT 4" at bounding box center [79, 63] width 58 height 17
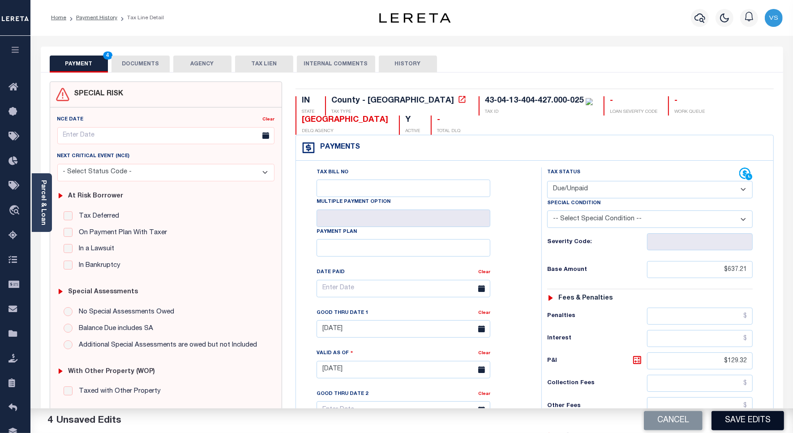
click at [747, 418] on button "Save Edits" at bounding box center [747, 420] width 72 height 19
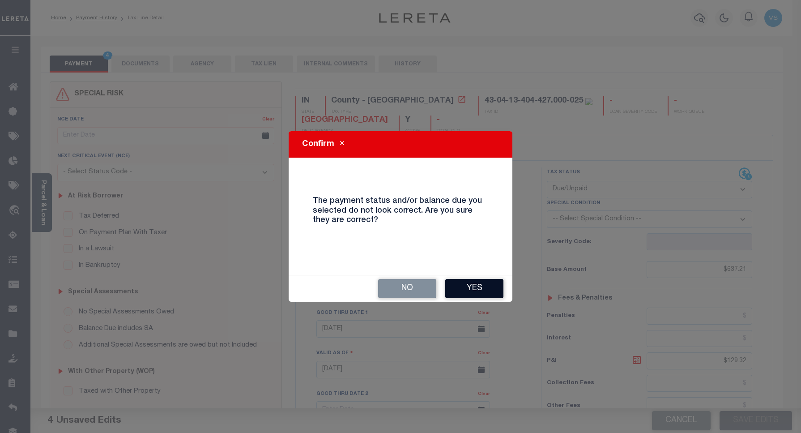
click at [480, 286] on button "Yes" at bounding box center [474, 288] width 58 height 19
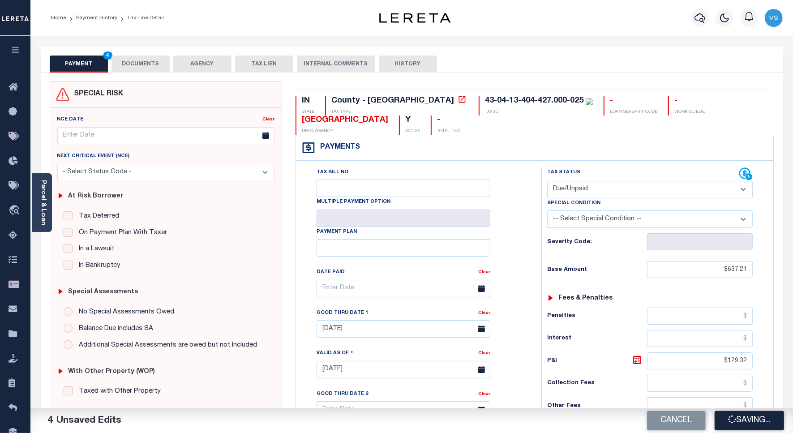
checkbox input "false"
type textarea "Please refer below line for Tax Supporting Document Note: Base amount includes …"
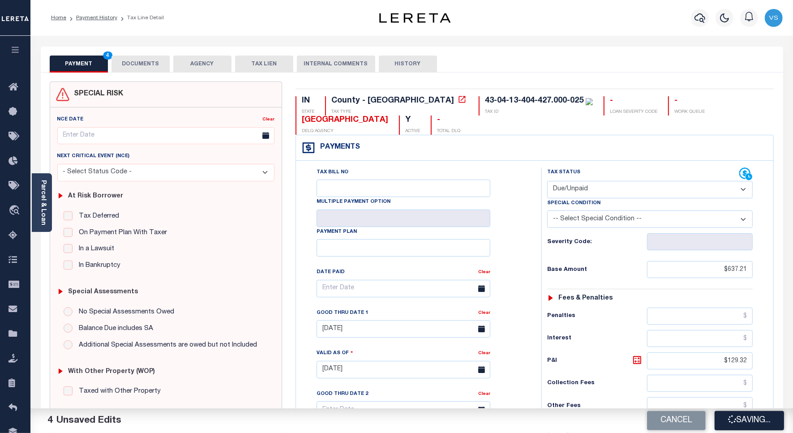
type input "$637.21"
type input "$129.32"
type input "$766.53"
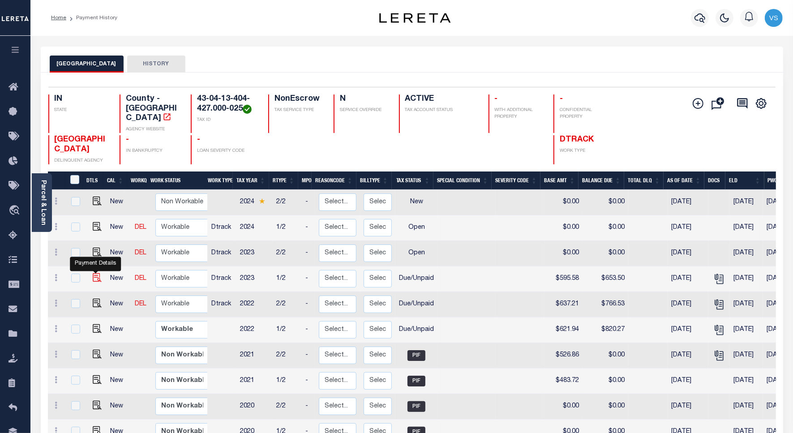
click at [95, 273] on img "" at bounding box center [97, 277] width 9 height 9
checkbox input "true"
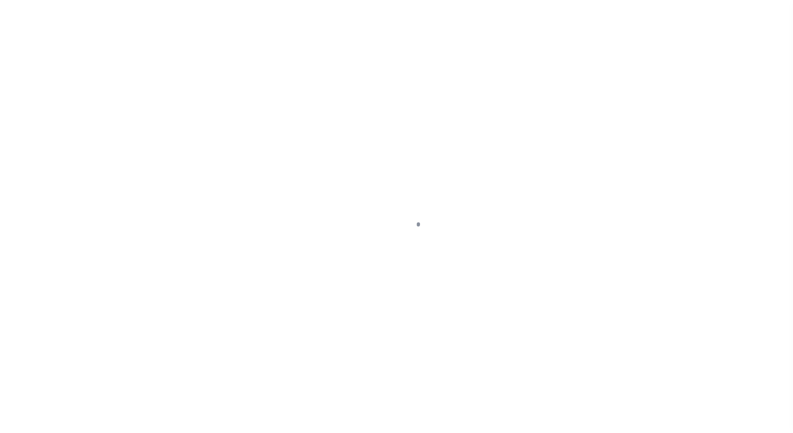
select select "DUE"
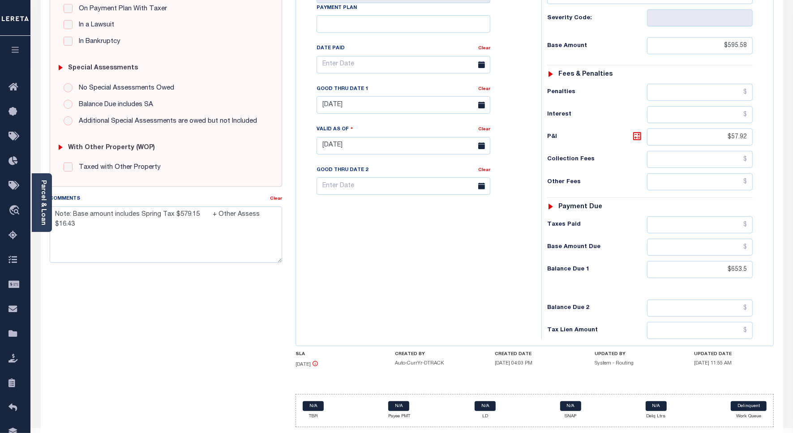
scroll to position [251, 0]
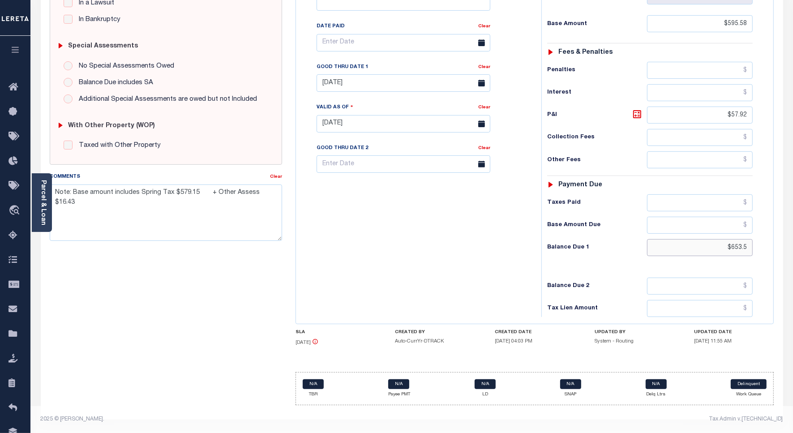
drag, startPoint x: 752, startPoint y: 244, endPoint x: 701, endPoint y: 247, distance: 51.1
click at [701, 247] on input "$653.5" at bounding box center [700, 247] width 106 height 17
paste input "766.53"
type input "$766.53"
type input "[DATE]"
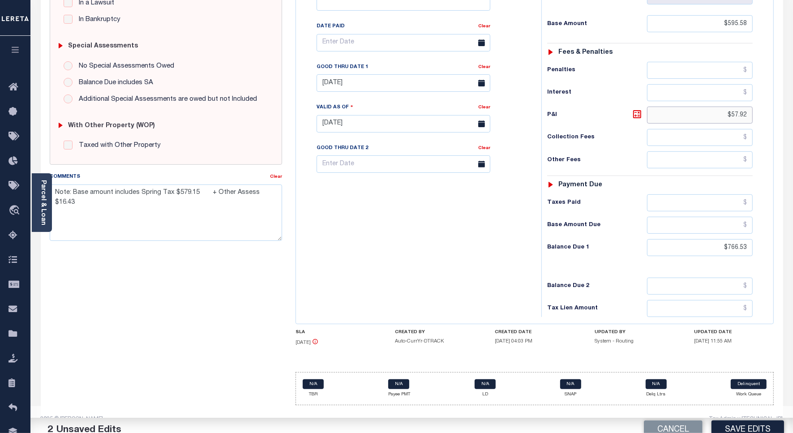
drag, startPoint x: 746, startPoint y: 111, endPoint x: 694, endPoint y: 111, distance: 52.4
click at [694, 111] on input "$57.92" at bounding box center [700, 115] width 106 height 17
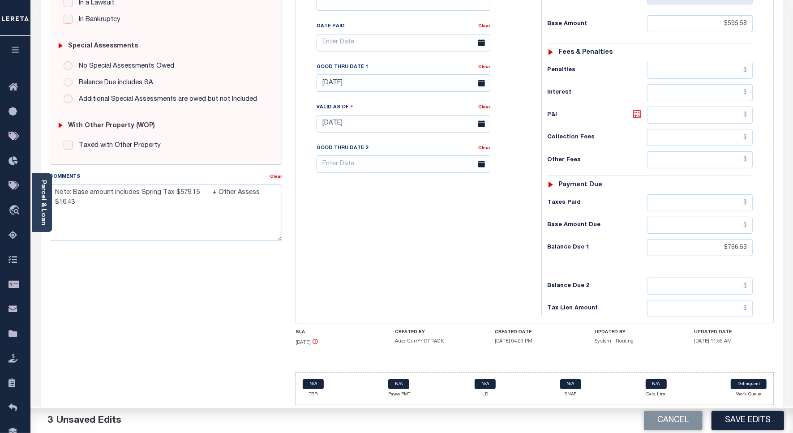
click at [636, 112] on icon at bounding box center [636, 114] width 11 height 11
type input "$170.95"
click at [351, 78] on input "08/31/2024" at bounding box center [403, 82] width 174 height 17
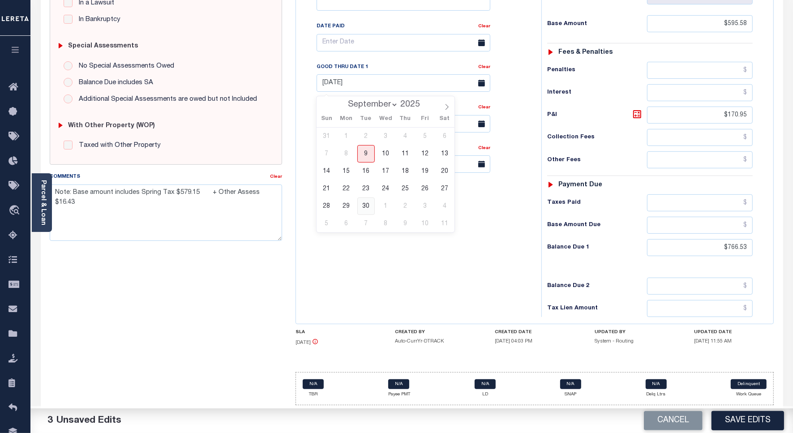
click at [367, 201] on span "30" at bounding box center [365, 205] width 17 height 17
type input "[DATE]"
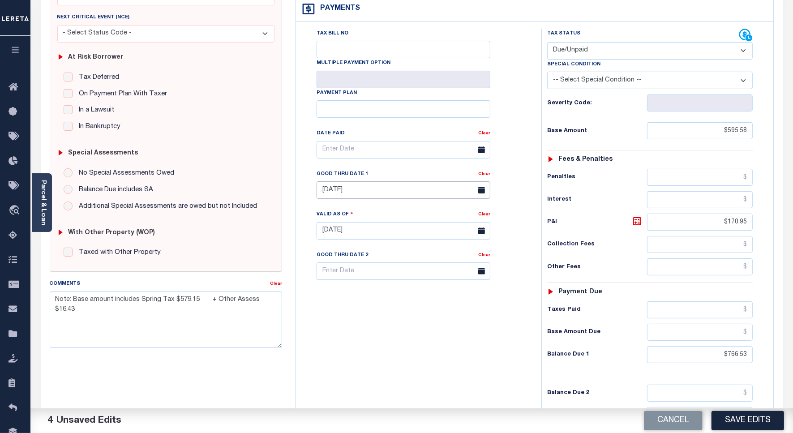
scroll to position [0, 0]
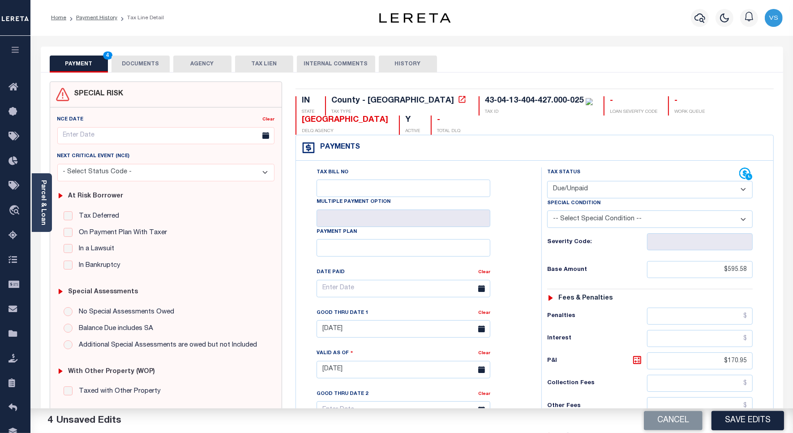
click at [152, 62] on button "DOCUMENTS" at bounding box center [140, 63] width 58 height 17
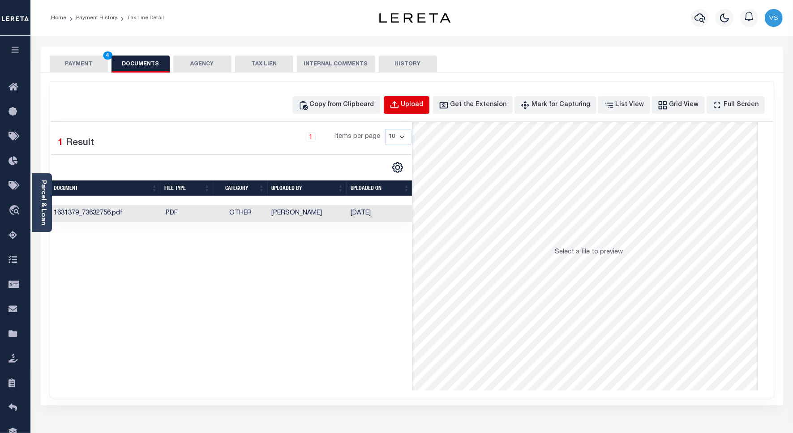
click at [416, 104] on button "Upload" at bounding box center [407, 104] width 46 height 17
select select "POP"
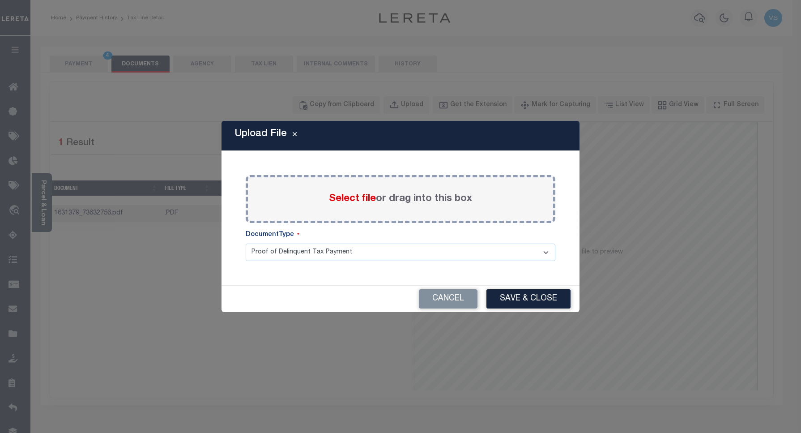
click at [339, 201] on span "Select file" at bounding box center [352, 199] width 47 height 10
click at [0, 0] on input "Select file or drag into this box" at bounding box center [0, 0] width 0 height 0
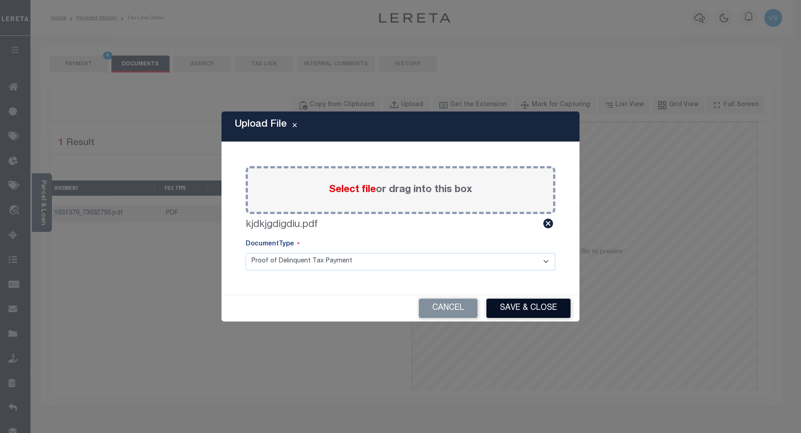
click at [499, 303] on button "Save & Close" at bounding box center [528, 307] width 84 height 19
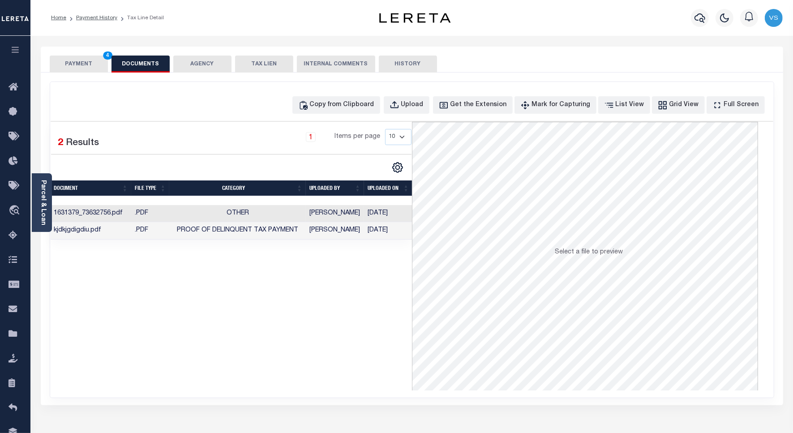
click at [74, 64] on button "PAYMENT 4" at bounding box center [79, 63] width 58 height 17
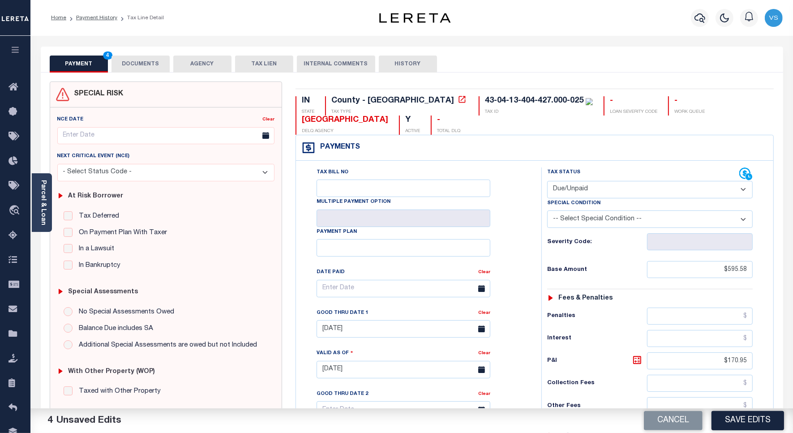
scroll to position [168, 0]
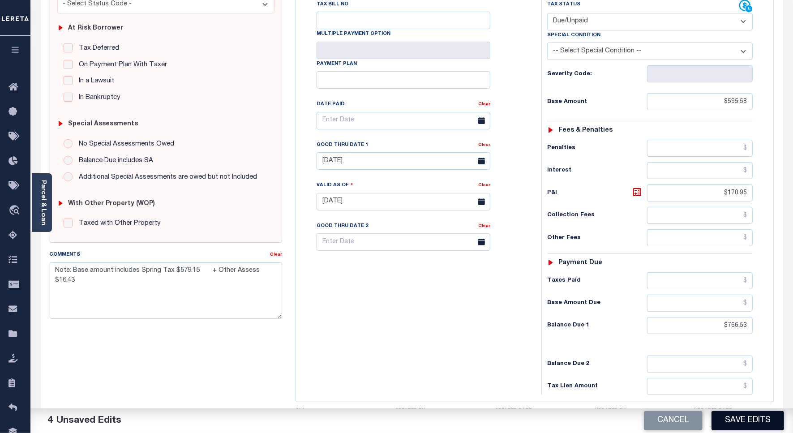
click at [730, 417] on button "Save Edits" at bounding box center [747, 420] width 72 height 19
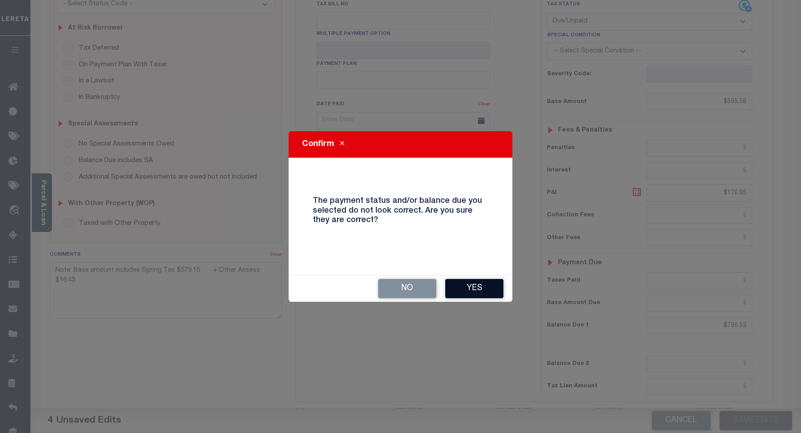
click at [457, 290] on button "Yes" at bounding box center [474, 288] width 58 height 19
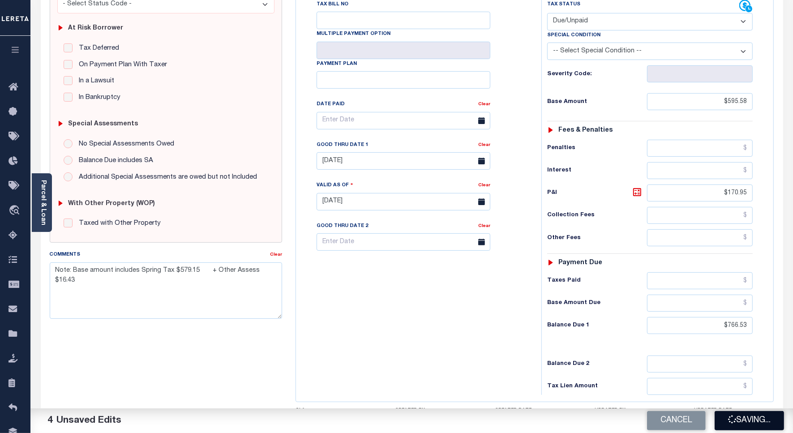
click at [730, 421] on icon "button" at bounding box center [731, 418] width 11 height 11
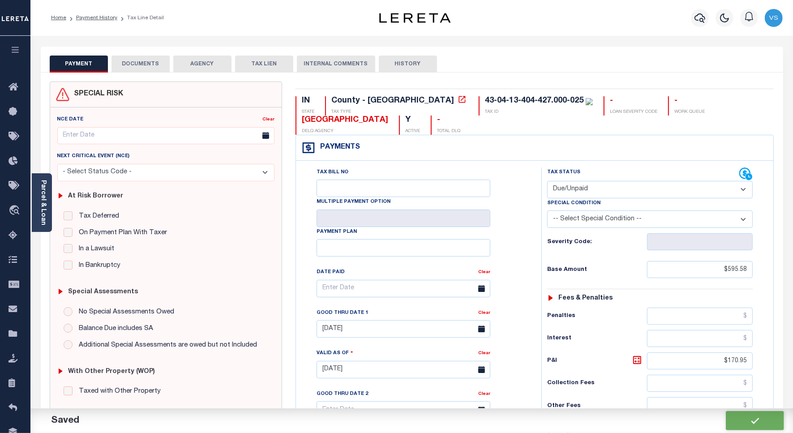
checkbox input "false"
type input "$595.58"
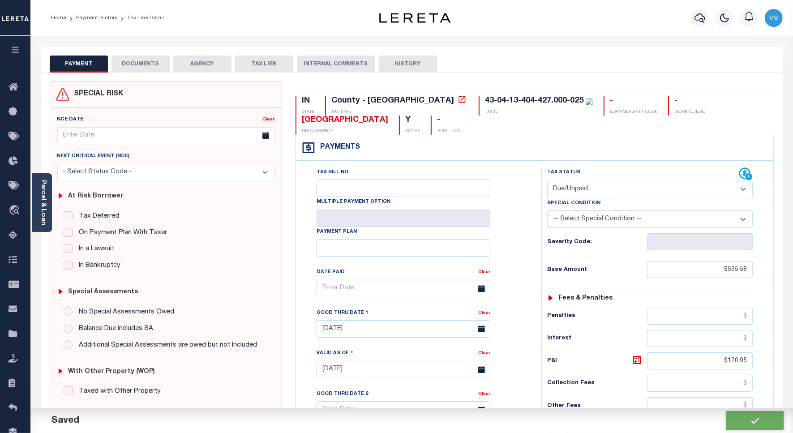
type input "$170.95"
type input "$766.53"
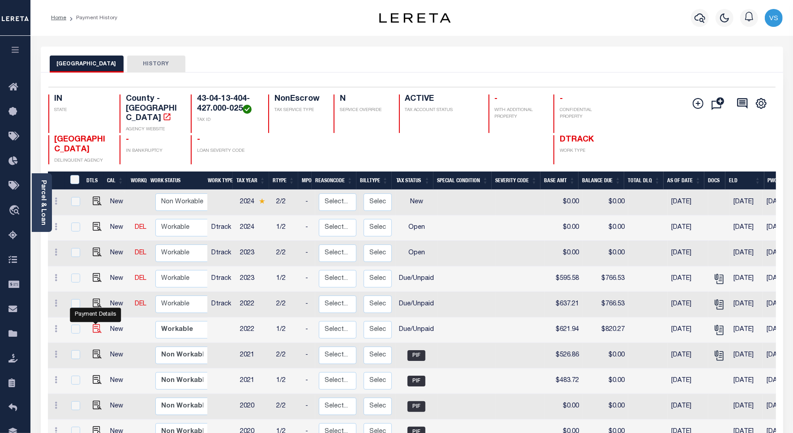
click at [94, 324] on img "" at bounding box center [97, 328] width 9 height 9
checkbox input "true"
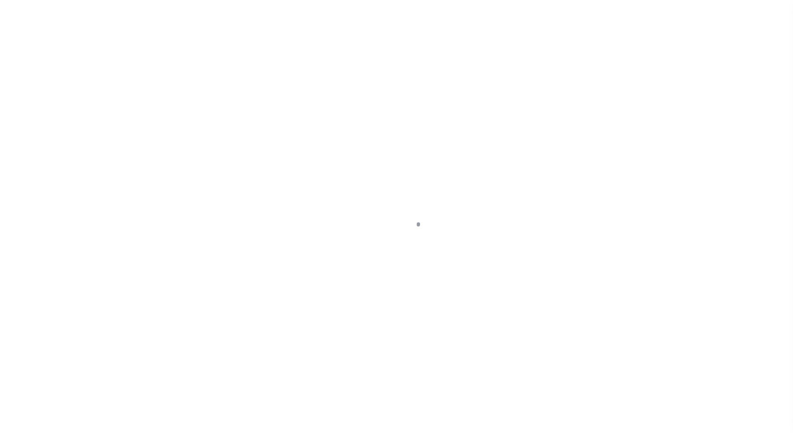
select select "DUE"
